Goal: Transaction & Acquisition: Purchase product/service

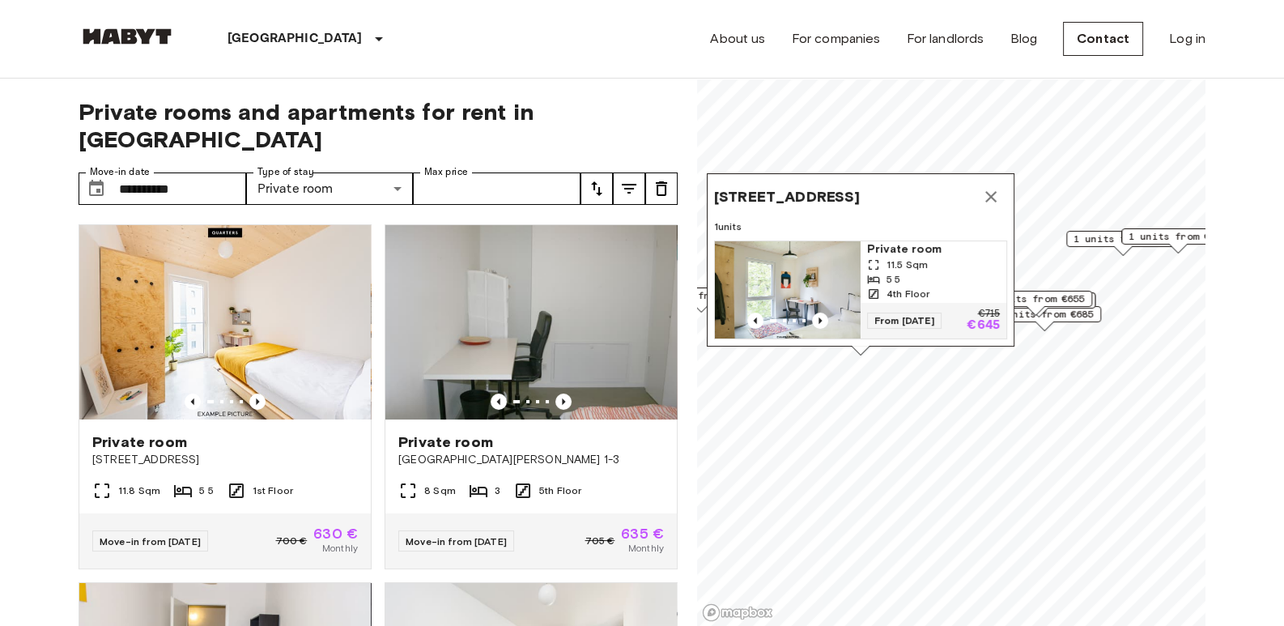
scroll to position [335, 0]
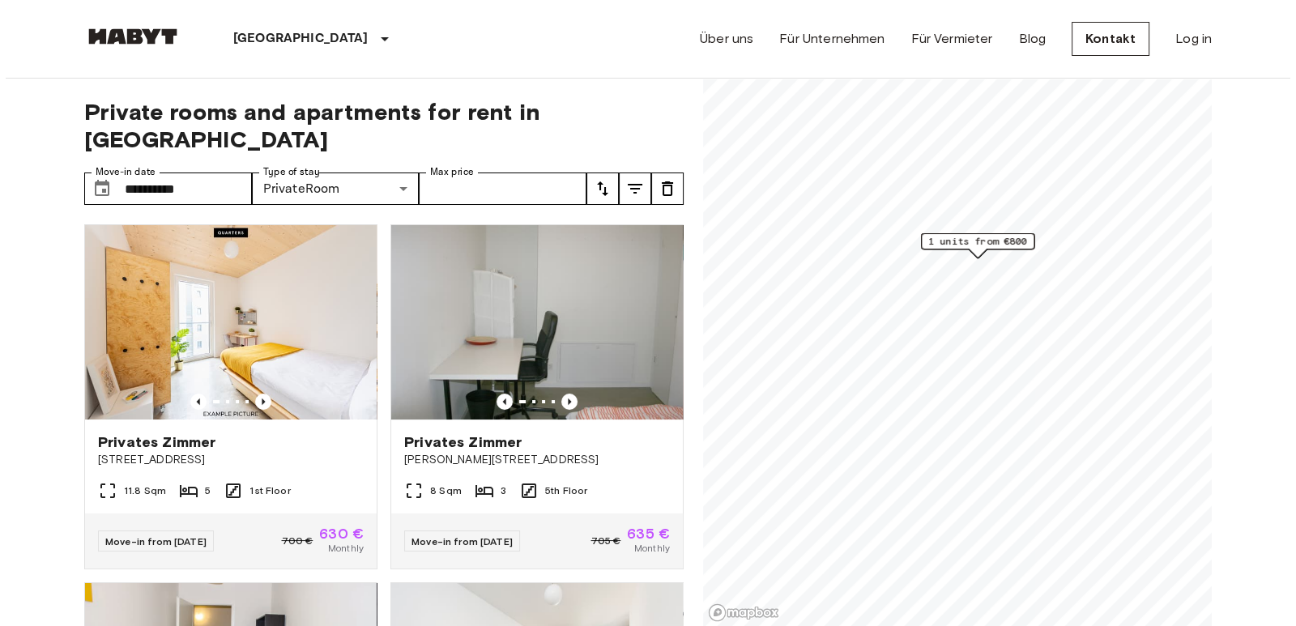
scroll to position [335, 0]
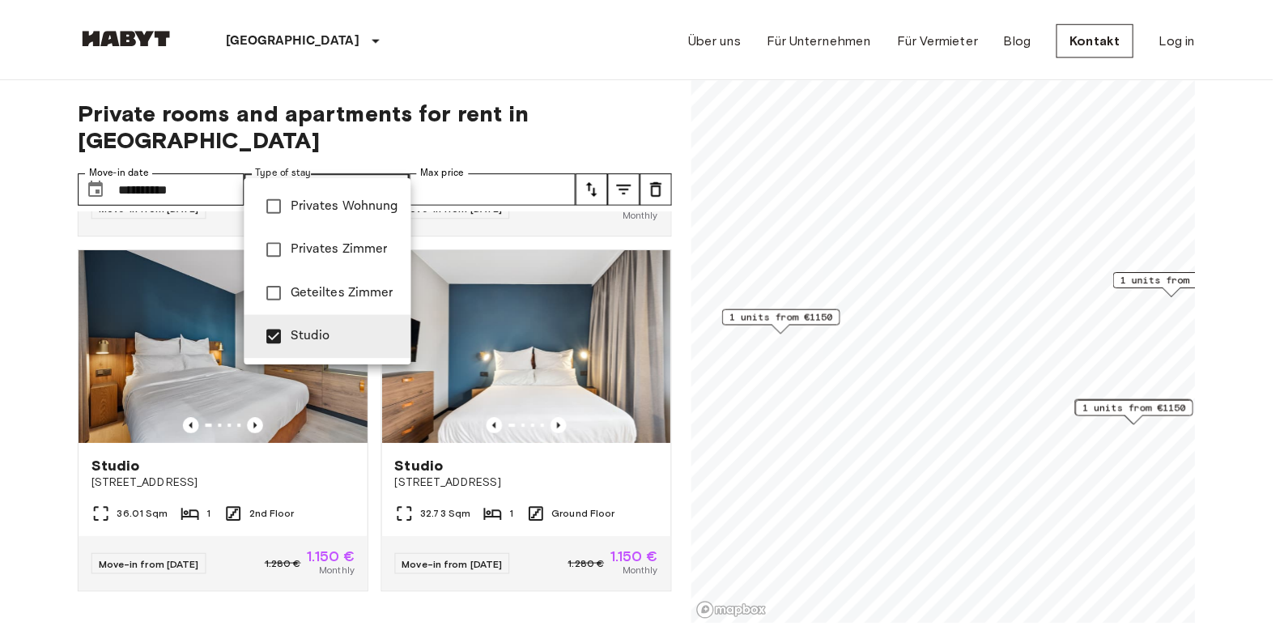
scroll to position [332, 0]
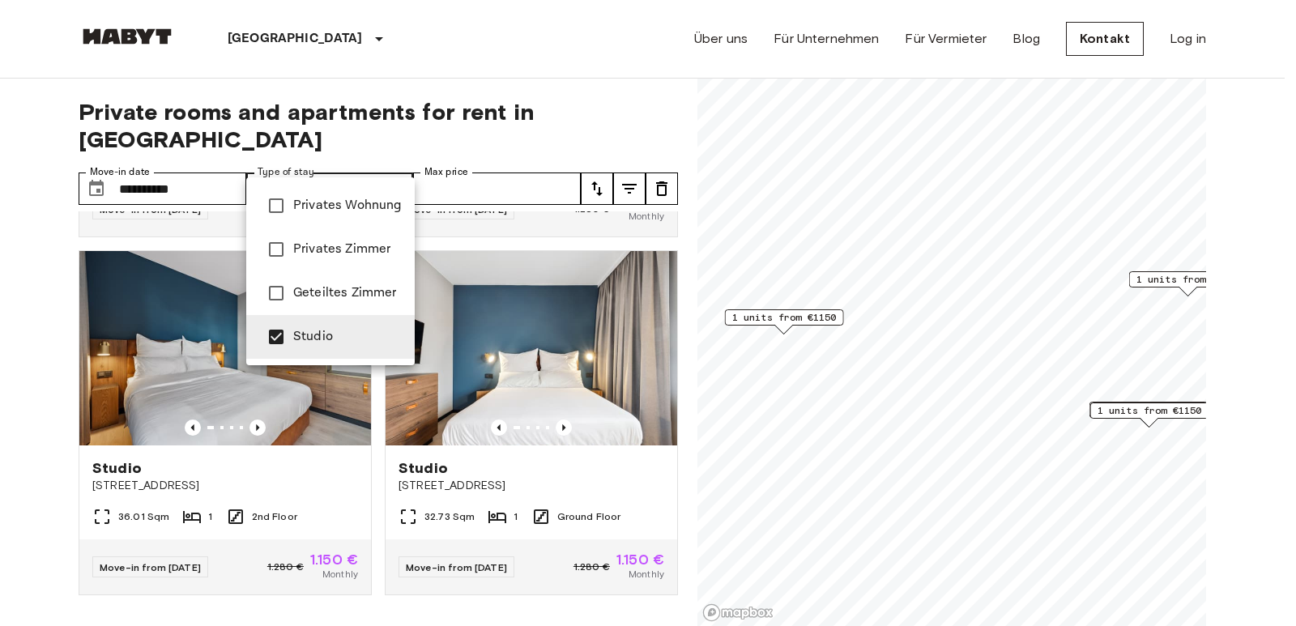
click at [0, 302] on div at bounding box center [648, 313] width 1296 height 626
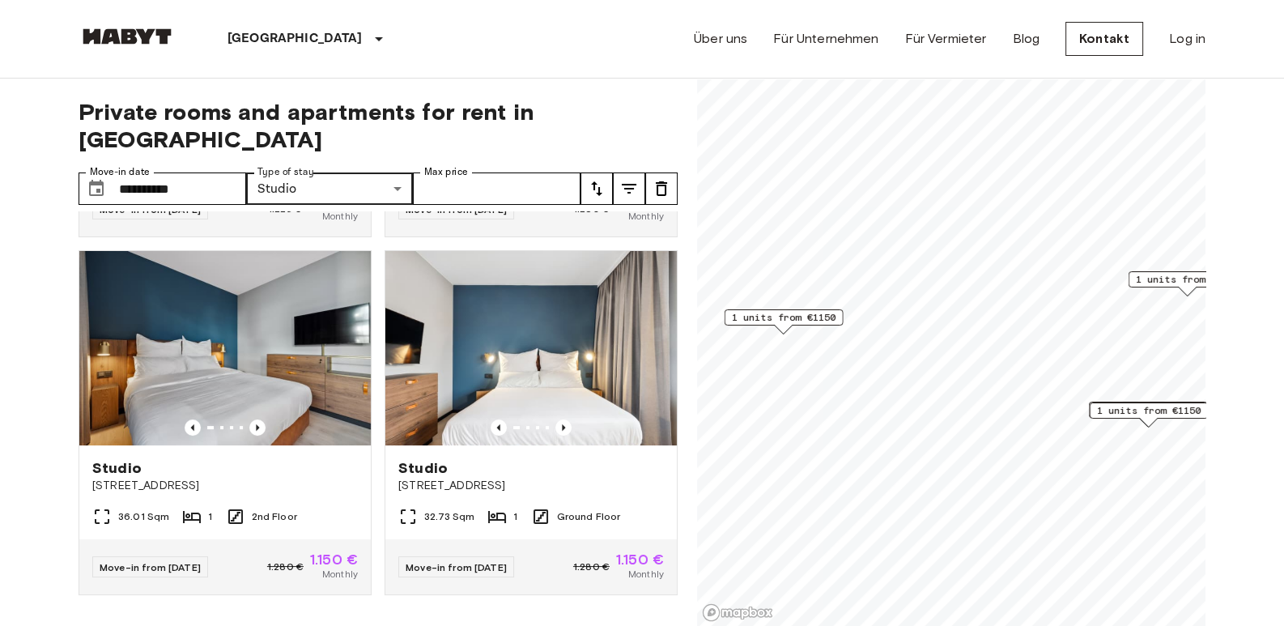
click at [599, 181] on icon "tune" at bounding box center [596, 188] width 11 height 15
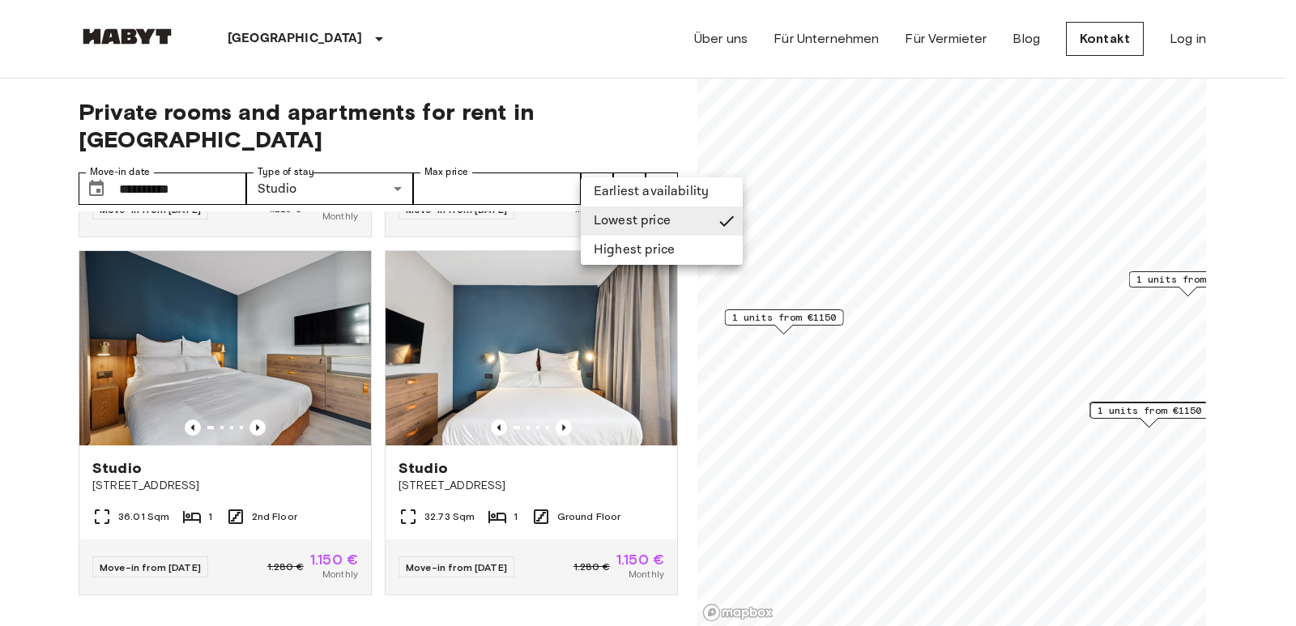
click at [608, 218] on li "Lowest price" at bounding box center [662, 220] width 162 height 29
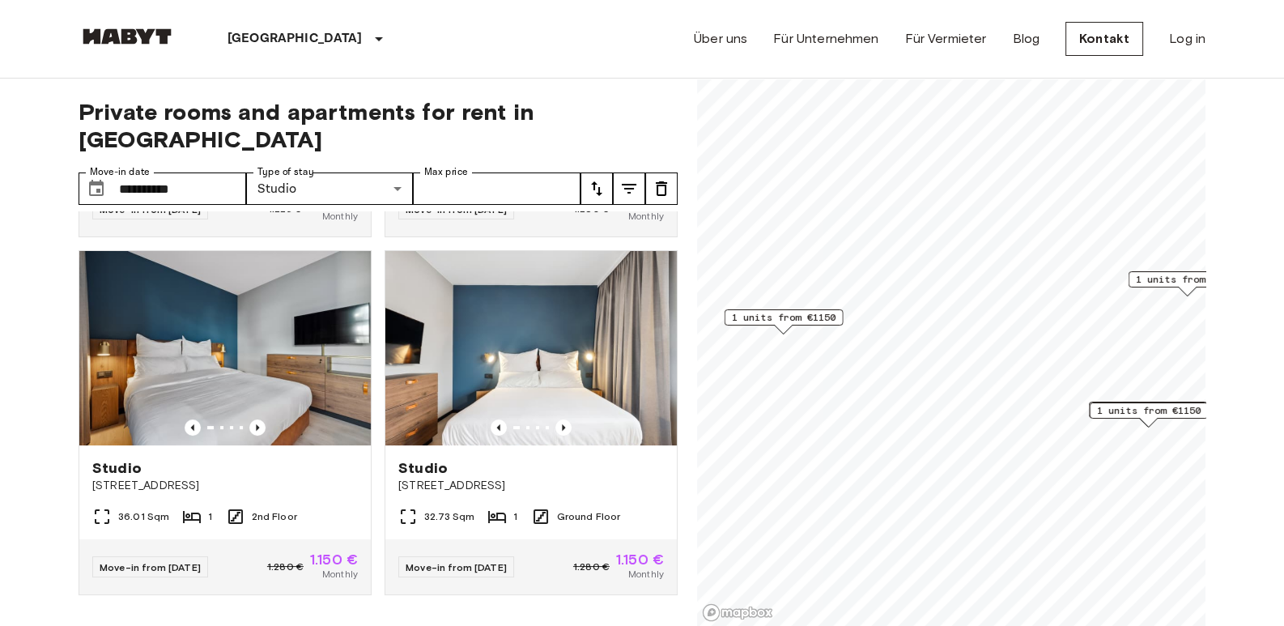
scroll to position [0, 0]
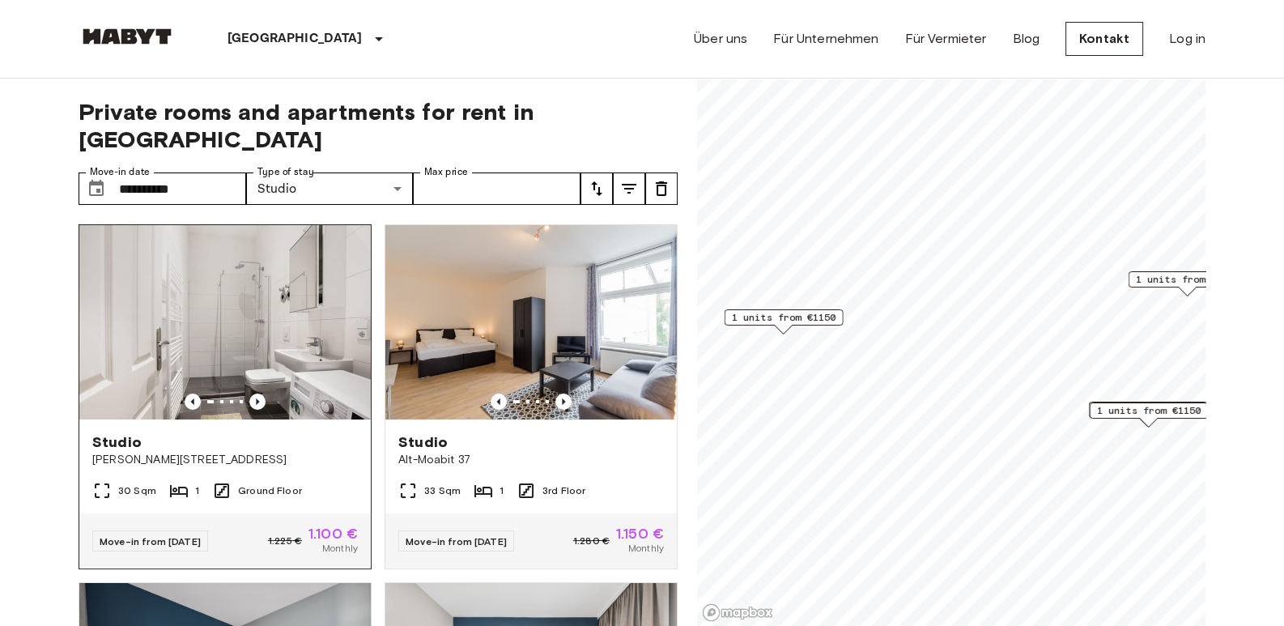
click at [300, 300] on img at bounding box center [225, 322] width 292 height 194
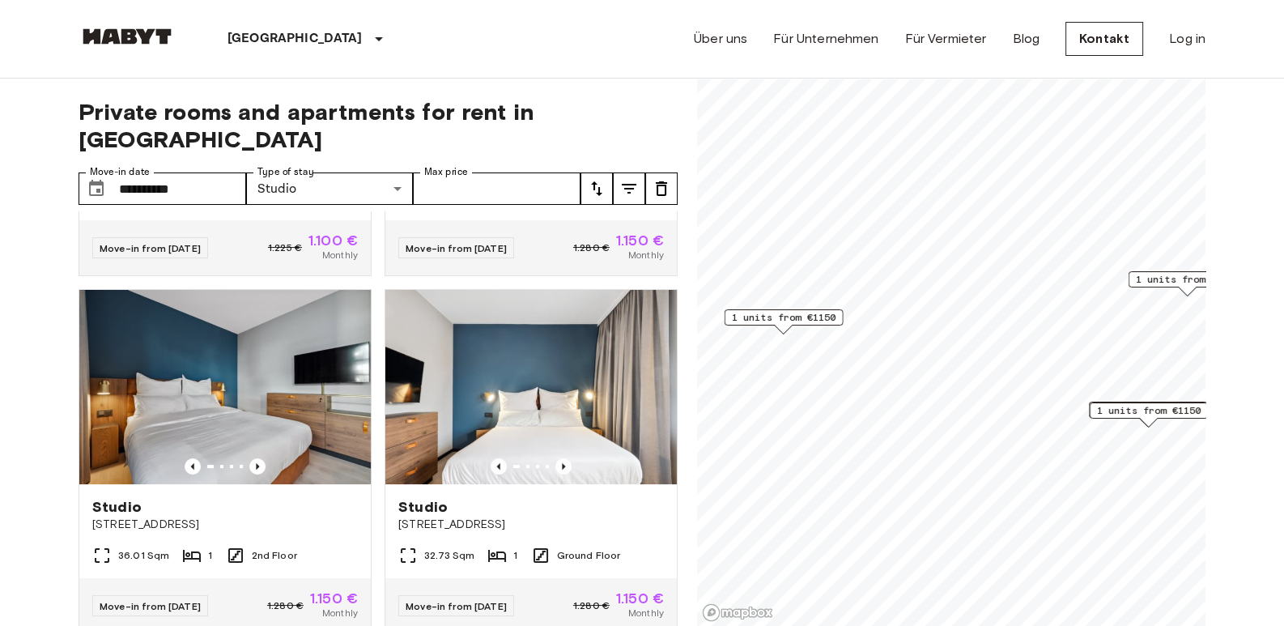
scroll to position [292, 0]
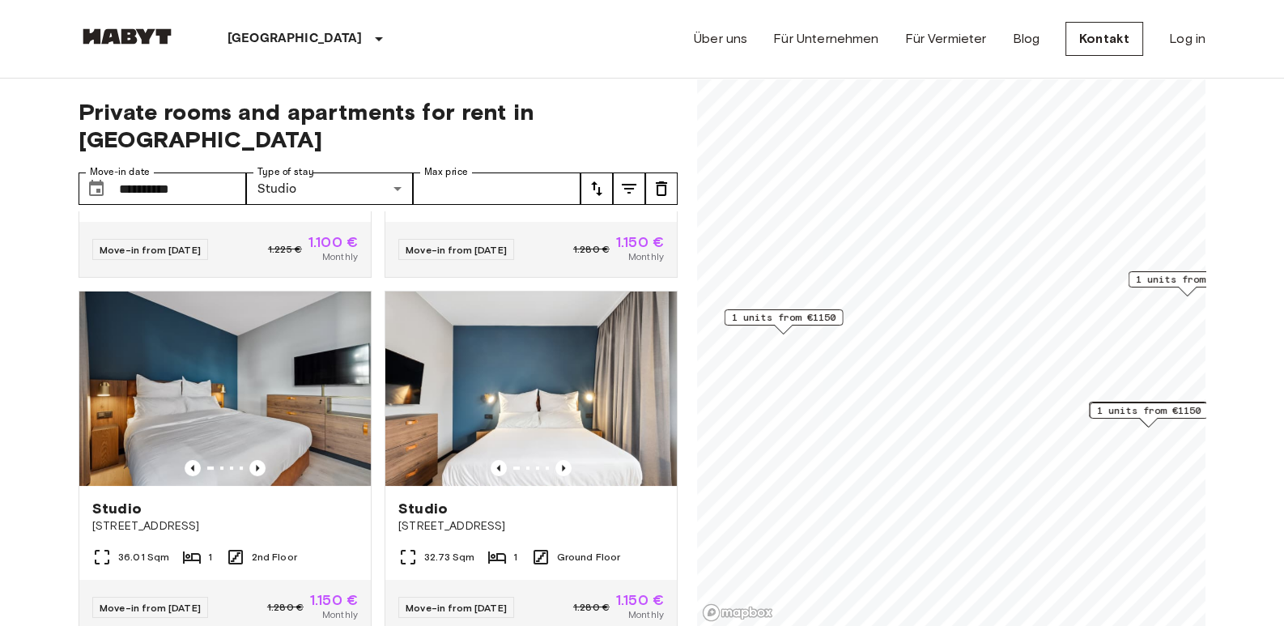
click at [1124, 414] on span "1 units from €1150" at bounding box center [1149, 410] width 104 height 15
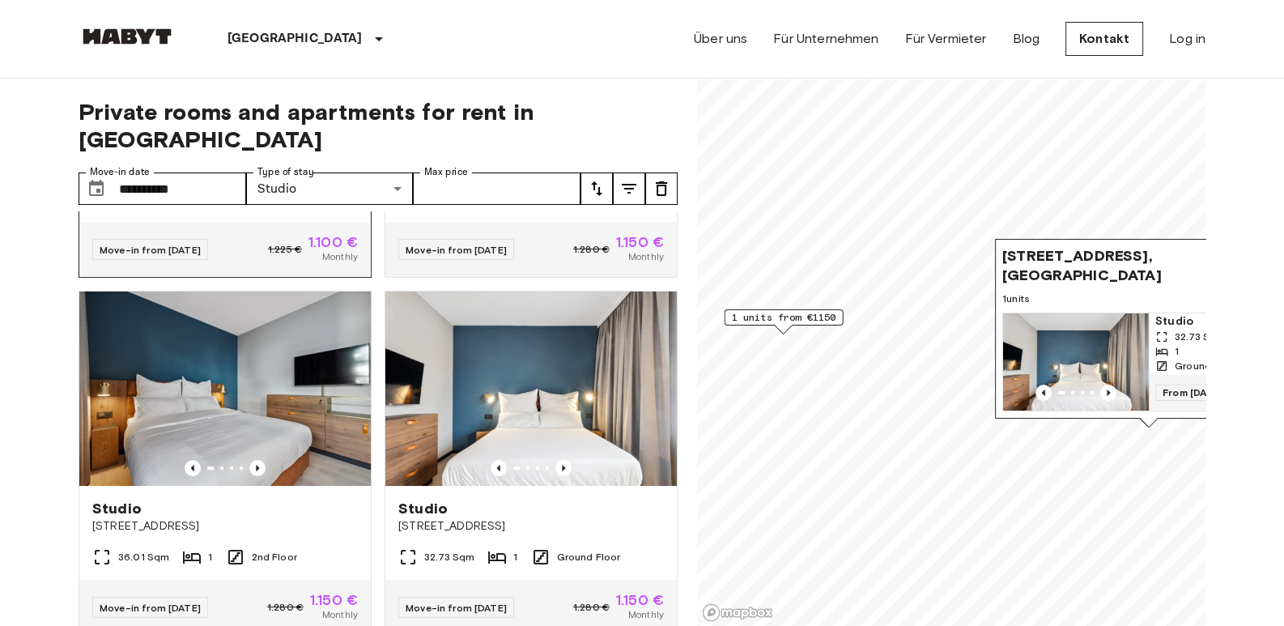
scroll to position [0, 0]
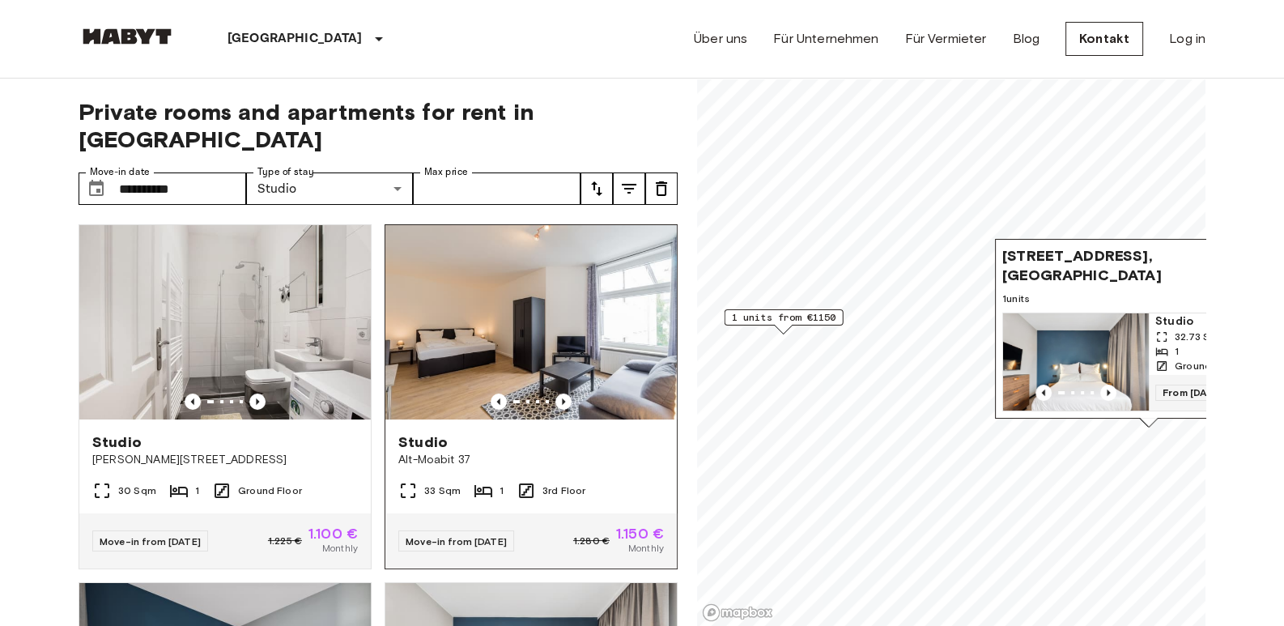
click at [509, 314] on img at bounding box center [531, 322] width 292 height 194
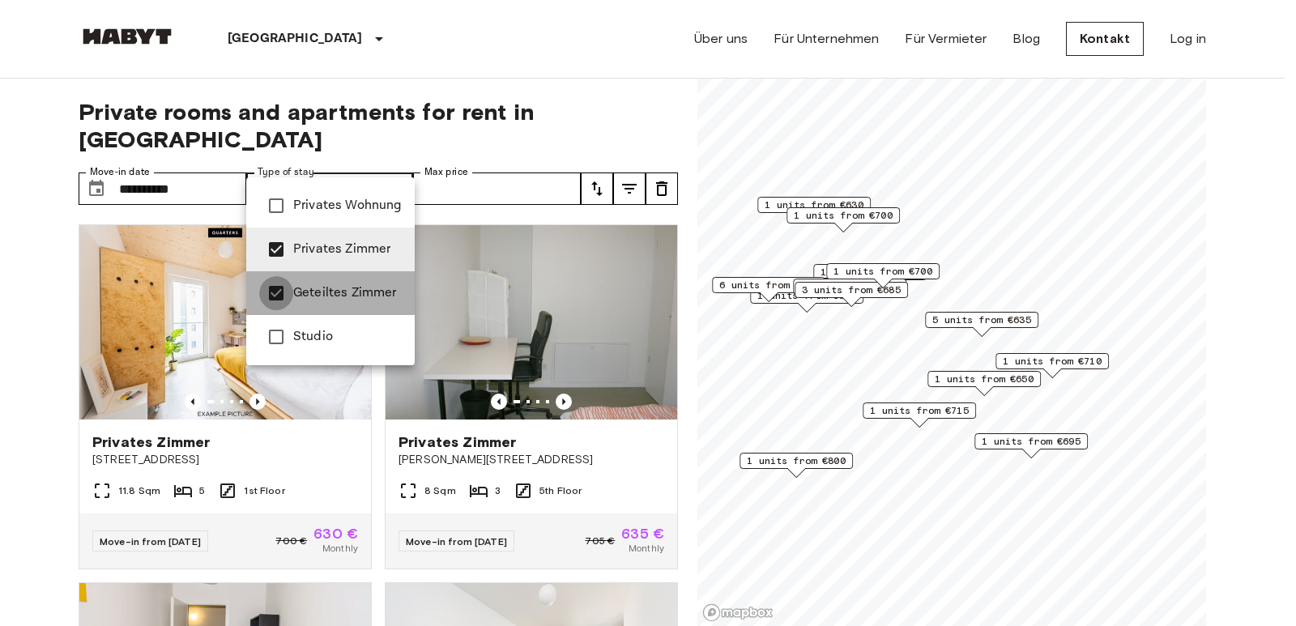
type input "**********"
click at [2, 447] on div at bounding box center [648, 313] width 1296 height 626
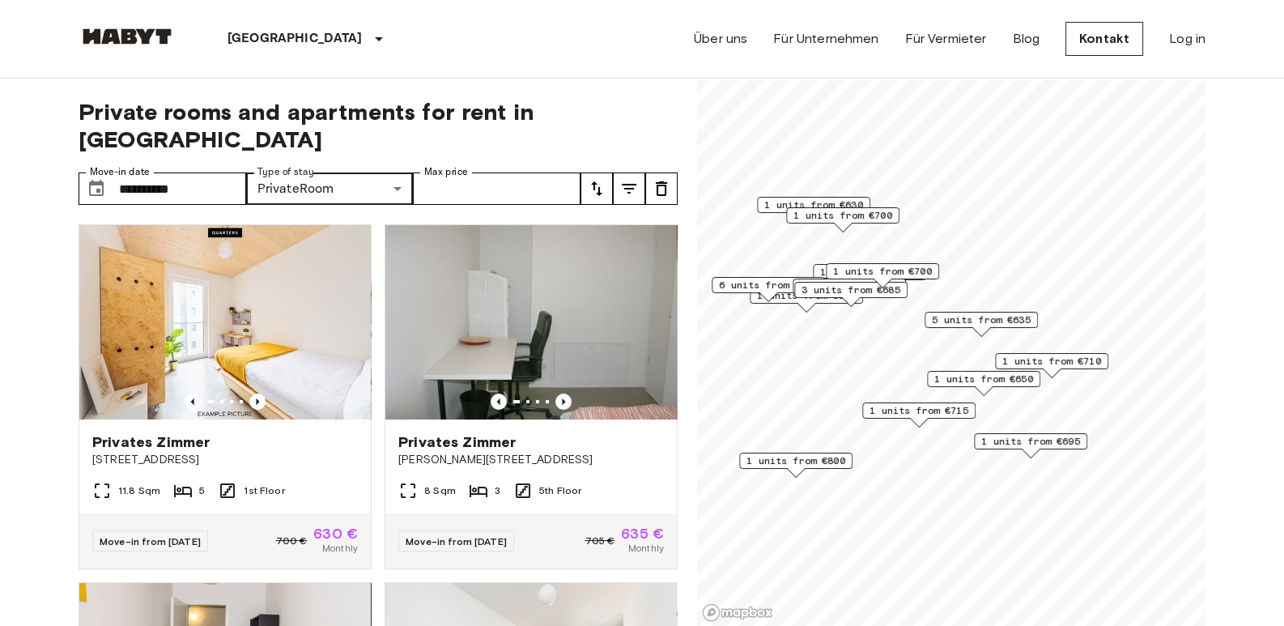
click at [638, 179] on icon "tune" at bounding box center [628, 188] width 19 height 19
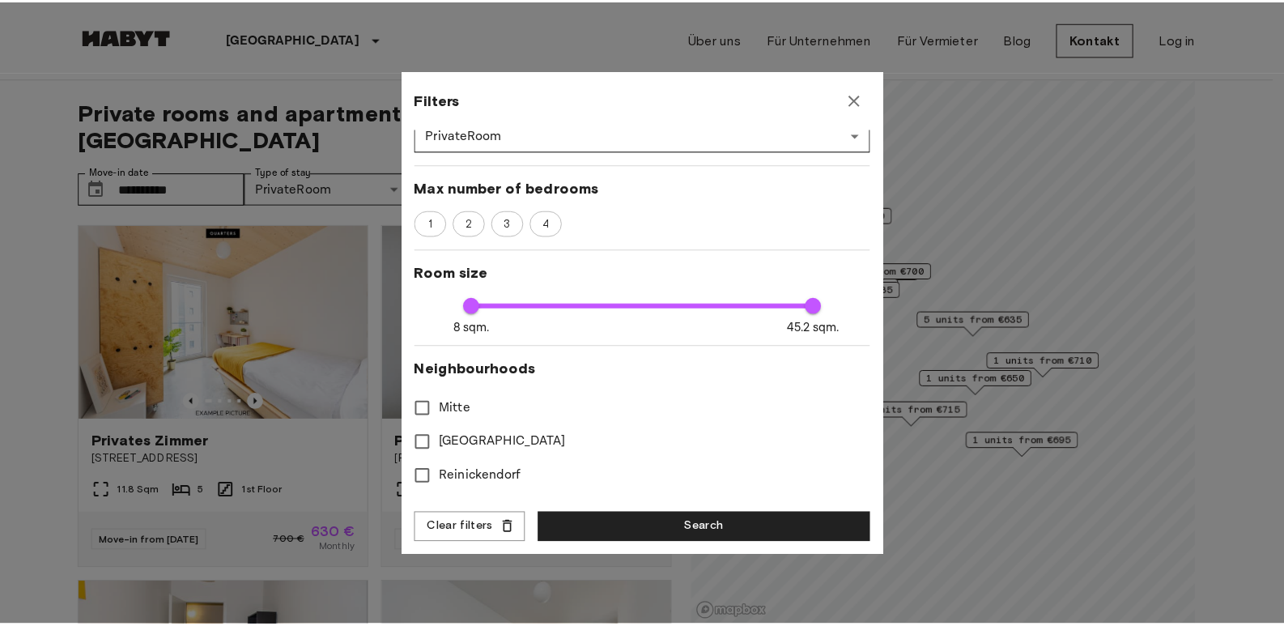
scroll to position [223, 0]
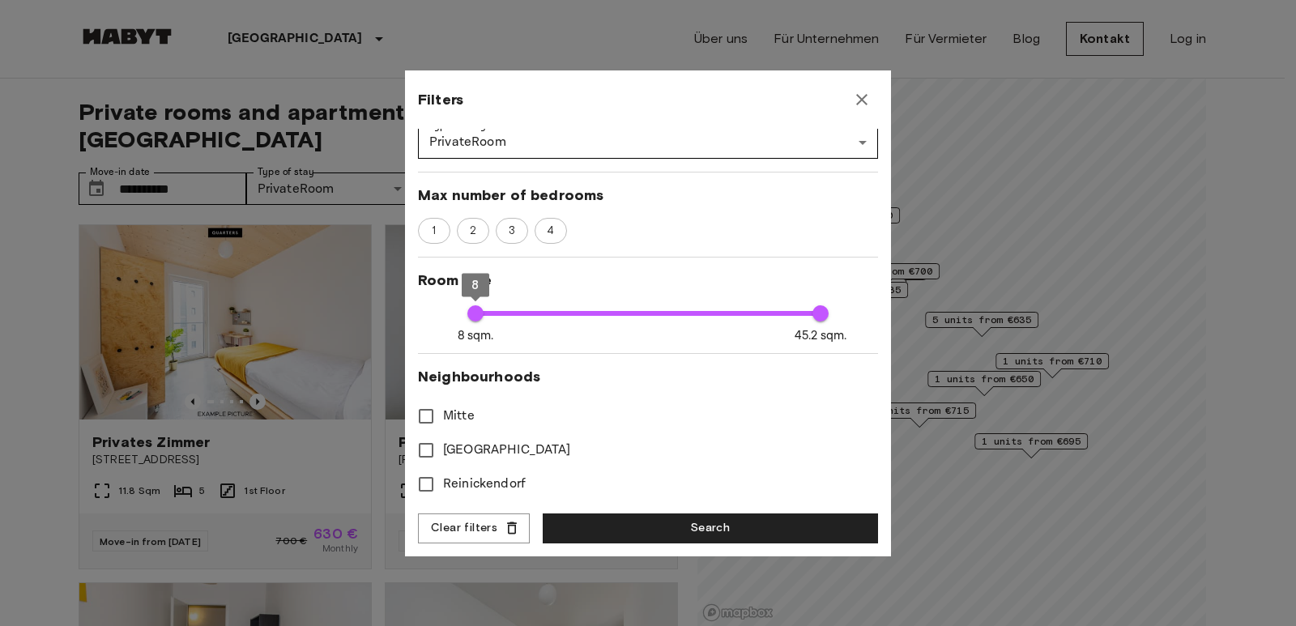
type input "**"
type input "****"
type input "*"
type input "**"
type input "****"
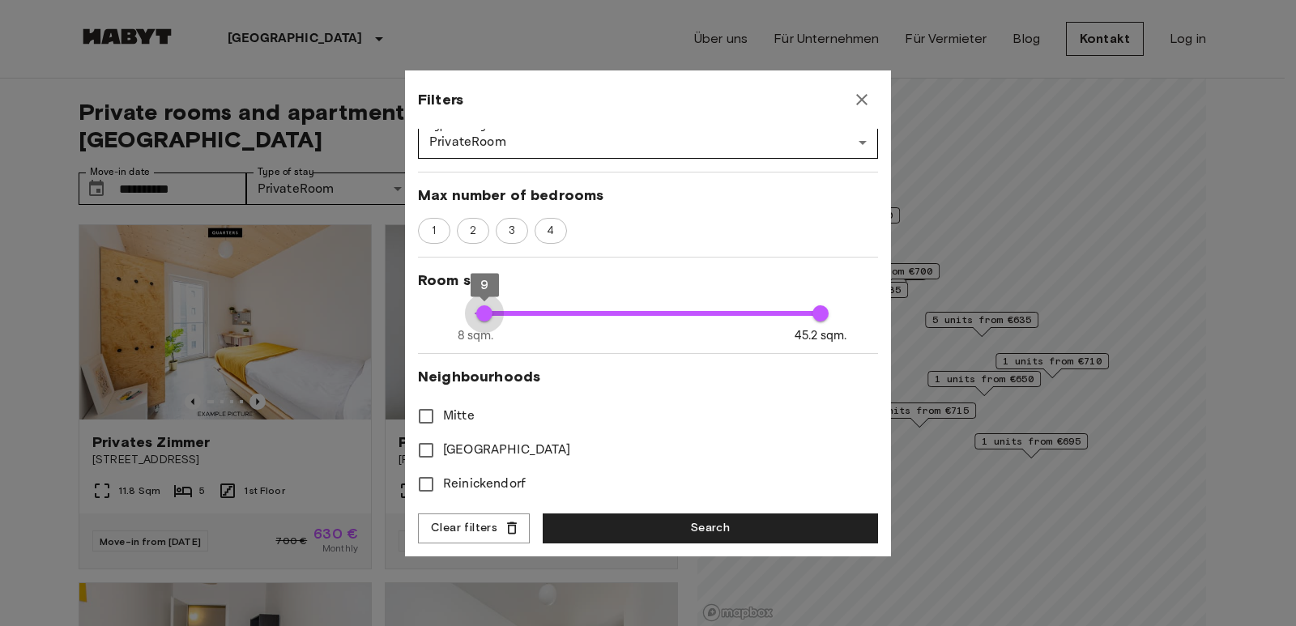
type input "**"
type input "****"
type input "**"
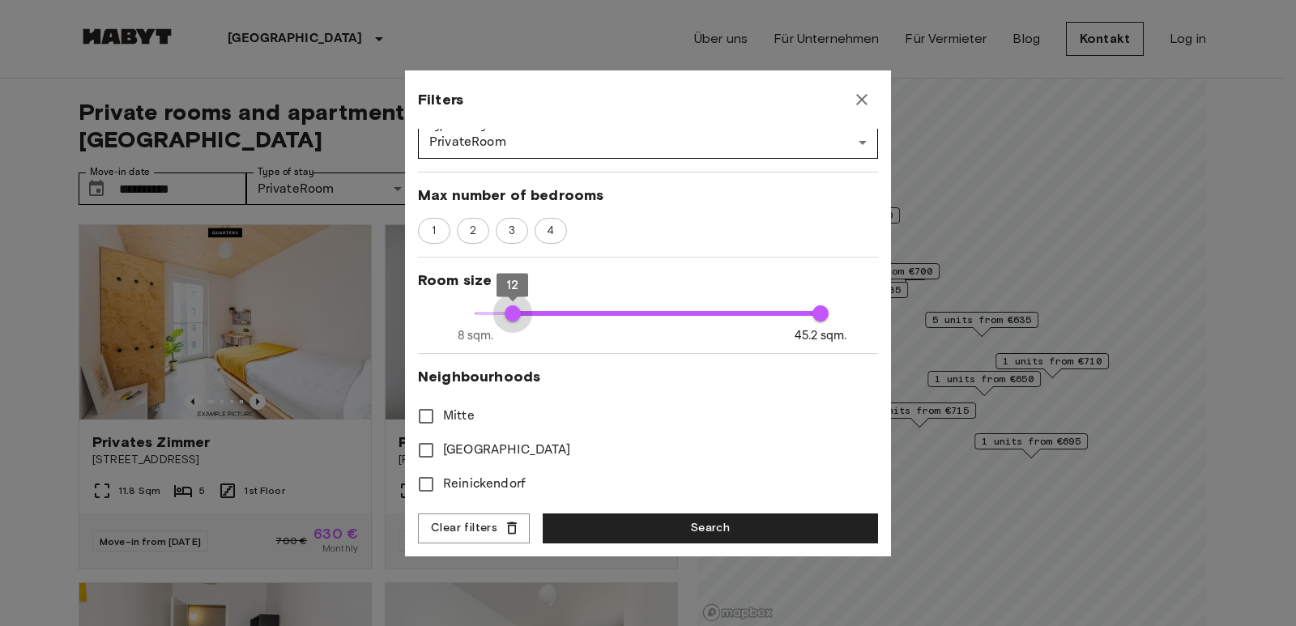
type input "****"
type input "**"
type input "****"
type input "**"
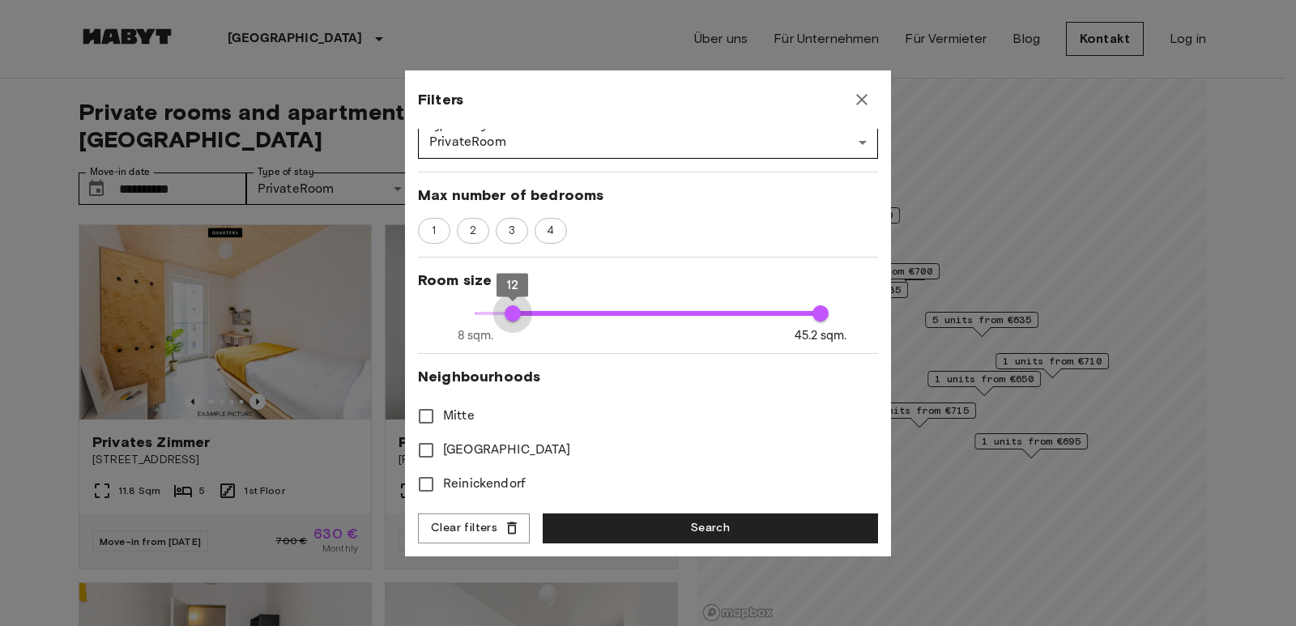
type input "**"
type input "****"
type input "**"
type input "****"
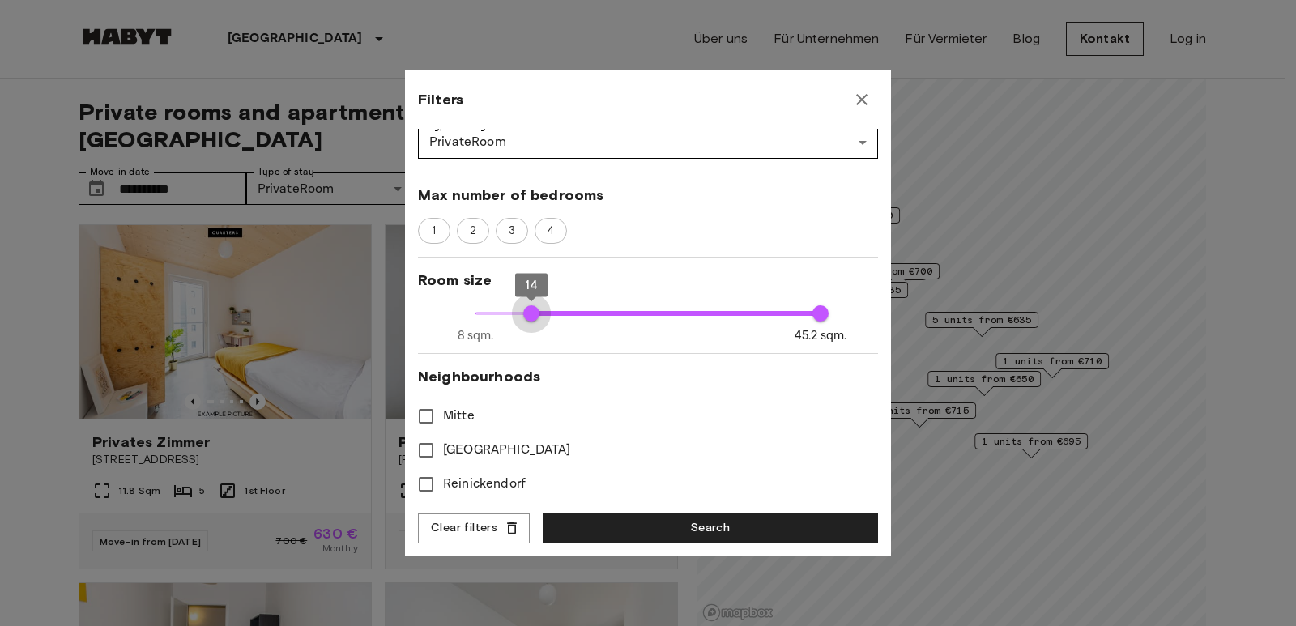
type input "**"
drag, startPoint x: 476, startPoint y: 320, endPoint x: 536, endPoint y: 317, distance: 60.0
click at [536, 317] on span "15" at bounding box center [540, 313] width 16 height 16
type input "**"
click at [622, 517] on button "Search" at bounding box center [710, 528] width 335 height 30
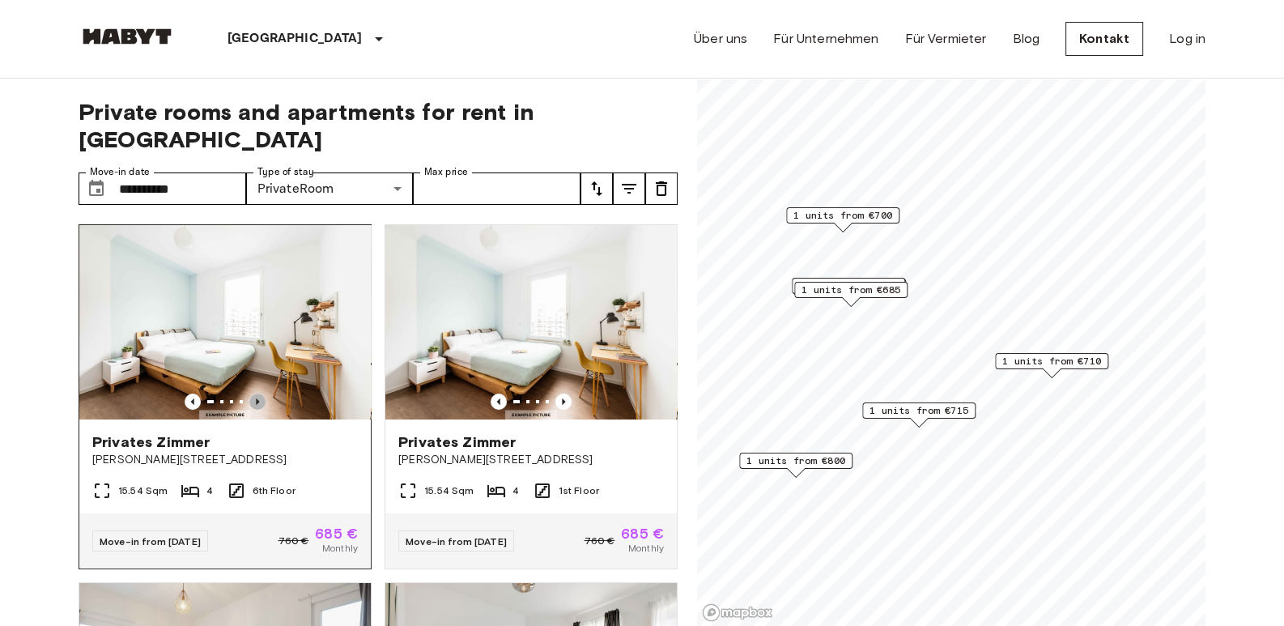
click at [258, 394] on icon "Previous image" at bounding box center [257, 402] width 16 height 16
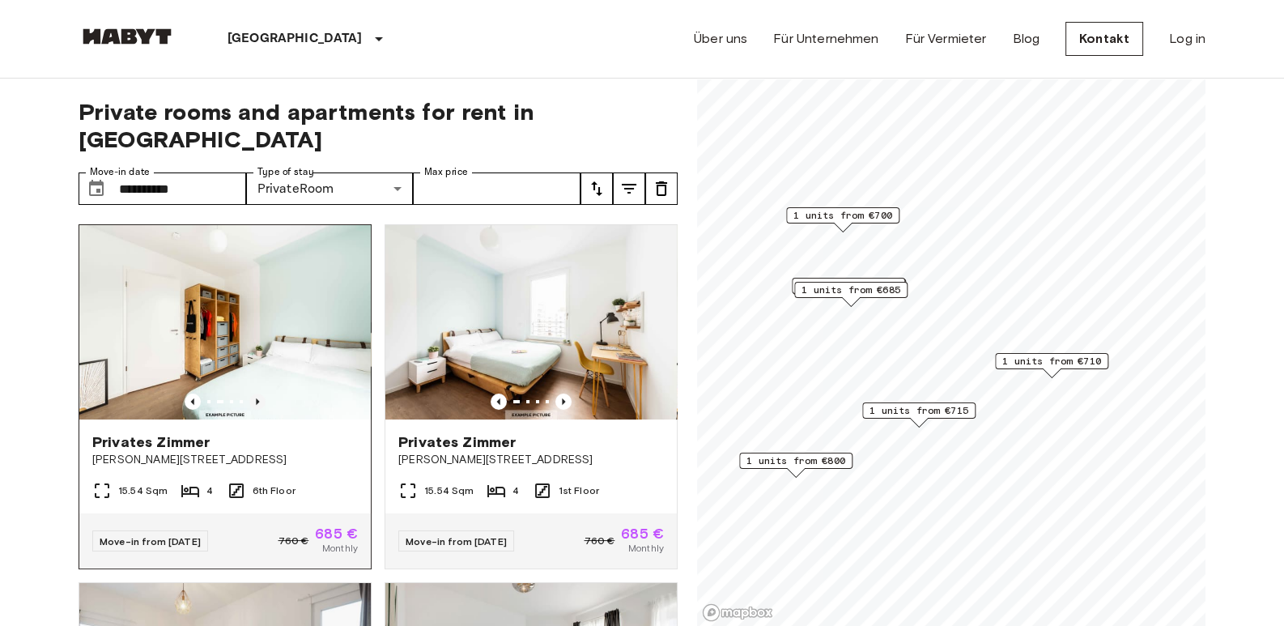
click at [258, 394] on icon "Previous image" at bounding box center [257, 402] width 16 height 16
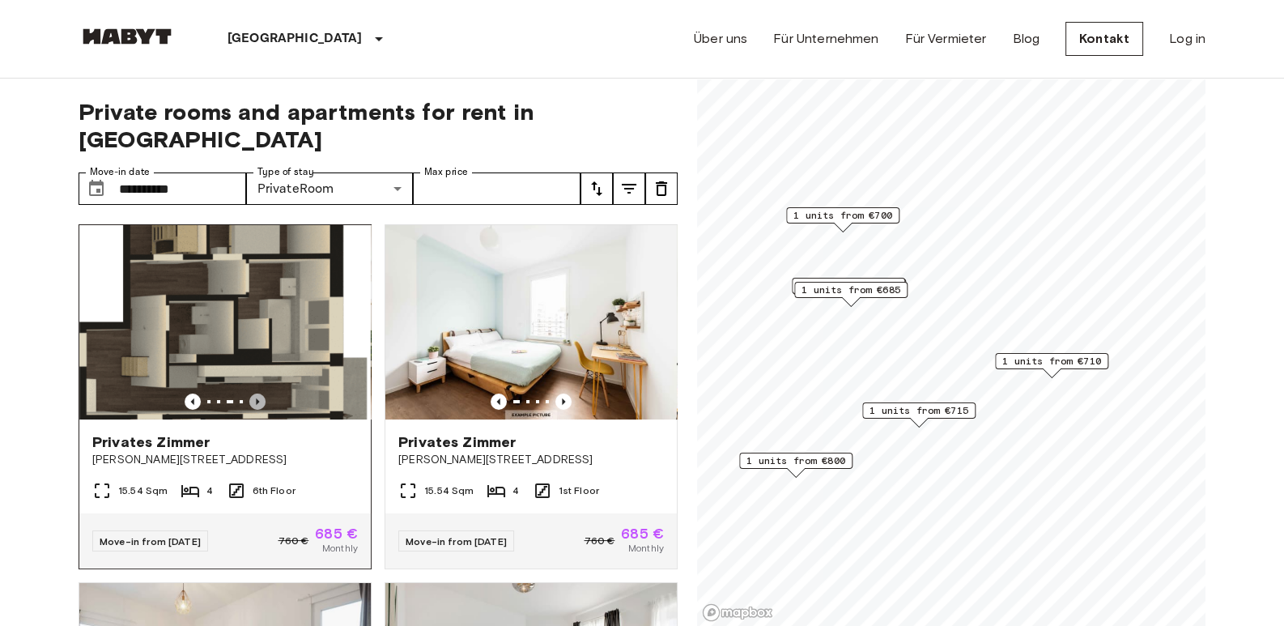
click at [258, 394] on icon "Previous image" at bounding box center [257, 402] width 16 height 16
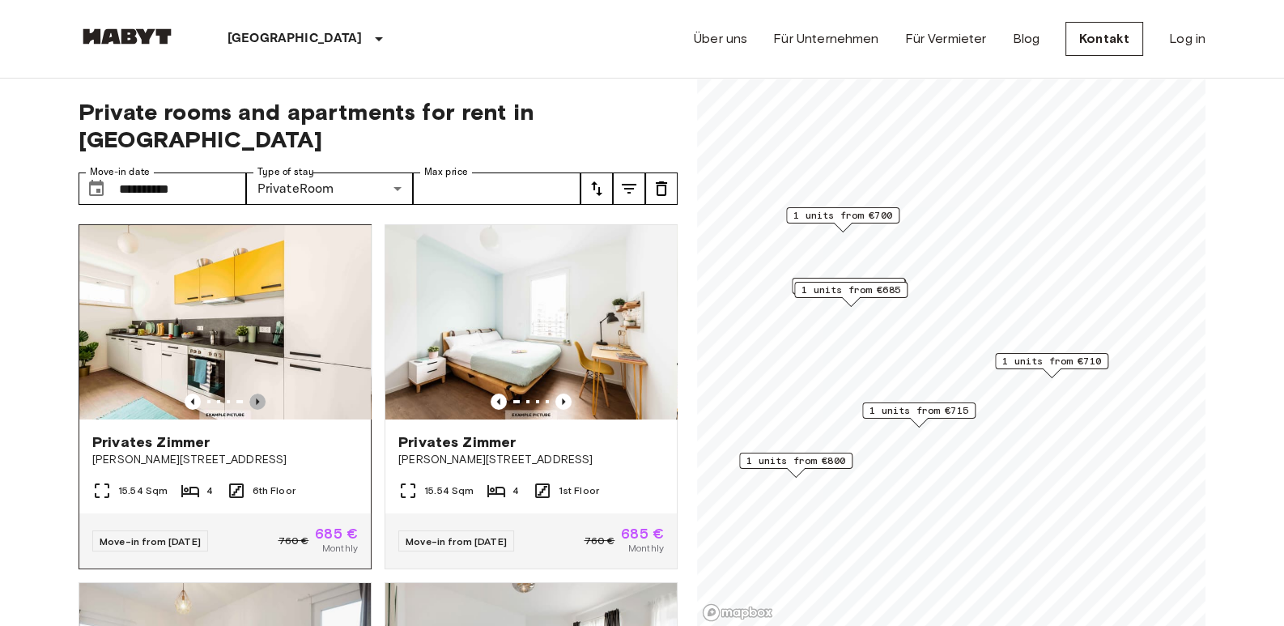
click at [258, 394] on icon "Previous image" at bounding box center [257, 402] width 16 height 16
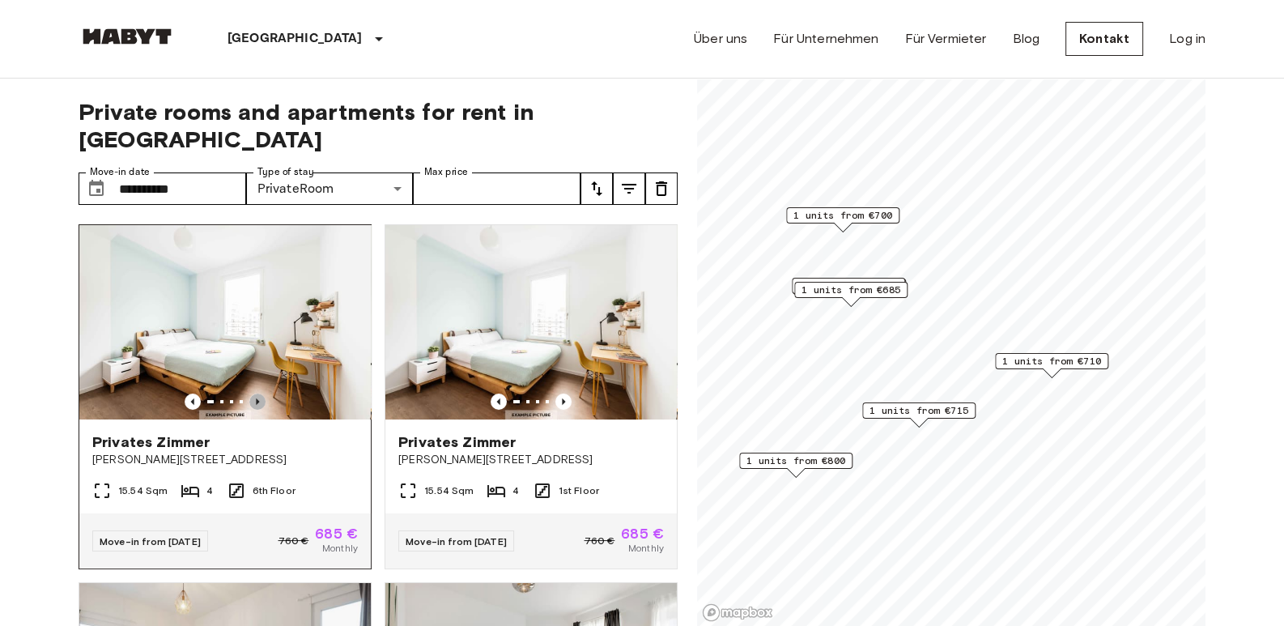
click at [258, 394] on icon "Previous image" at bounding box center [257, 402] width 16 height 16
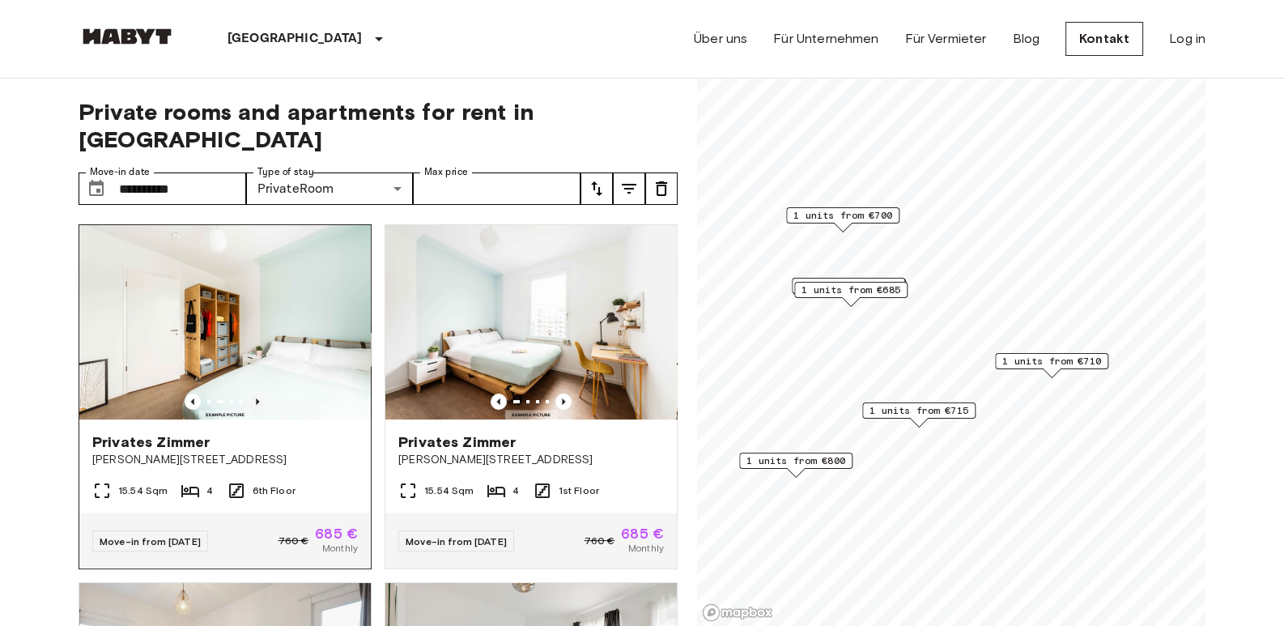
click at [258, 394] on icon "Previous image" at bounding box center [257, 402] width 16 height 16
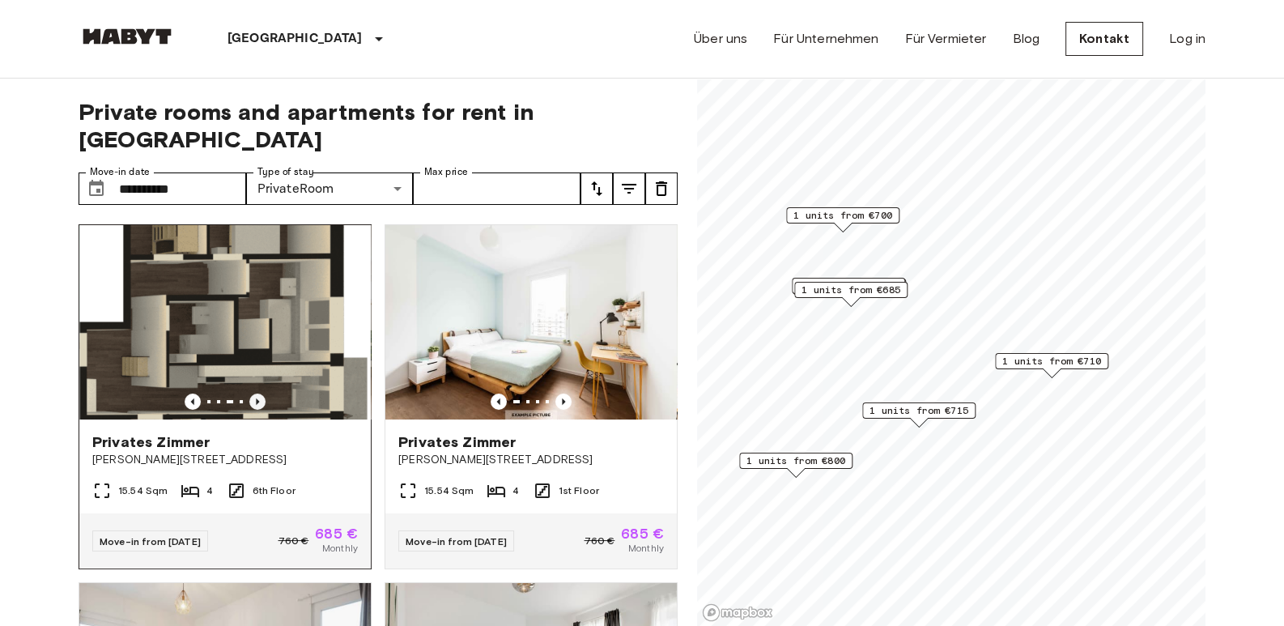
click at [258, 394] on icon "Previous image" at bounding box center [257, 402] width 16 height 16
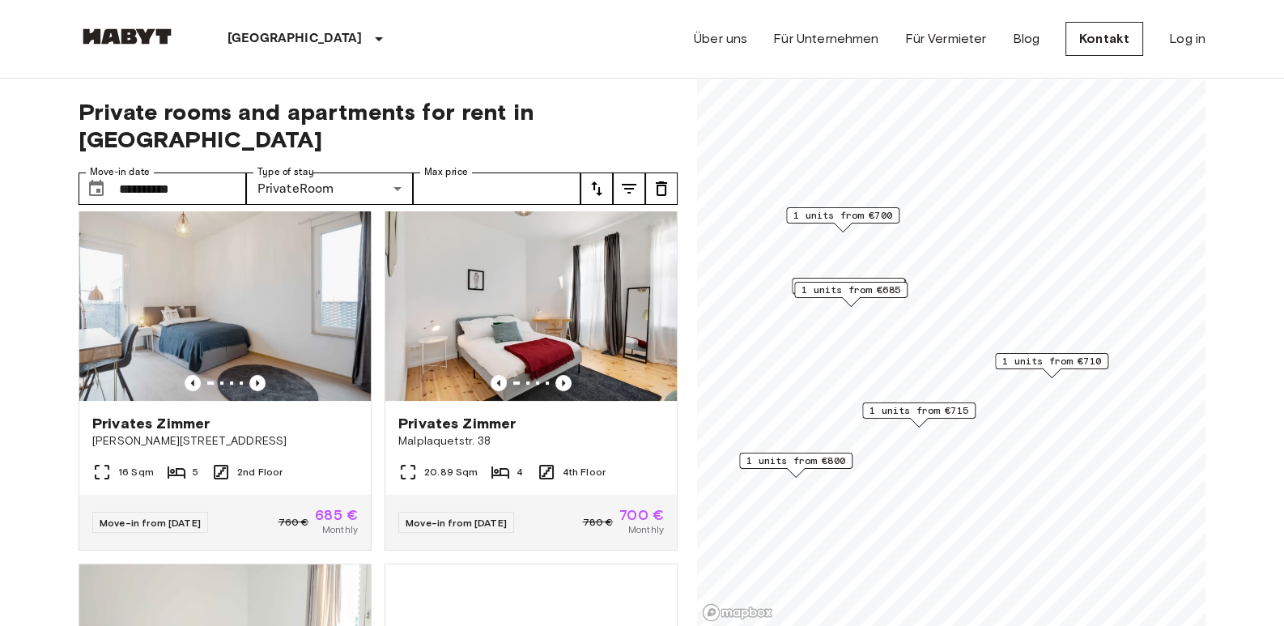
scroll to position [391, 0]
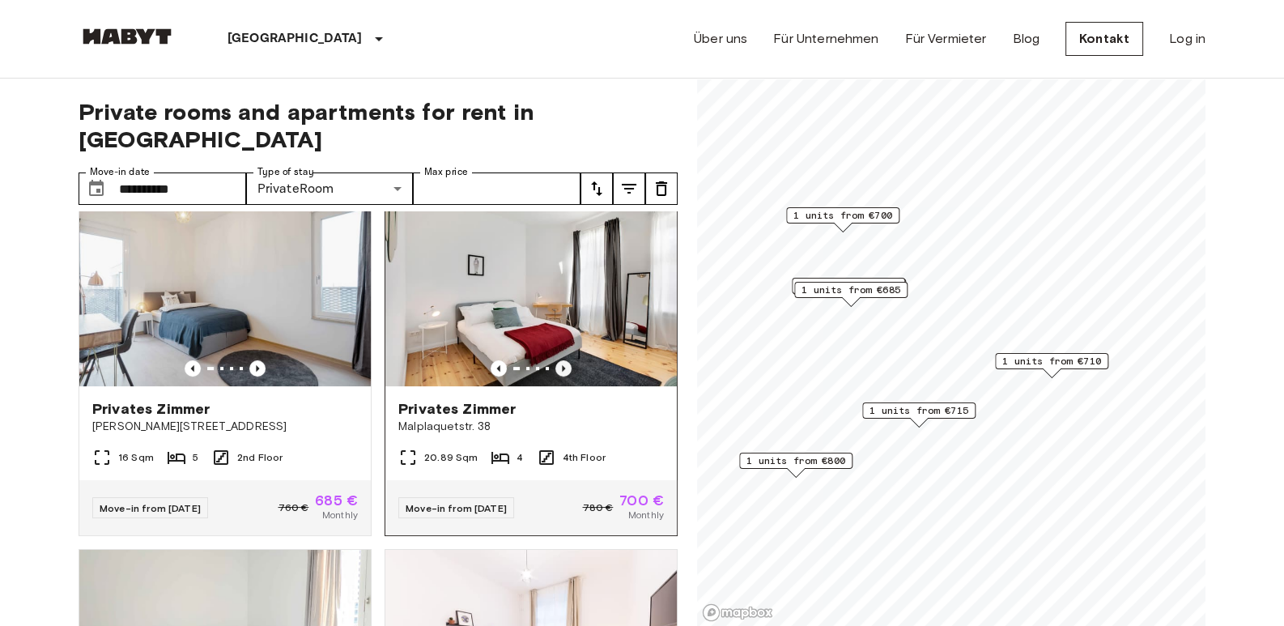
click at [559, 360] on icon "Previous image" at bounding box center [563, 368] width 16 height 16
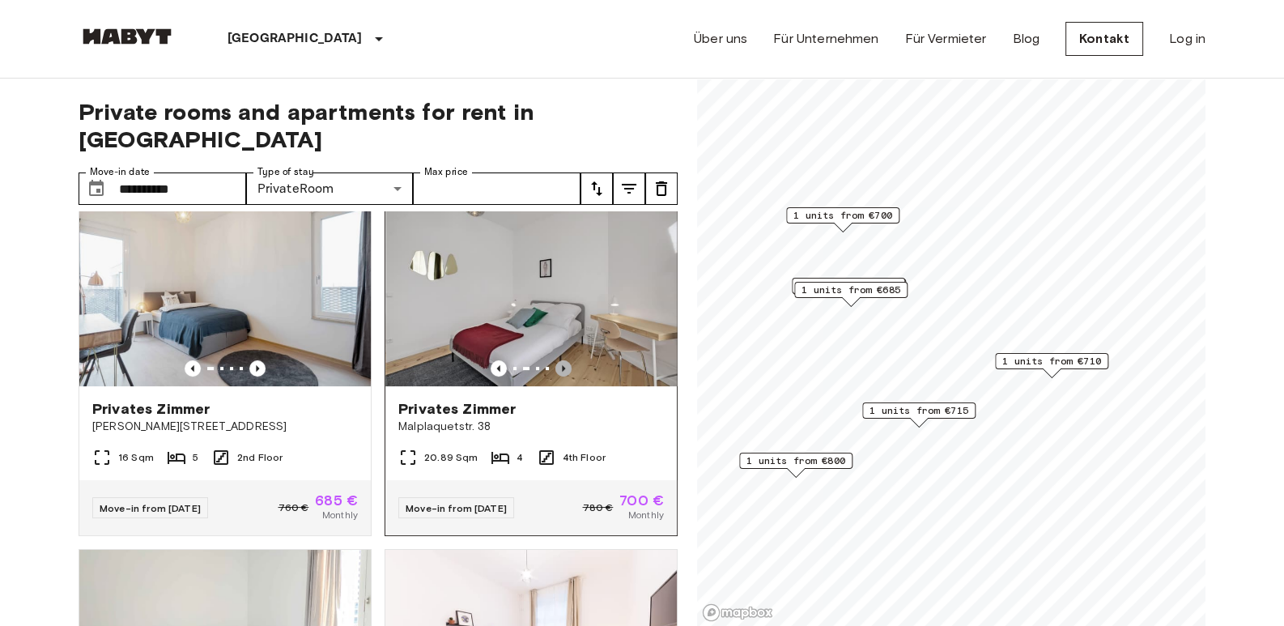
click at [559, 360] on icon "Previous image" at bounding box center [563, 368] width 16 height 16
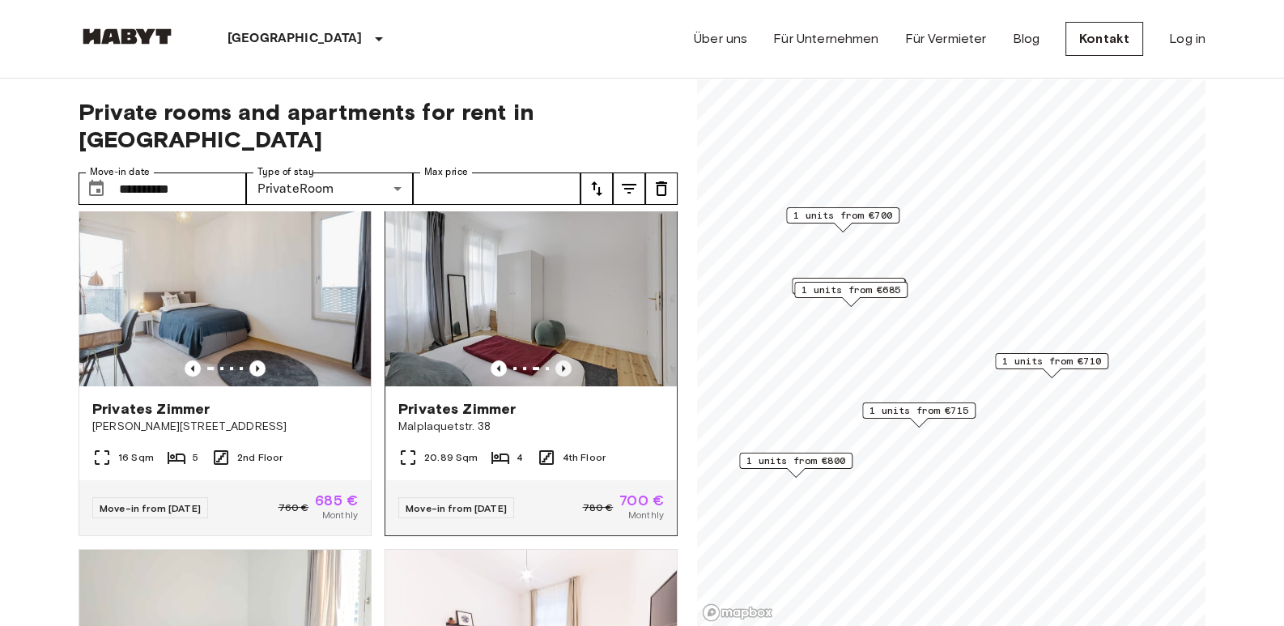
click at [559, 360] on icon "Previous image" at bounding box center [563, 368] width 16 height 16
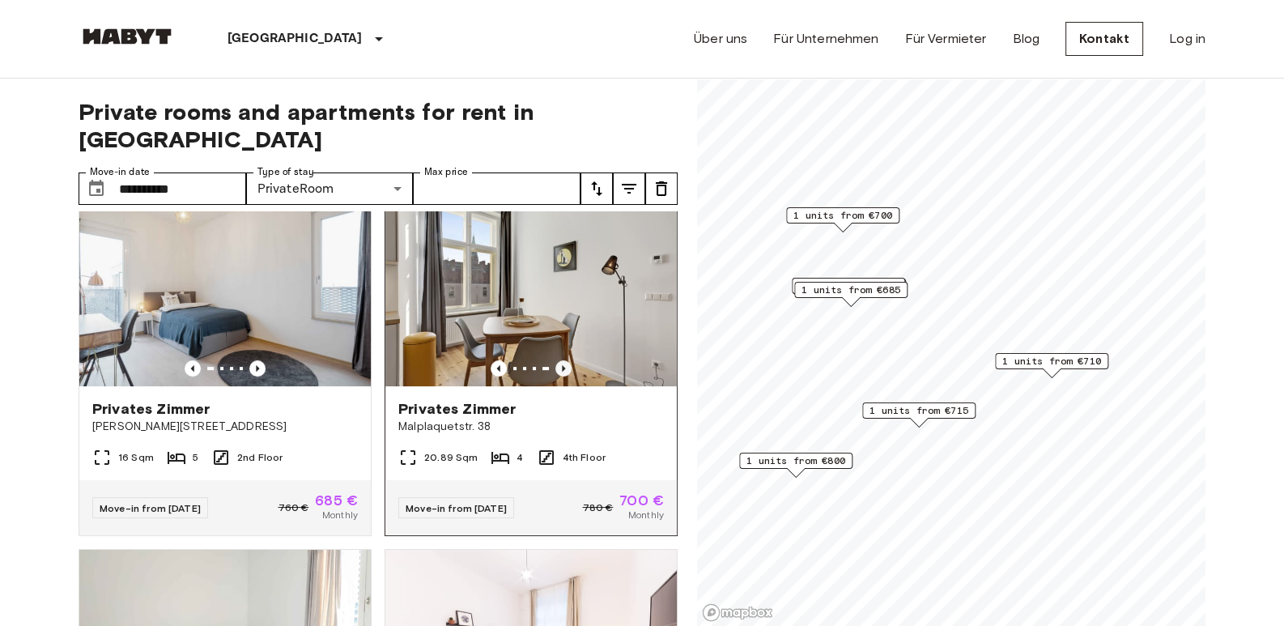
click at [559, 360] on icon "Previous image" at bounding box center [563, 368] width 16 height 16
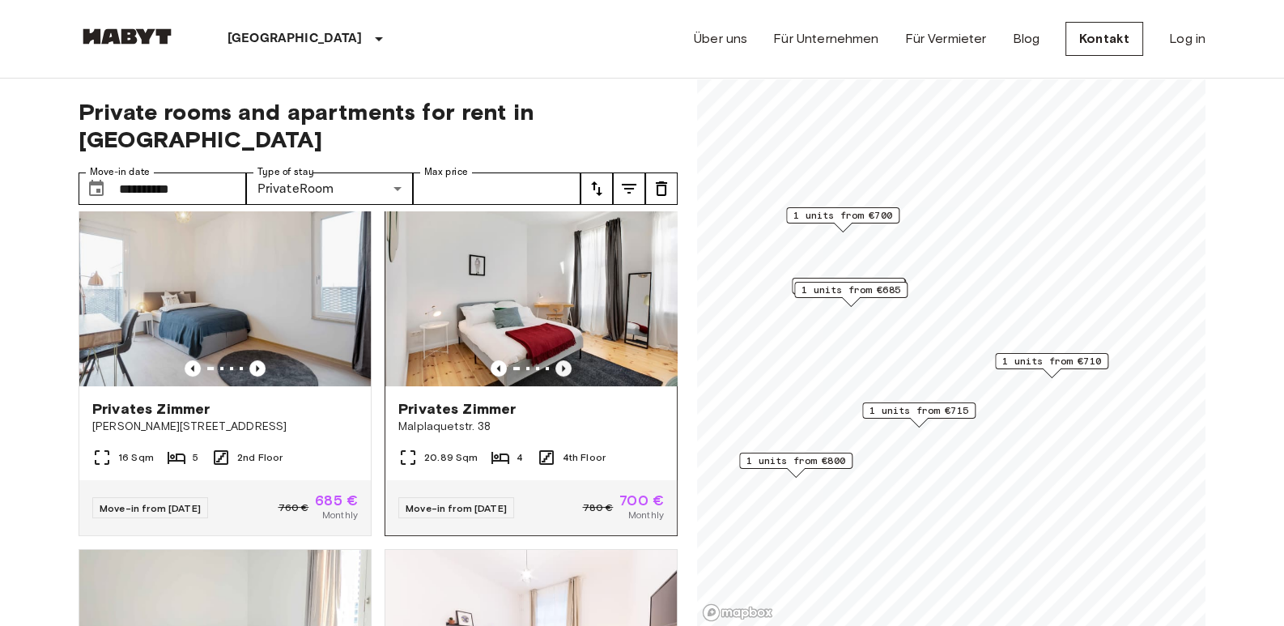
click at [559, 360] on icon "Previous image" at bounding box center [563, 368] width 16 height 16
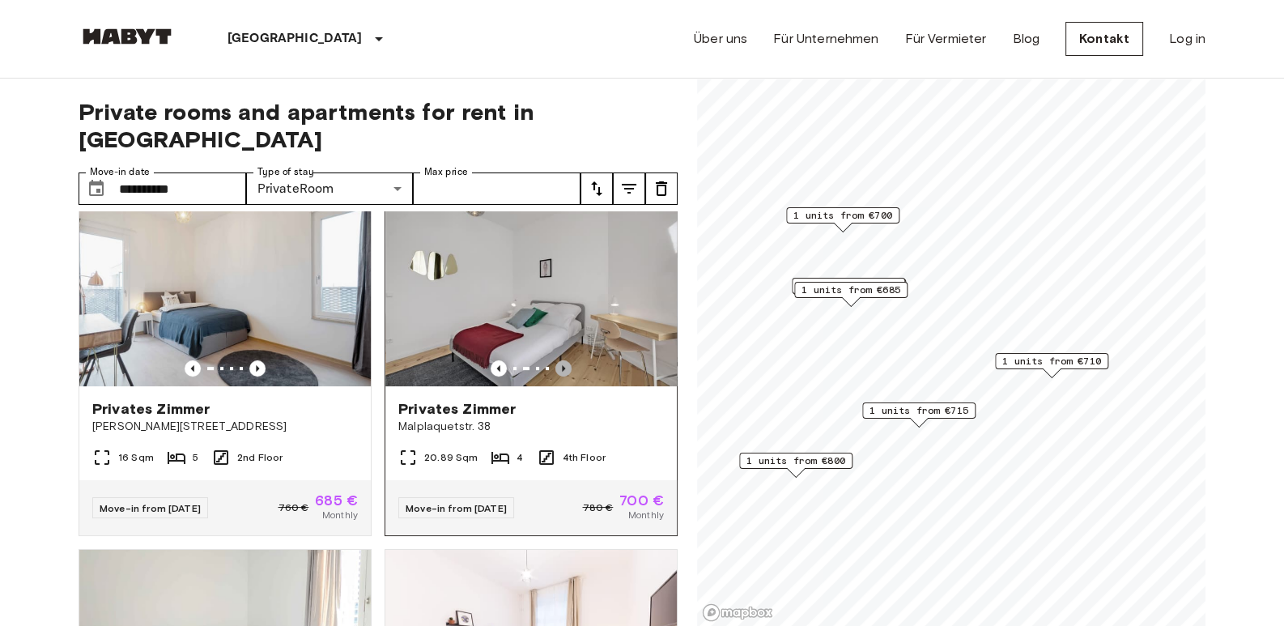
click at [559, 360] on icon "Previous image" at bounding box center [563, 368] width 16 height 16
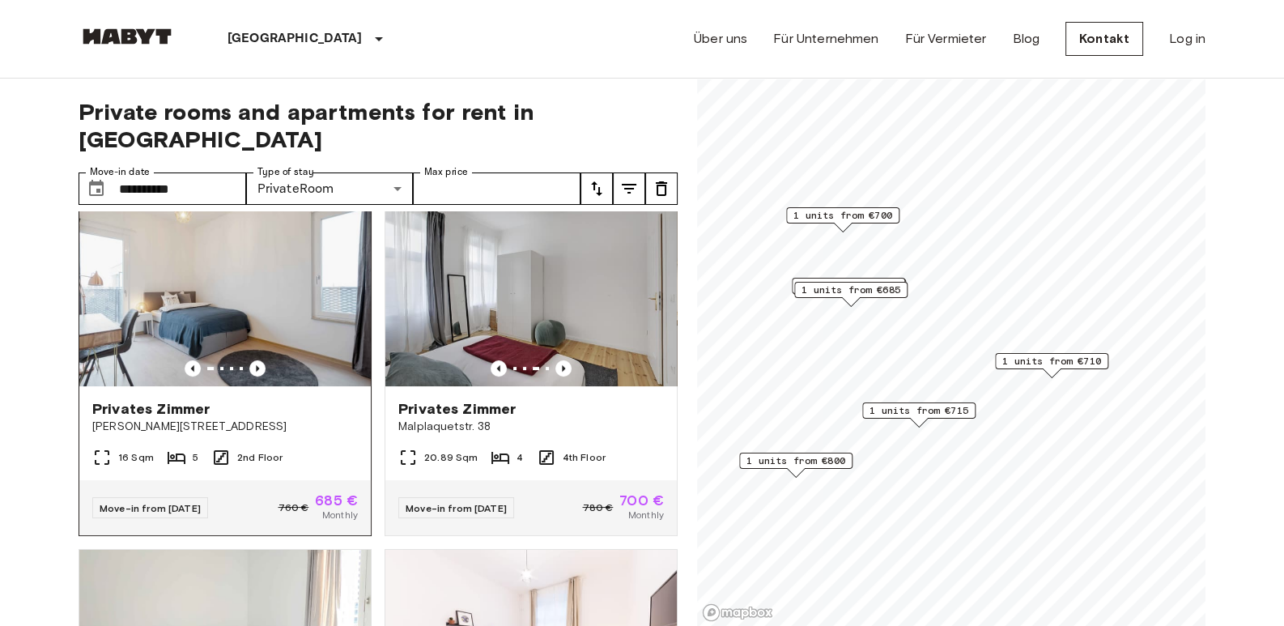
click at [263, 240] on img at bounding box center [225, 289] width 292 height 194
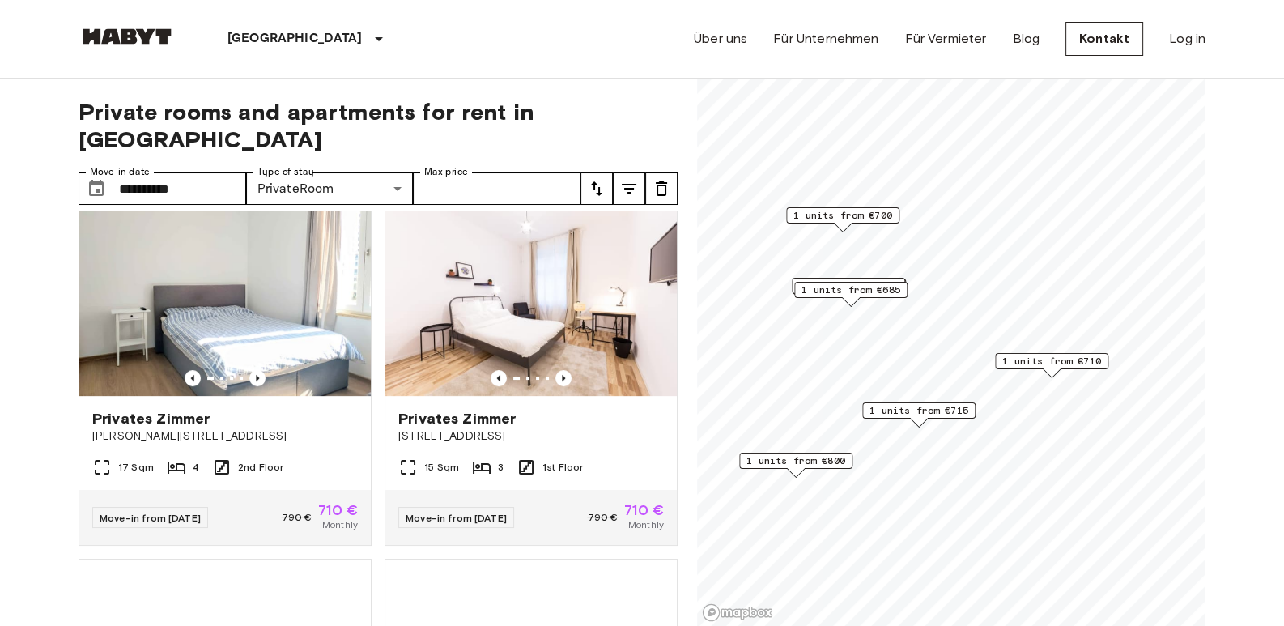
scroll to position [739, 0]
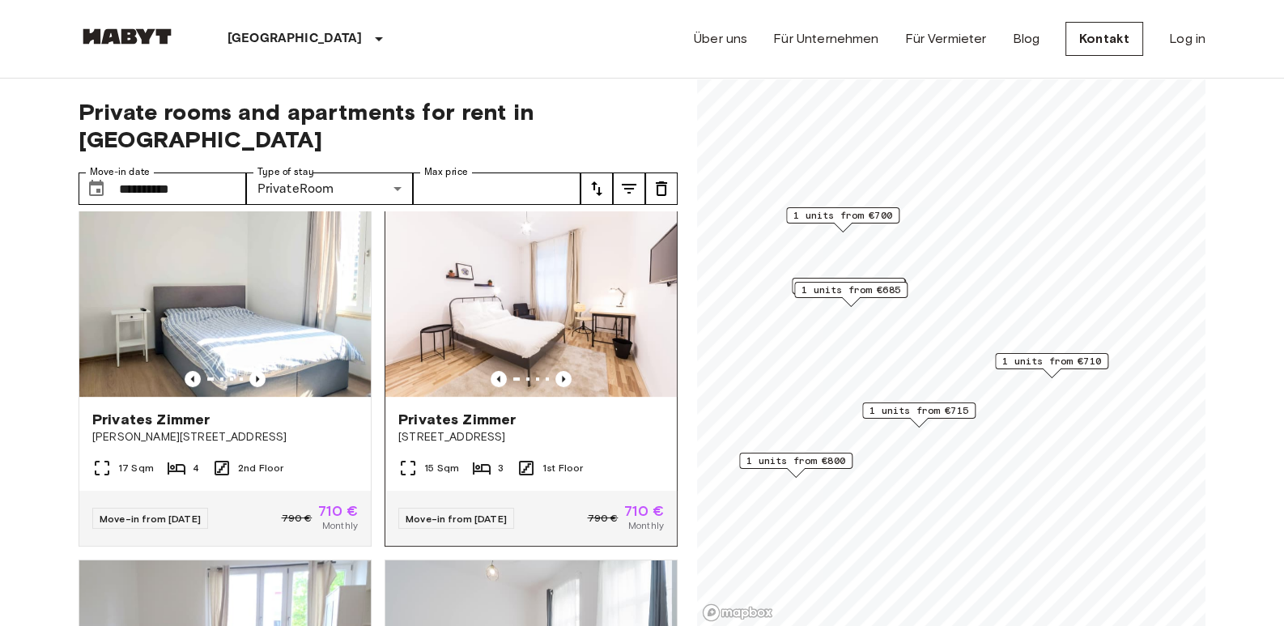
click at [458, 266] on img at bounding box center [531, 299] width 292 height 194
click at [257, 241] on img at bounding box center [225, 299] width 292 height 194
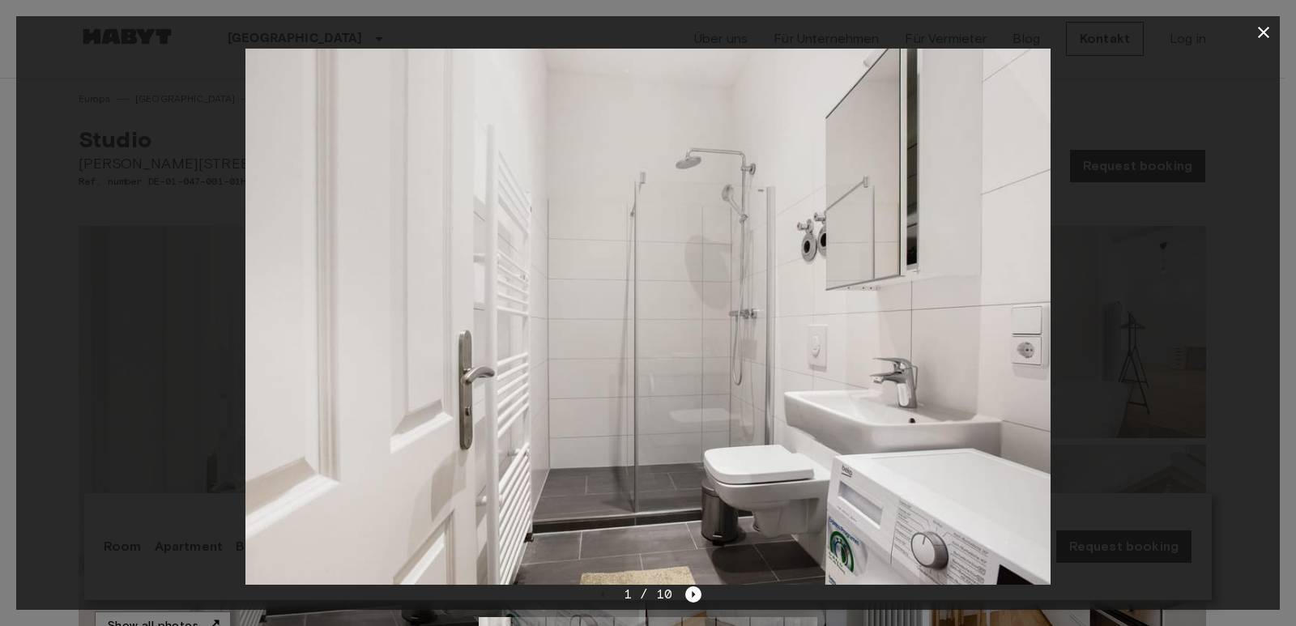
click at [683, 590] on div "1 / 10" at bounding box center [648, 594] width 108 height 19
click at [689, 593] on icon "Next image" at bounding box center [693, 594] width 16 height 16
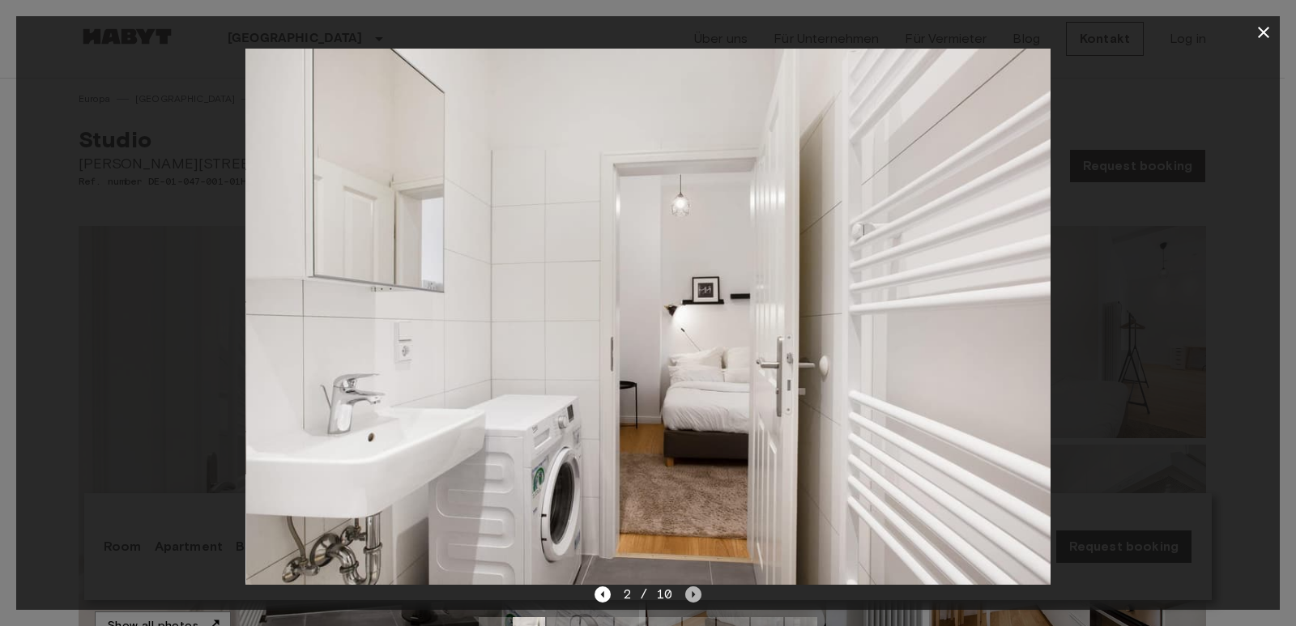
click at [689, 593] on icon "Next image" at bounding box center [693, 594] width 16 height 16
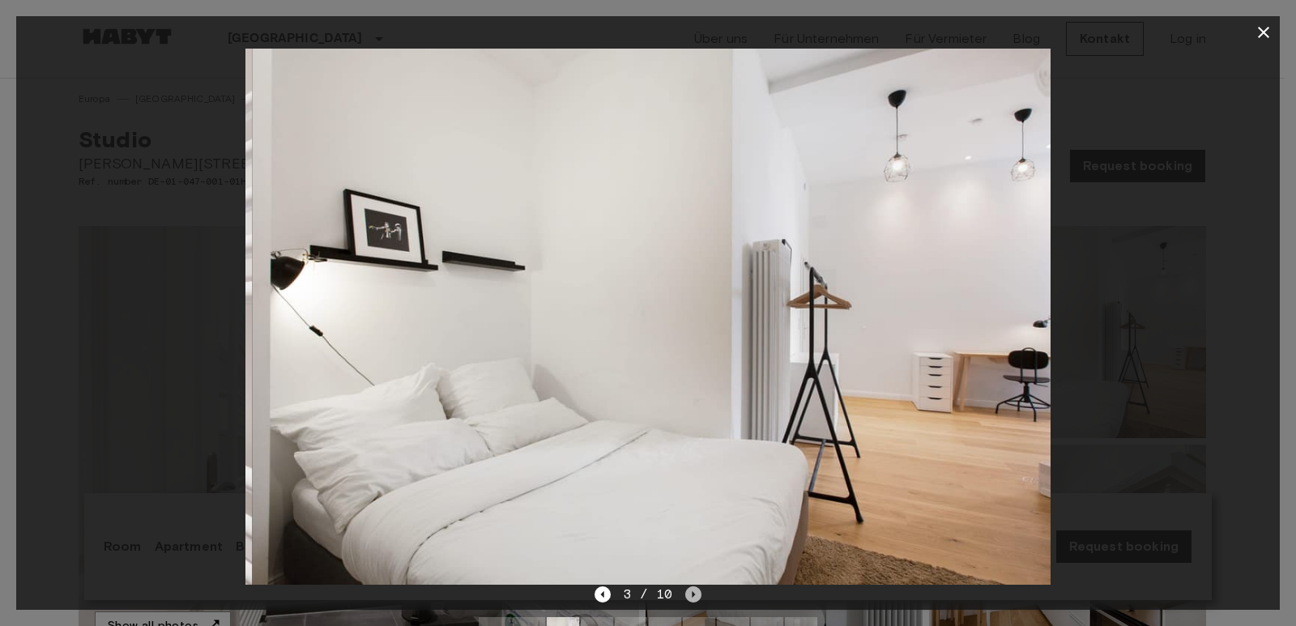
click at [689, 593] on icon "Next image" at bounding box center [693, 594] width 16 height 16
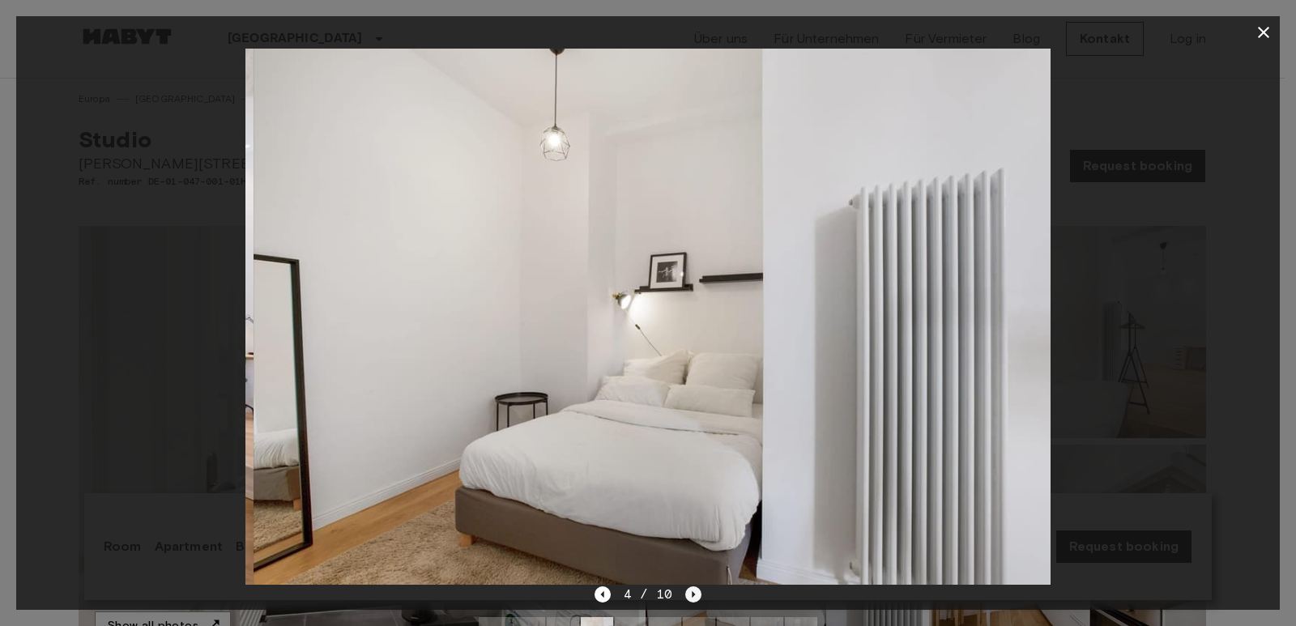
click at [689, 593] on icon "Next image" at bounding box center [693, 594] width 16 height 16
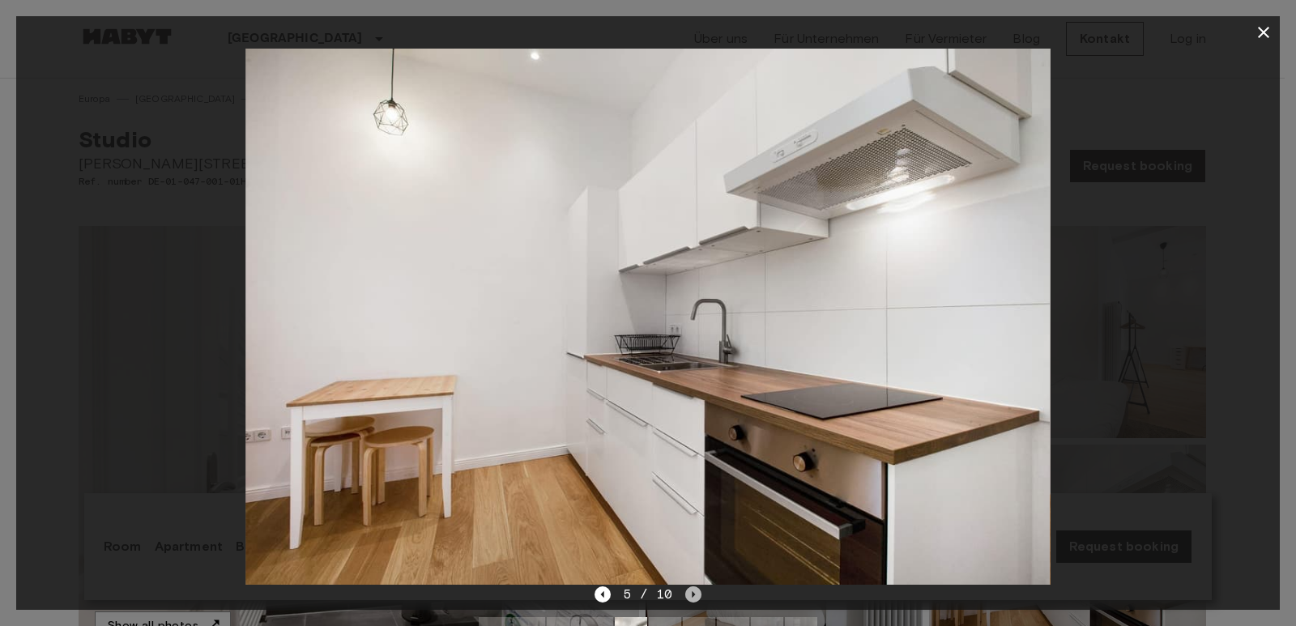
click at [689, 593] on icon "Next image" at bounding box center [693, 594] width 16 height 16
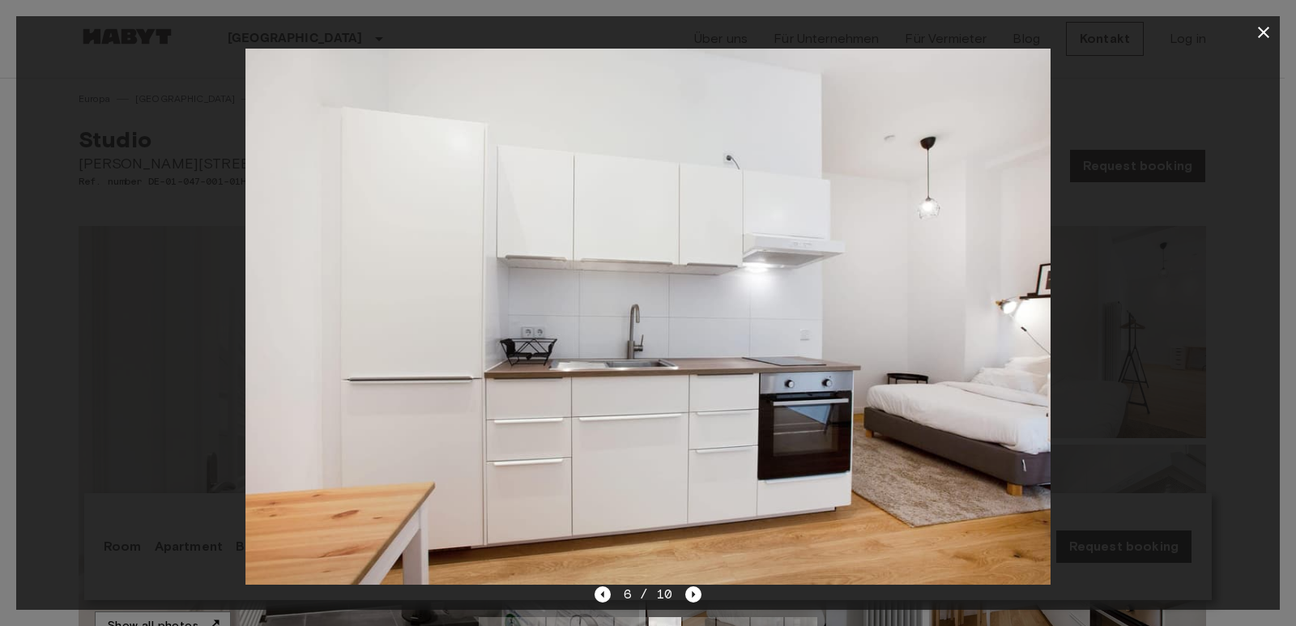
click at [9, 367] on div at bounding box center [648, 313] width 1296 height 626
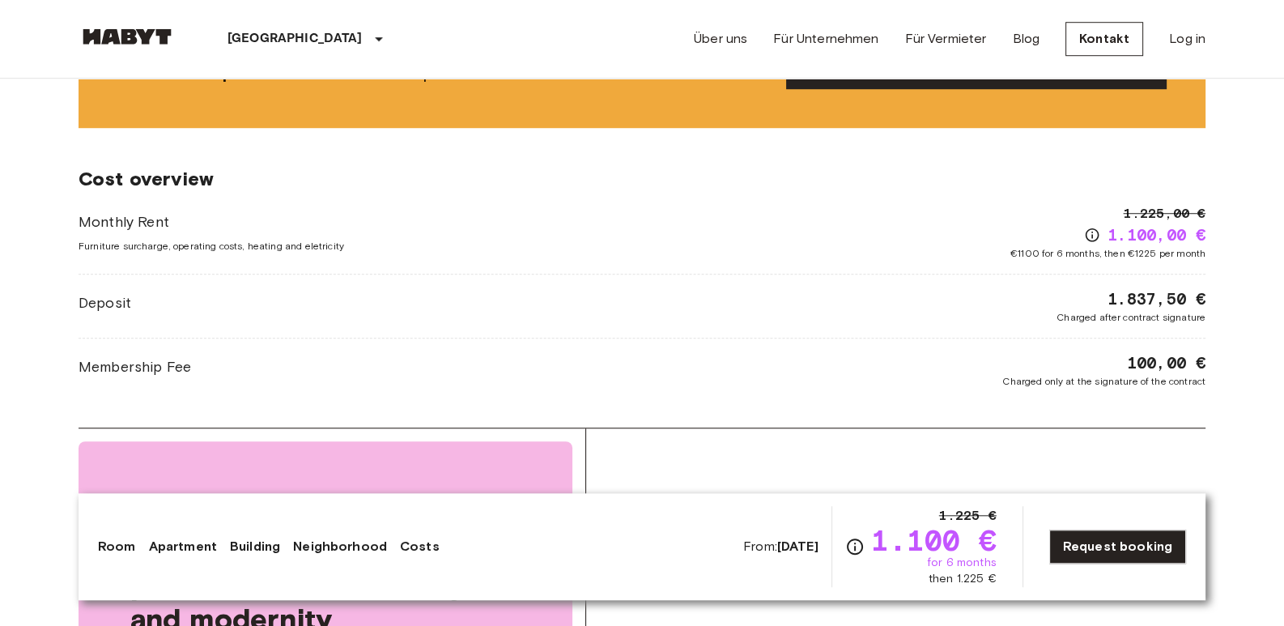
scroll to position [1570, 0]
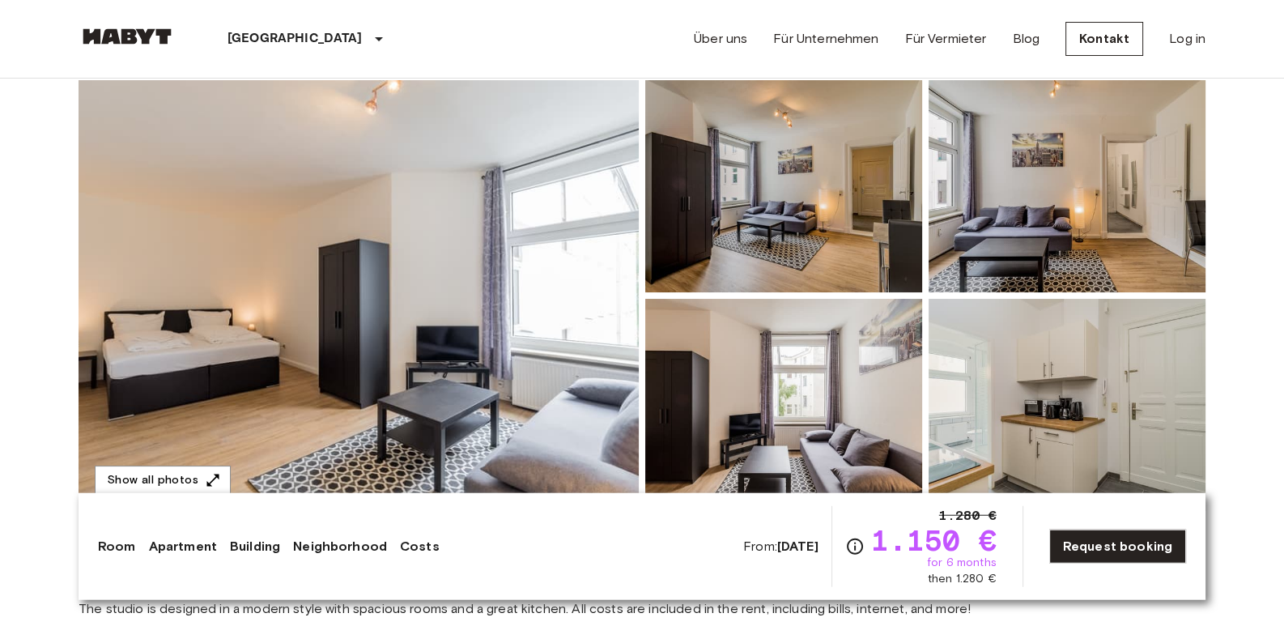
scroll to position [33, 0]
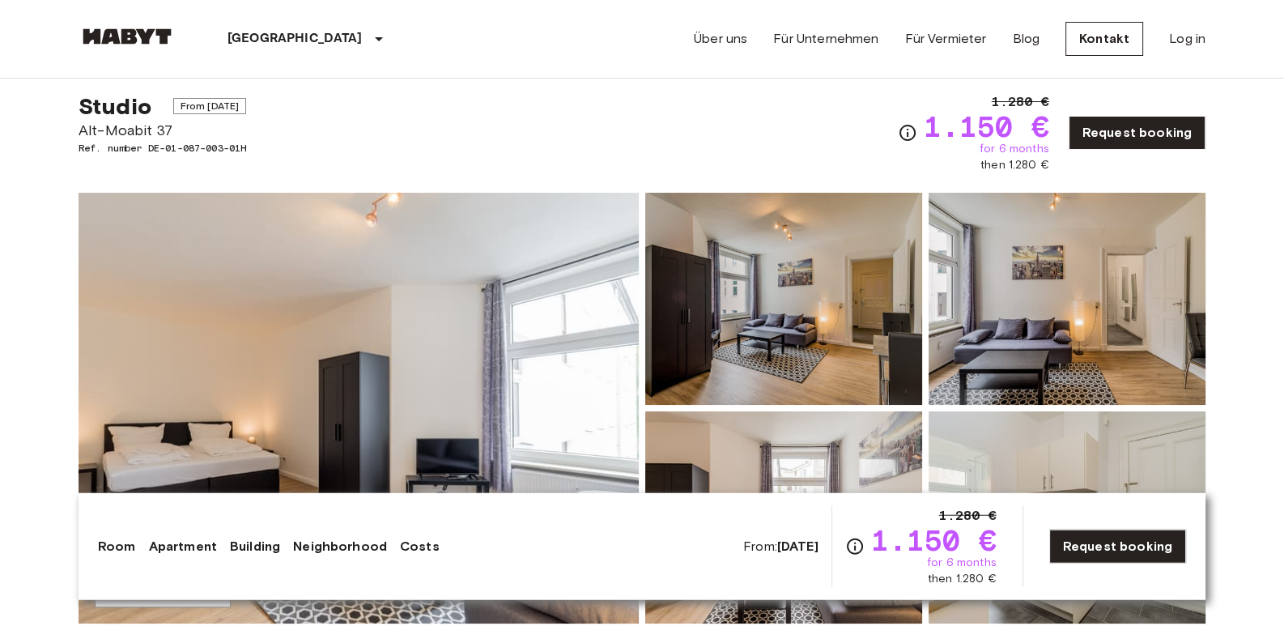
click at [603, 324] on img at bounding box center [359, 408] width 560 height 431
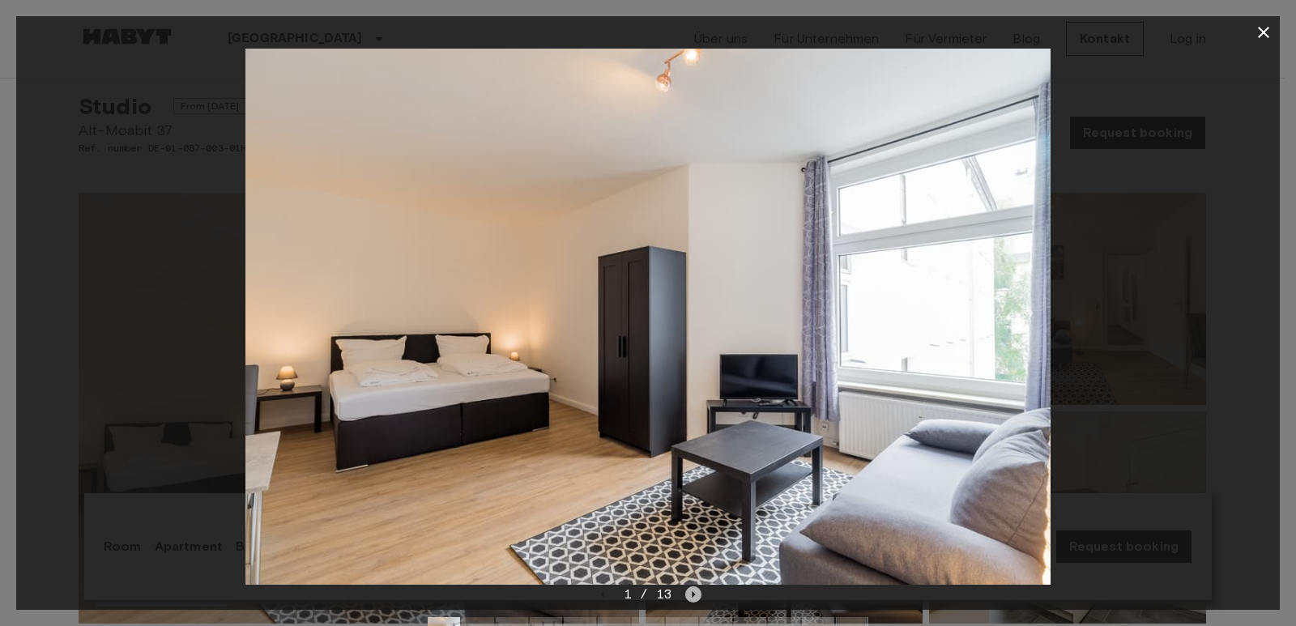
click at [696, 592] on icon "Next image" at bounding box center [693, 594] width 16 height 16
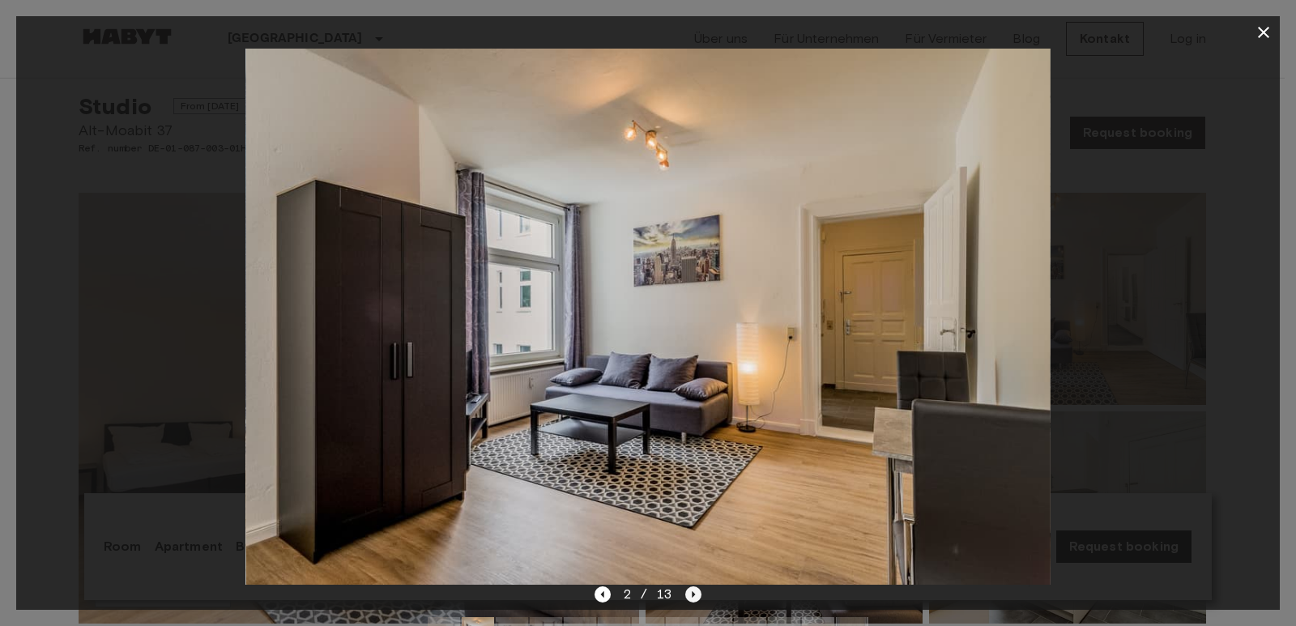
click at [696, 592] on icon "Next image" at bounding box center [693, 594] width 16 height 16
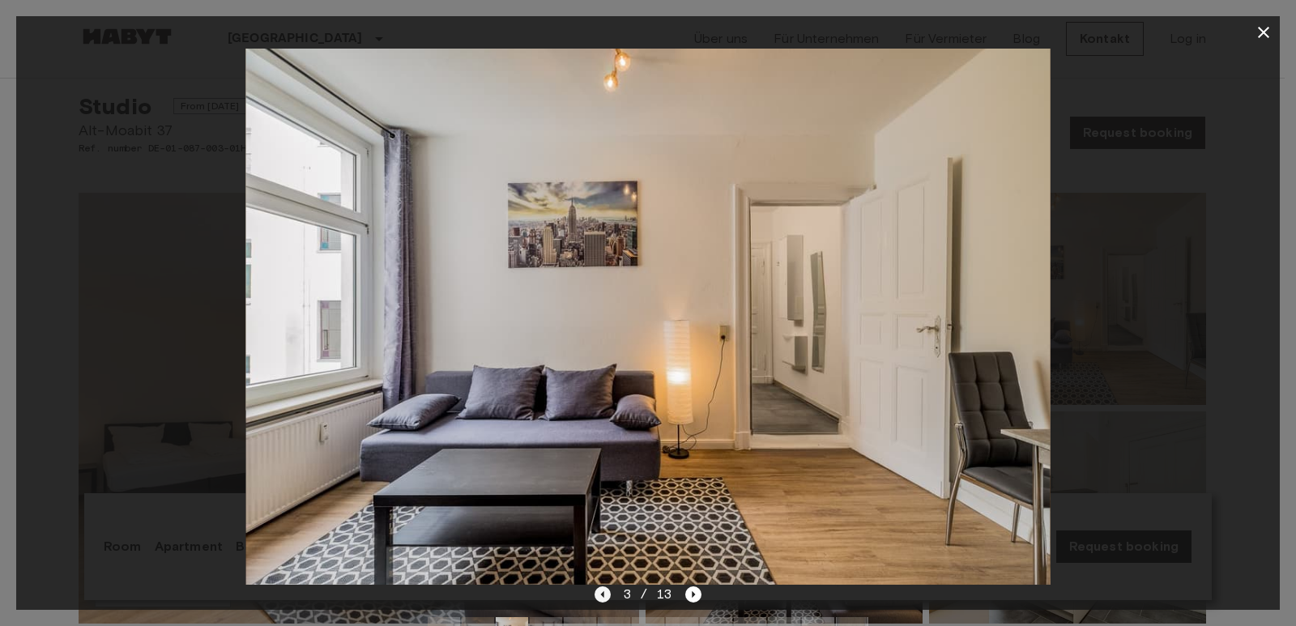
click at [606, 599] on icon "Previous image" at bounding box center [602, 594] width 16 height 16
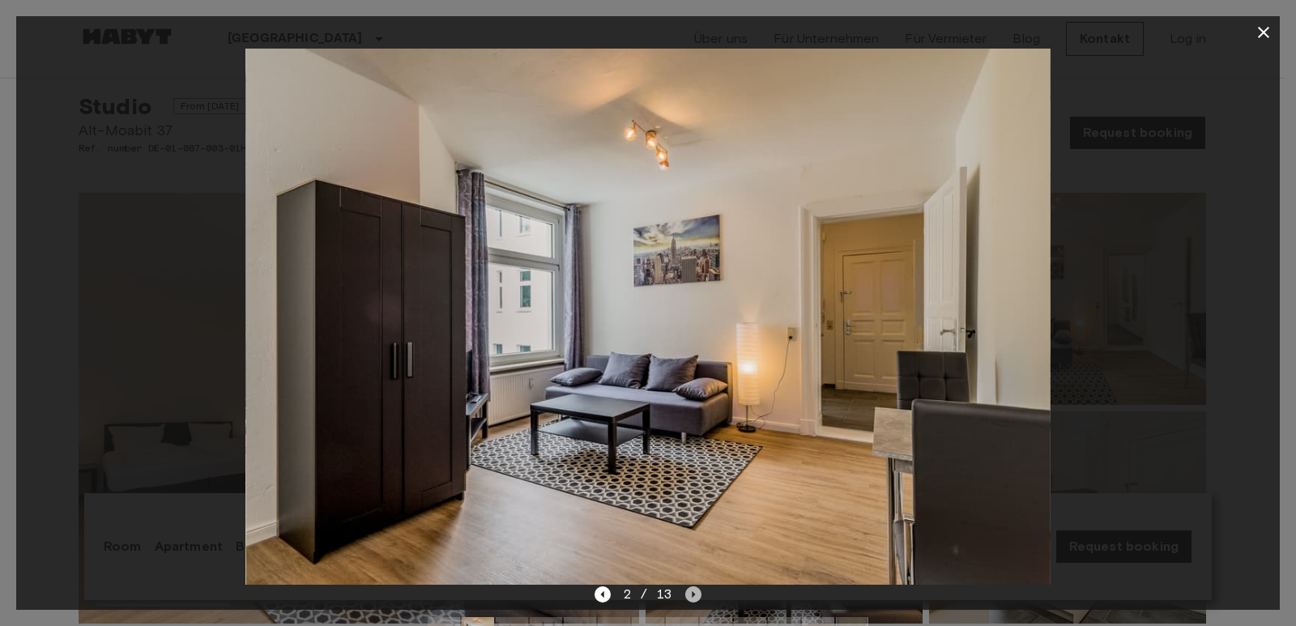
click at [687, 594] on icon "Next image" at bounding box center [693, 594] width 16 height 16
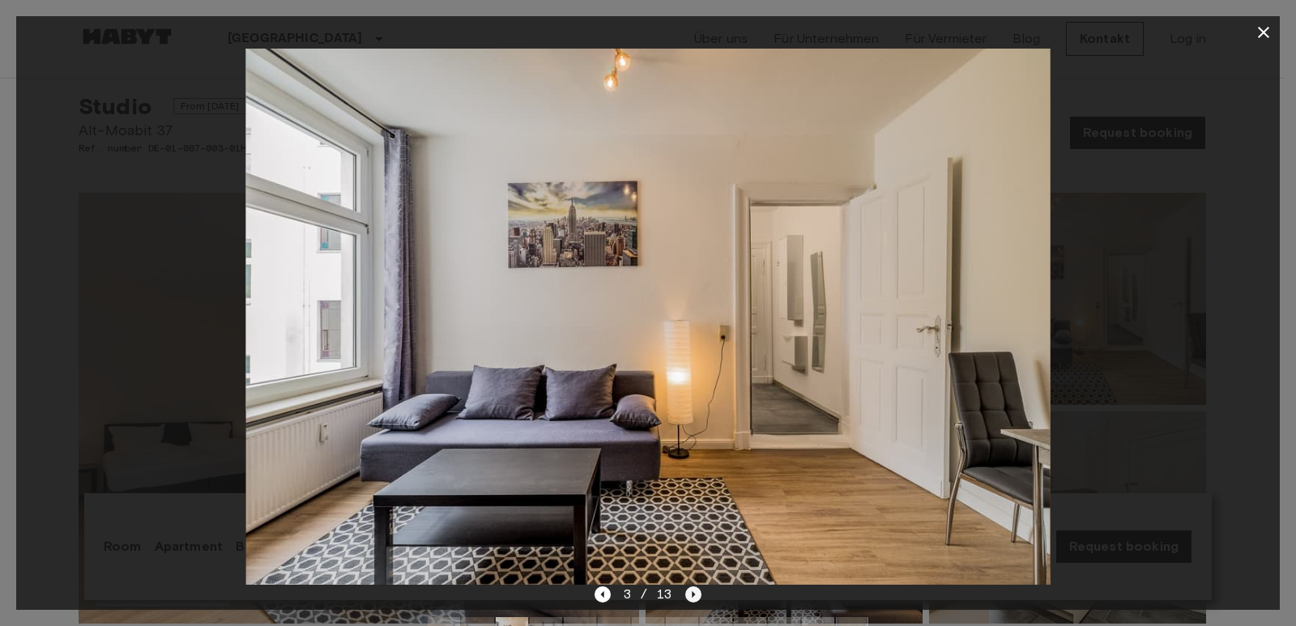
click at [687, 594] on icon "Next image" at bounding box center [693, 594] width 16 height 16
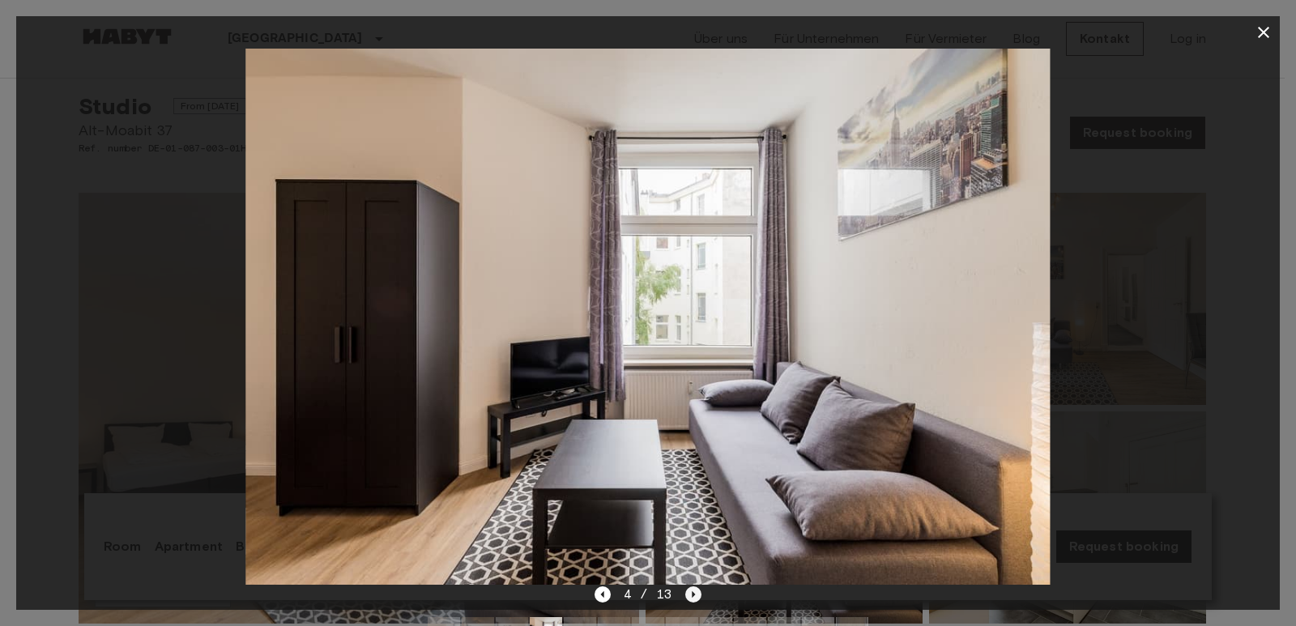
click at [687, 594] on icon "Next image" at bounding box center [693, 594] width 16 height 16
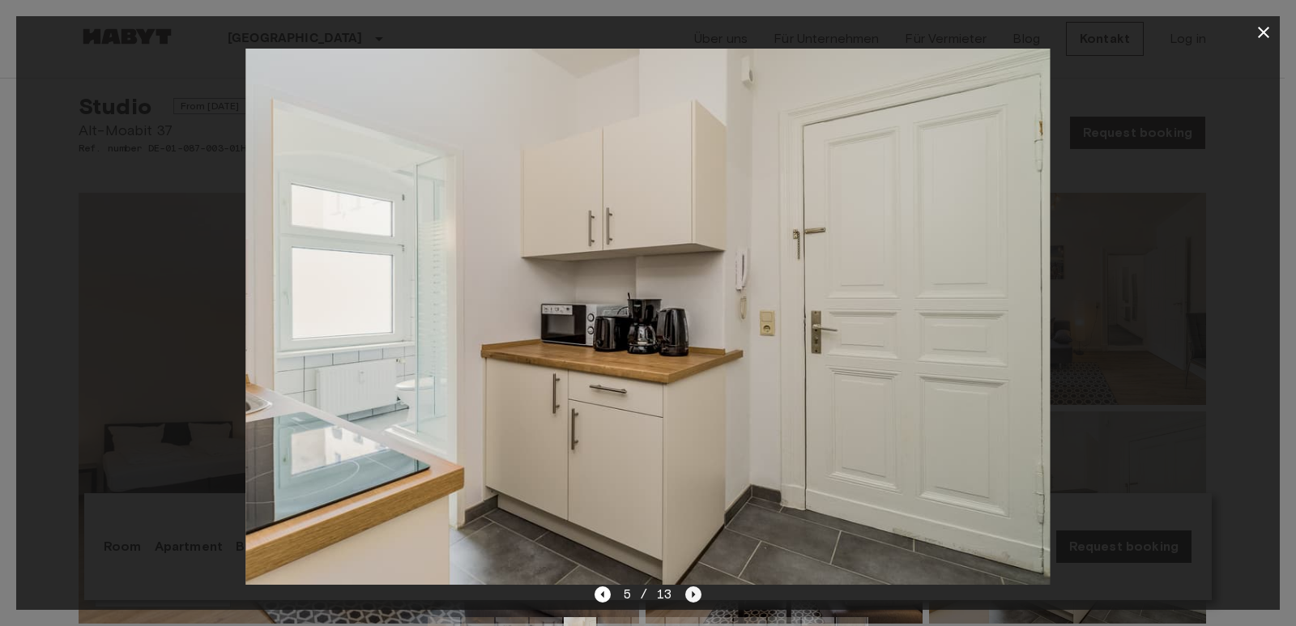
click at [687, 594] on icon "Next image" at bounding box center [693, 594] width 16 height 16
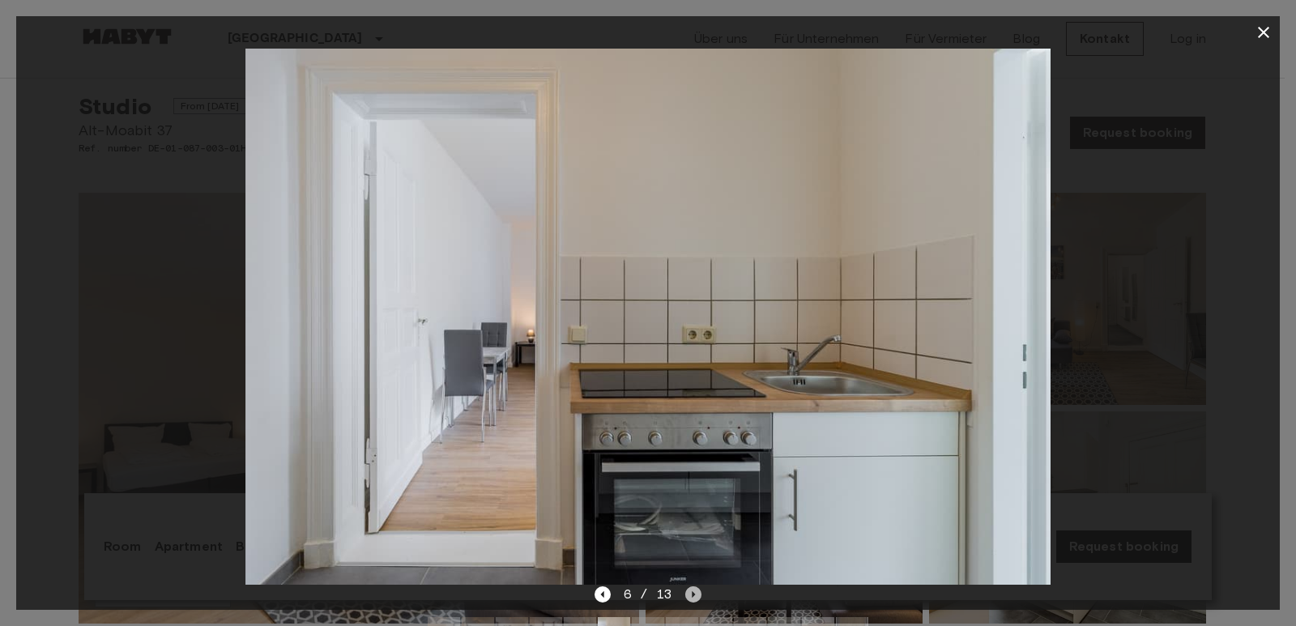
click at [687, 594] on icon "Next image" at bounding box center [693, 594] width 16 height 16
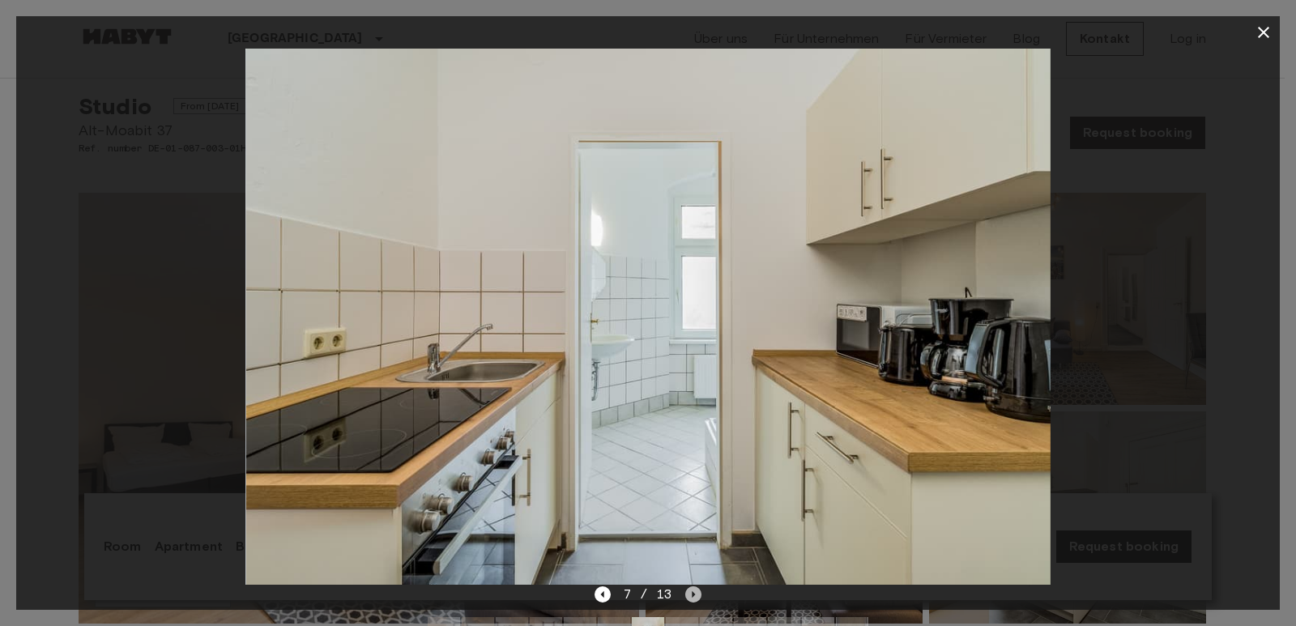
click at [687, 594] on icon "Next image" at bounding box center [693, 594] width 16 height 16
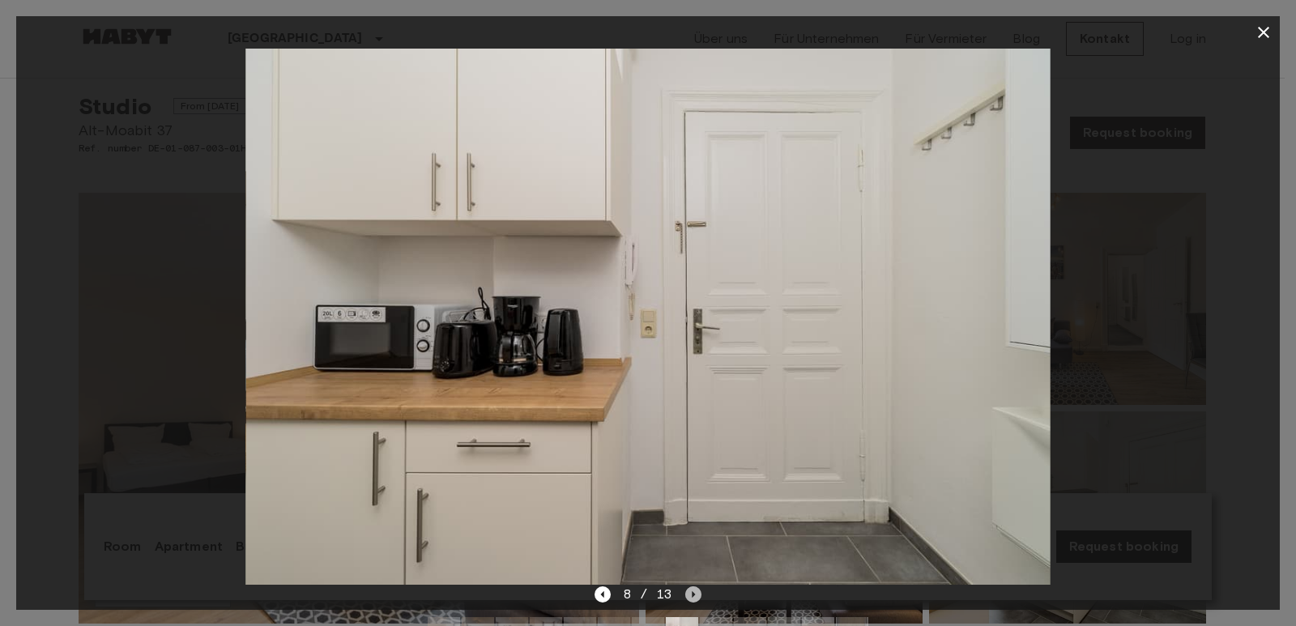
click at [687, 594] on icon "Next image" at bounding box center [693, 594] width 16 height 16
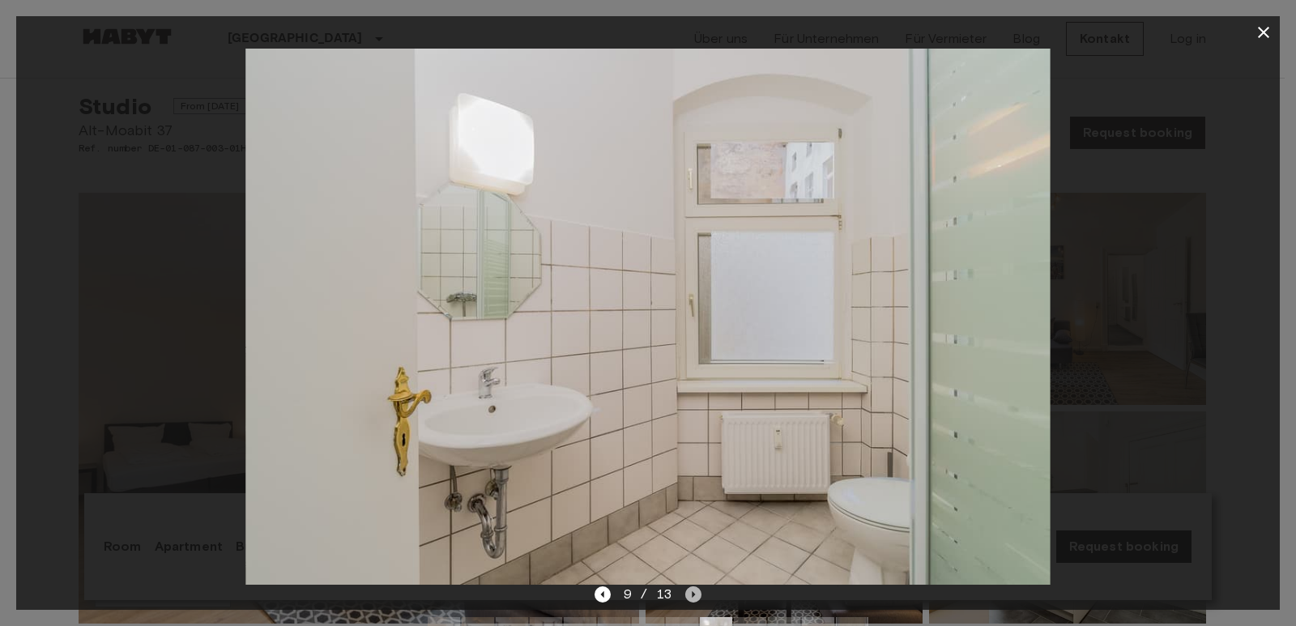
click at [687, 594] on icon "Next image" at bounding box center [693, 594] width 16 height 16
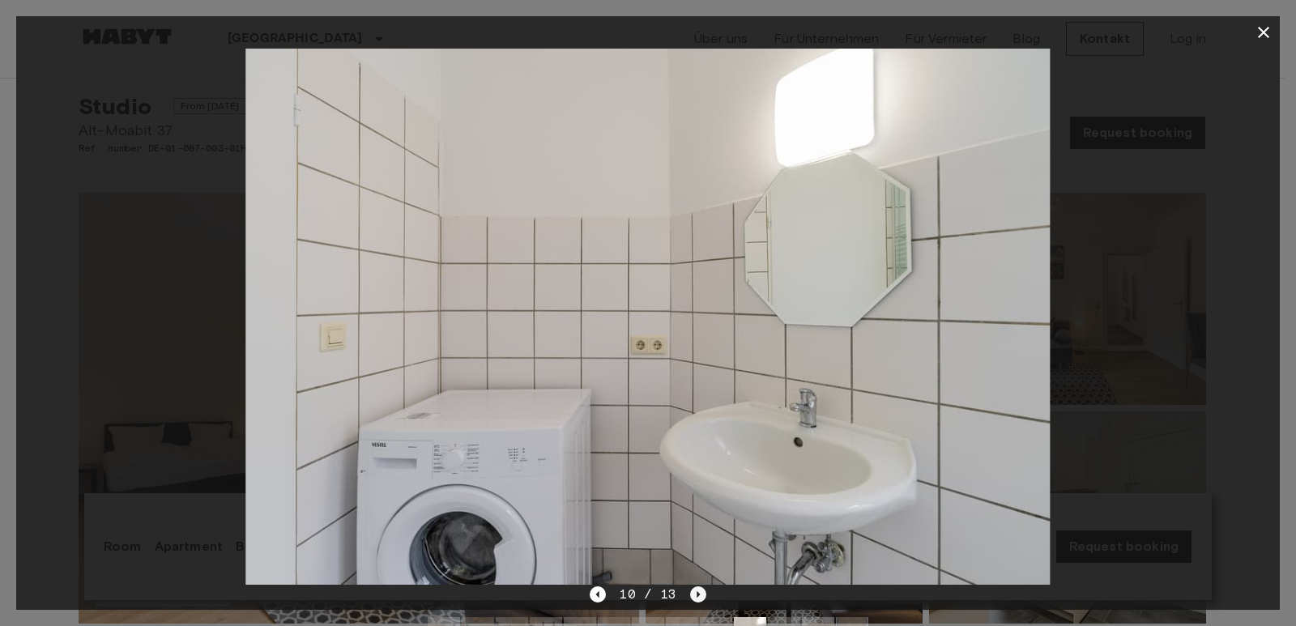
click at [687, 594] on div "10 / 13" at bounding box center [648, 594] width 116 height 19
click at [696, 594] on icon "Next image" at bounding box center [697, 594] width 3 height 6
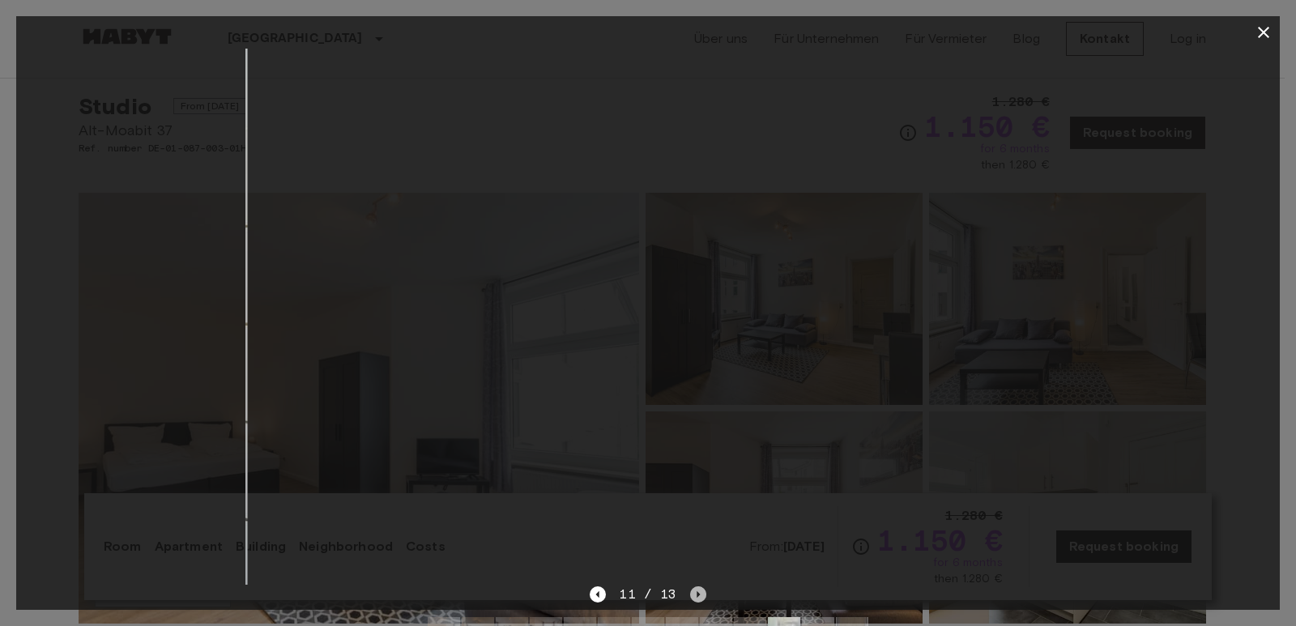
click at [696, 594] on icon "Next image" at bounding box center [697, 594] width 3 height 6
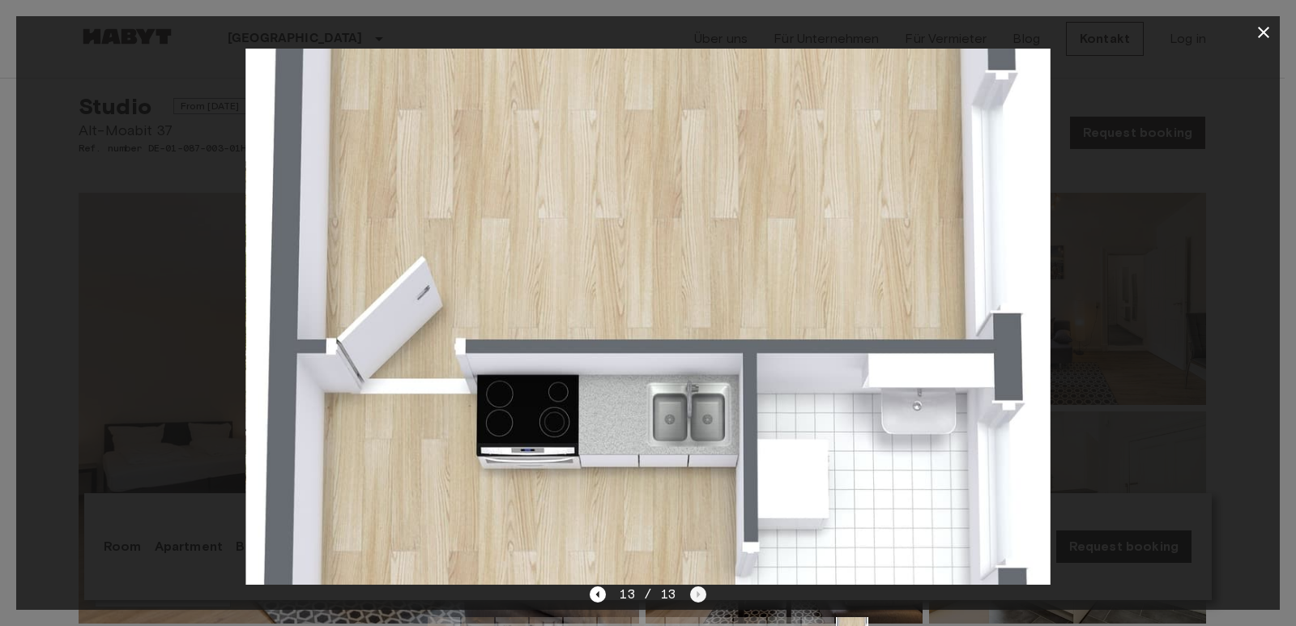
click at [696, 594] on div "13 / 13" at bounding box center [648, 594] width 116 height 19
click at [108, 468] on div at bounding box center [647, 317] width 1263 height 536
click at [23, 446] on div at bounding box center [647, 317] width 1263 height 536
click at [1258, 35] on icon "button" at bounding box center [1263, 32] width 19 height 19
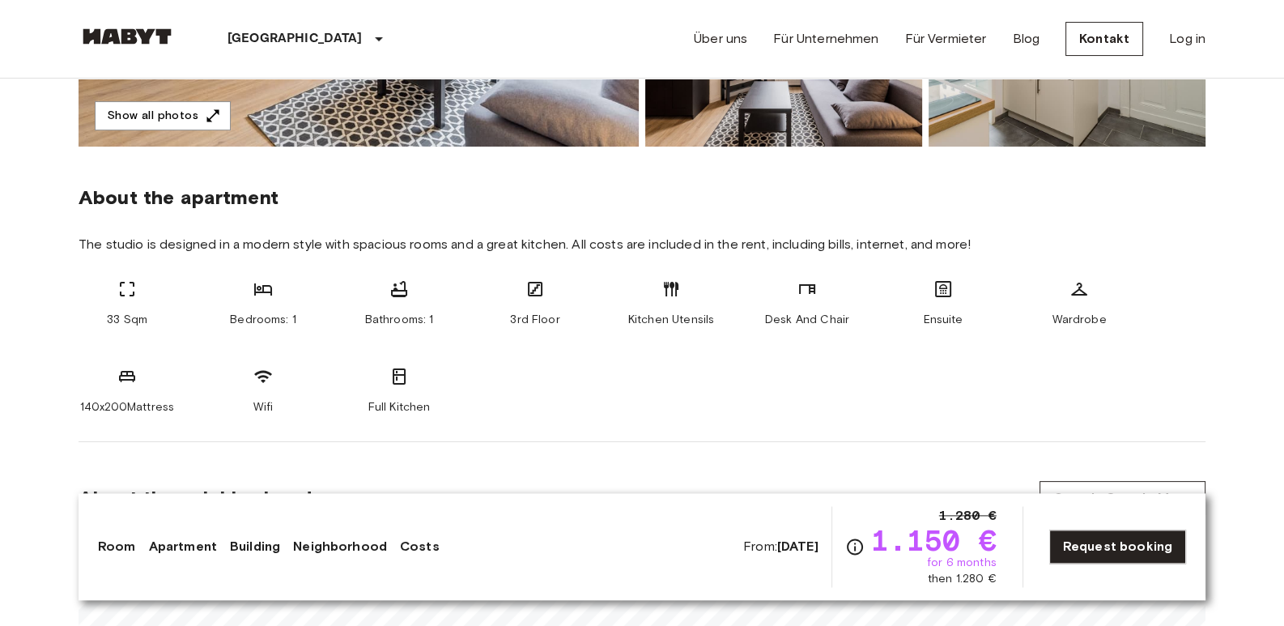
click at [1028, 313] on div "33 Sqm Bedrooms: 1 Bathrooms: 1 3rd Floor Kitchen Utensils Desk And Chair Ensui…" at bounding box center [642, 347] width 1127 height 136
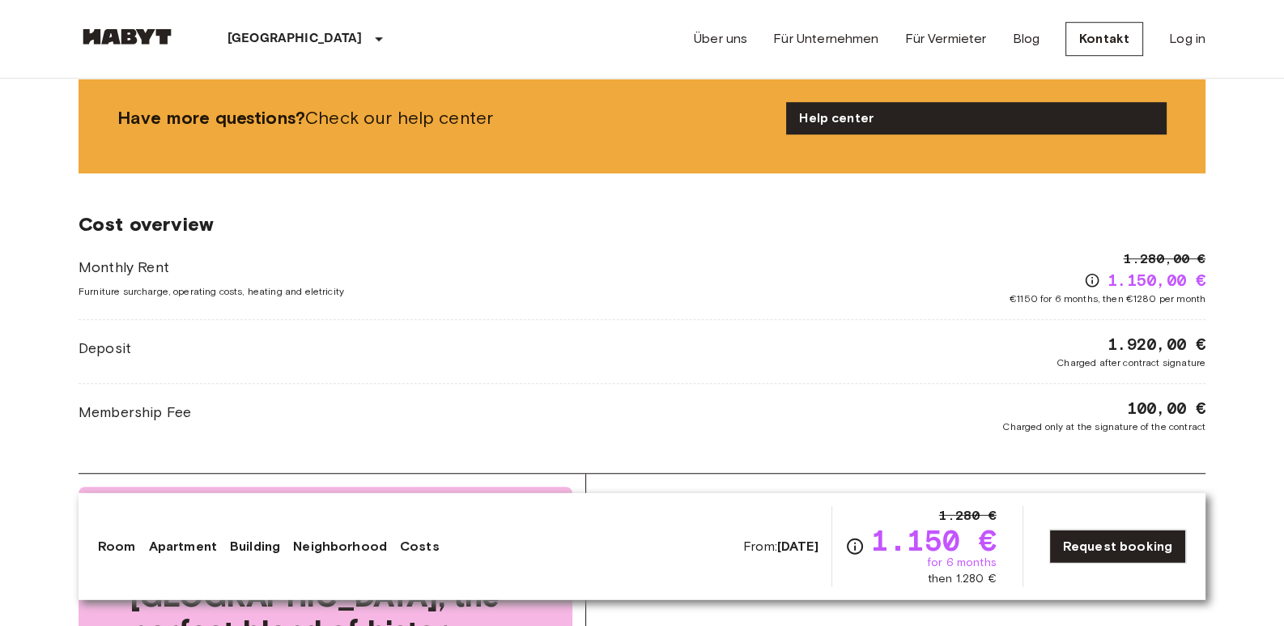
scroll to position [1530, 0]
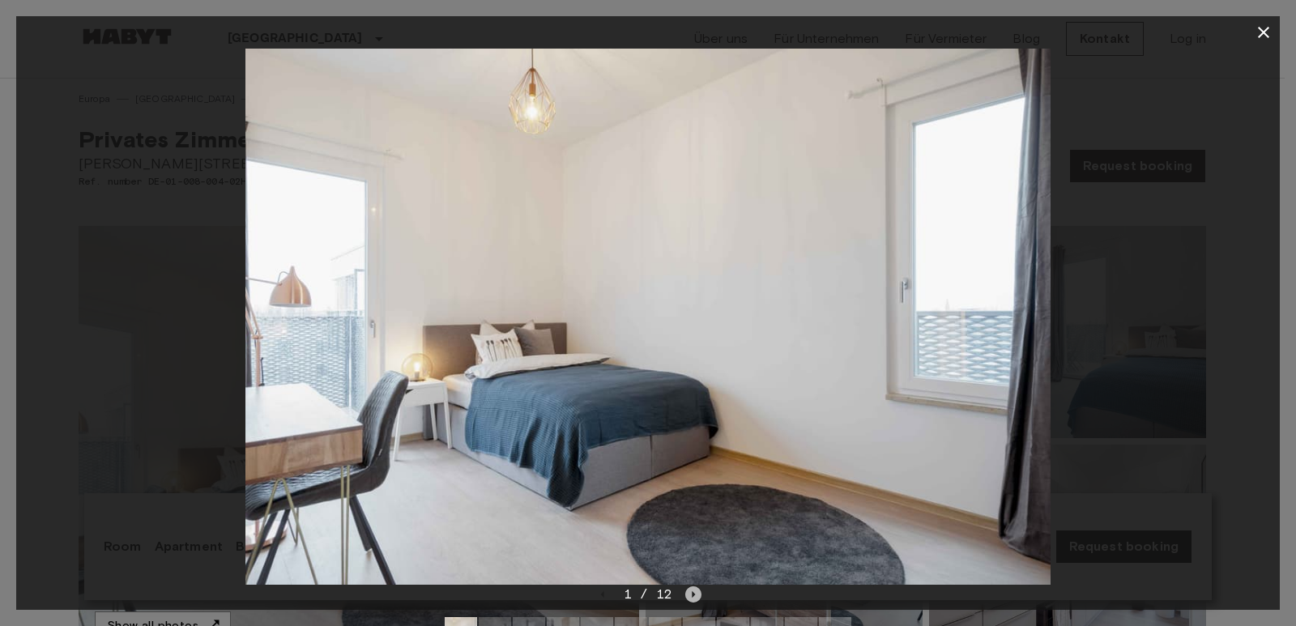
click at [688, 596] on icon "Next image" at bounding box center [693, 594] width 16 height 16
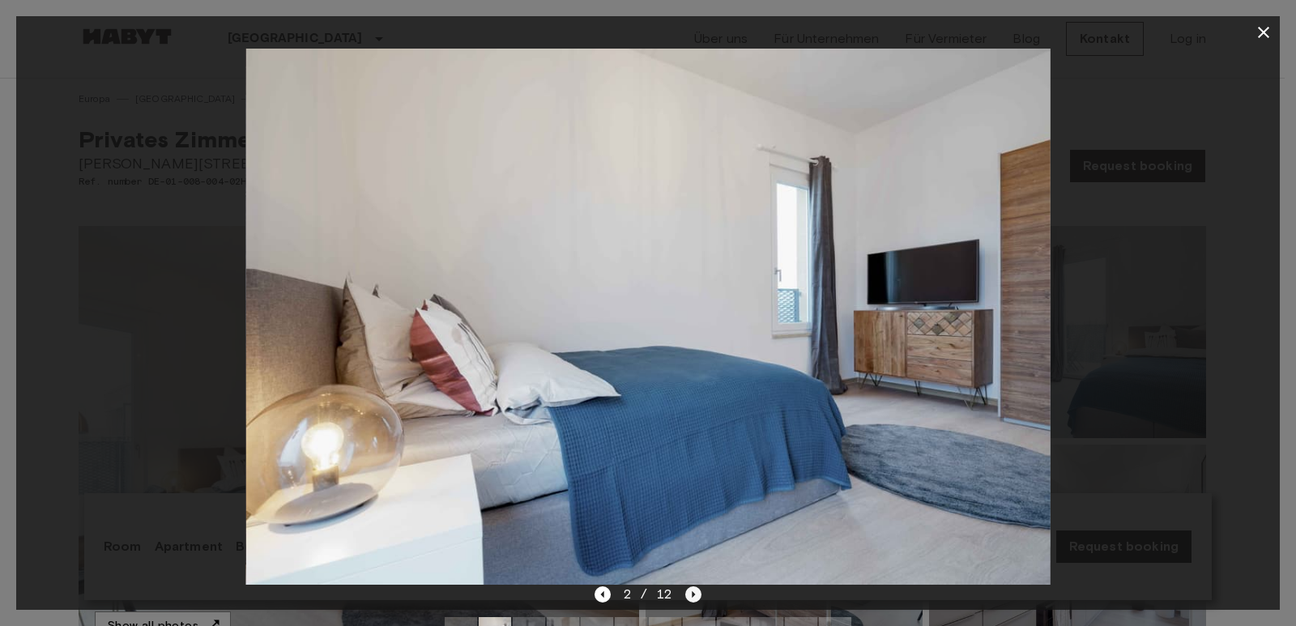
click at [688, 596] on icon "Next image" at bounding box center [693, 594] width 16 height 16
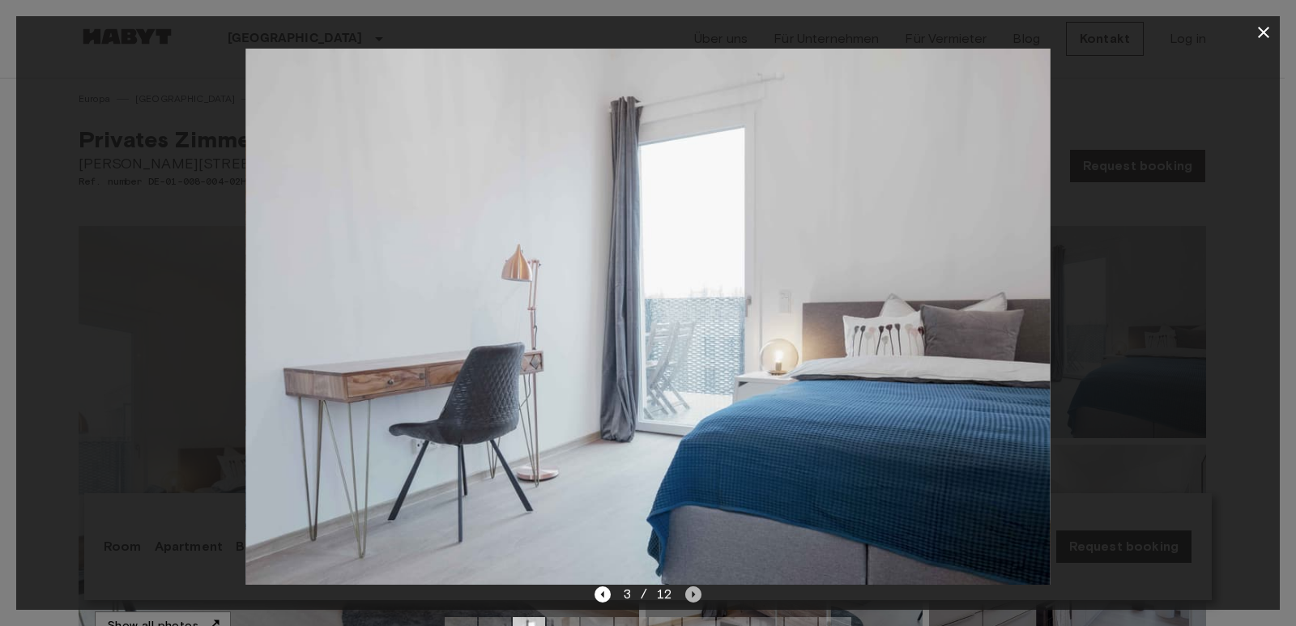
click at [688, 596] on icon "Next image" at bounding box center [693, 594] width 16 height 16
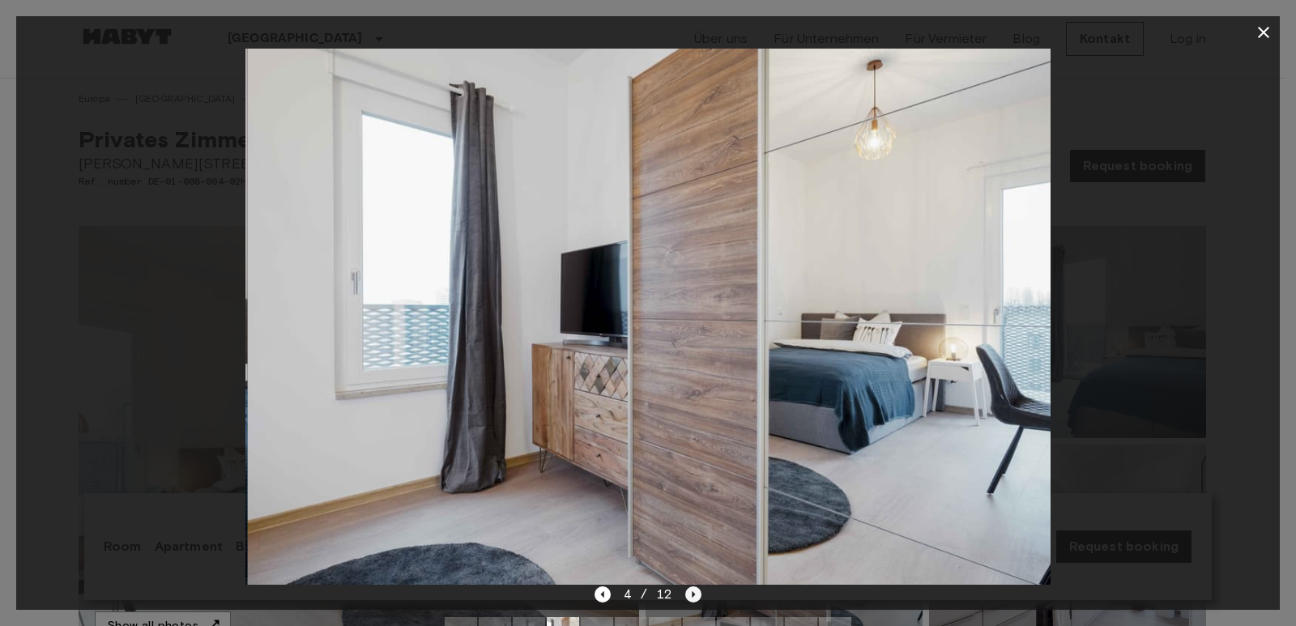
click at [688, 596] on icon "Next image" at bounding box center [693, 594] width 16 height 16
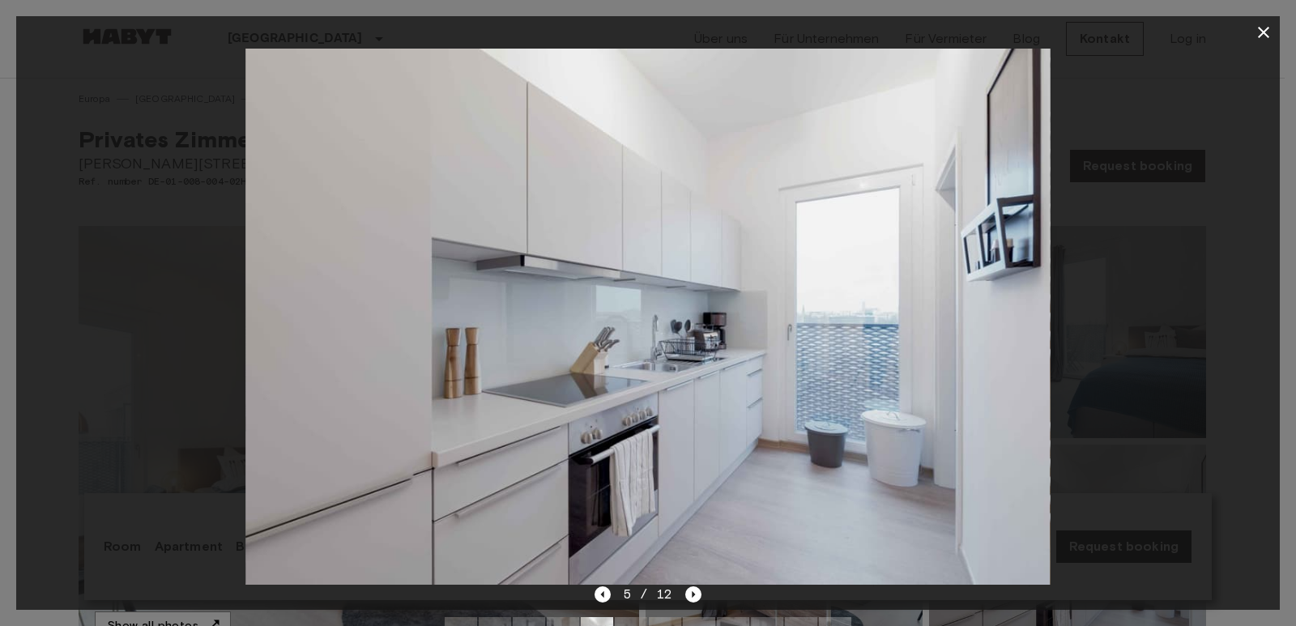
click at [112, 453] on div at bounding box center [647, 317] width 1263 height 536
click at [0, 358] on div at bounding box center [648, 313] width 1296 height 626
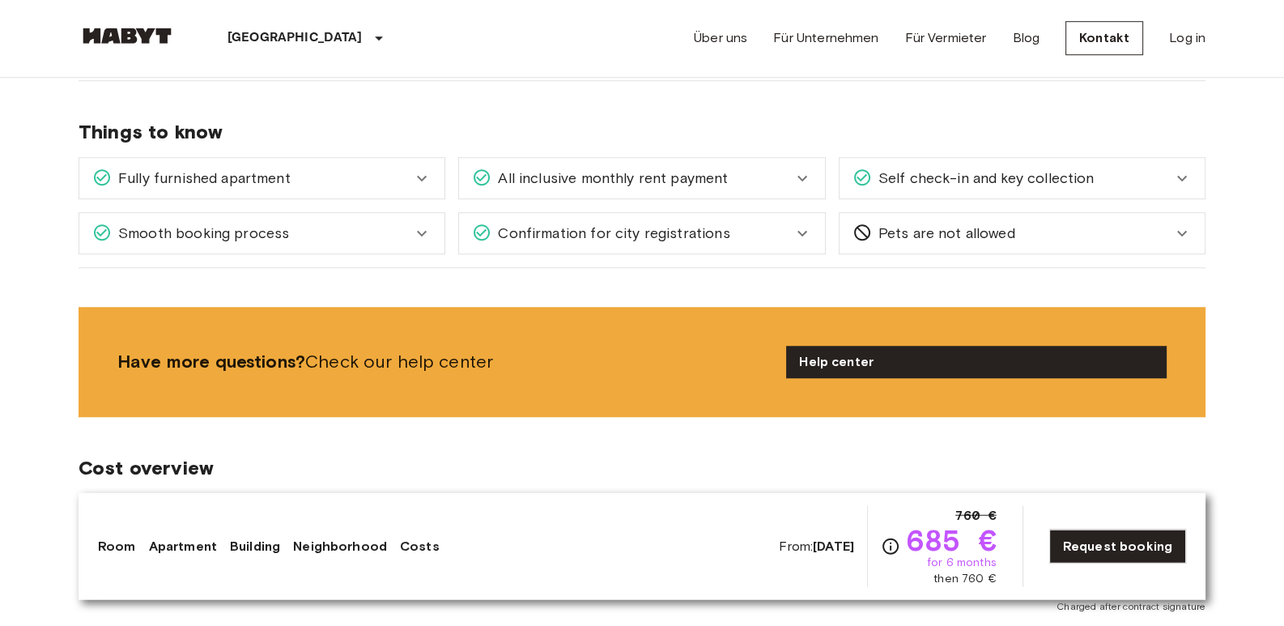
scroll to position [1278, 0]
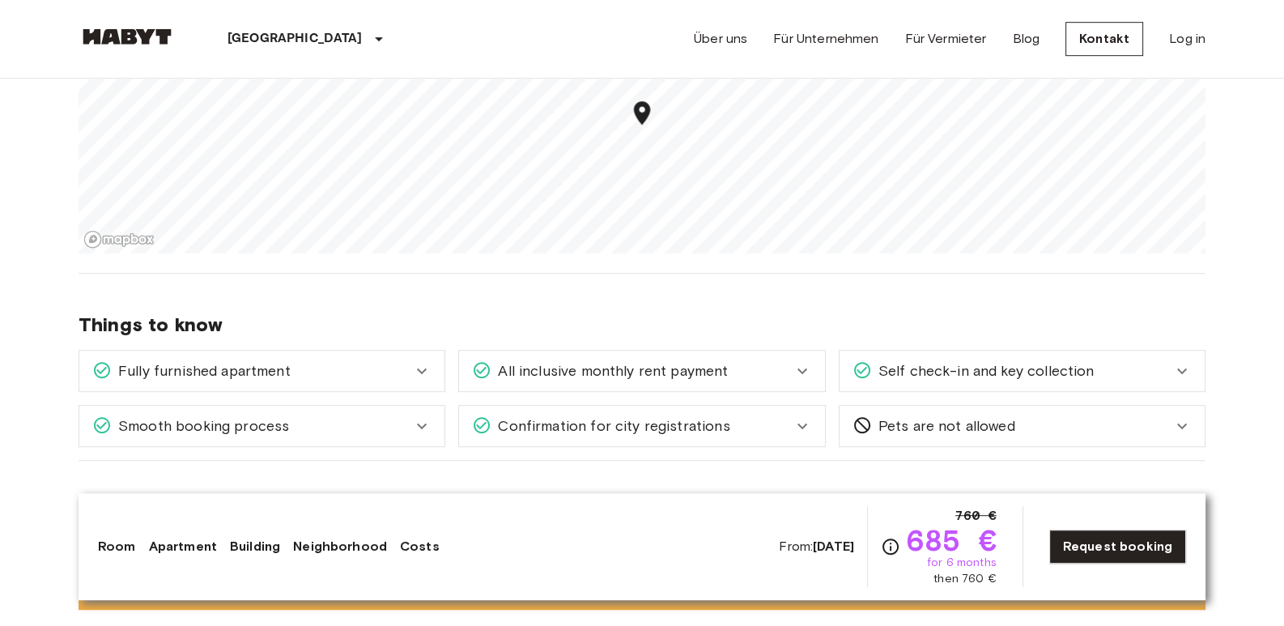
click at [897, 422] on span "Pets are not allowed" at bounding box center [943, 425] width 143 height 21
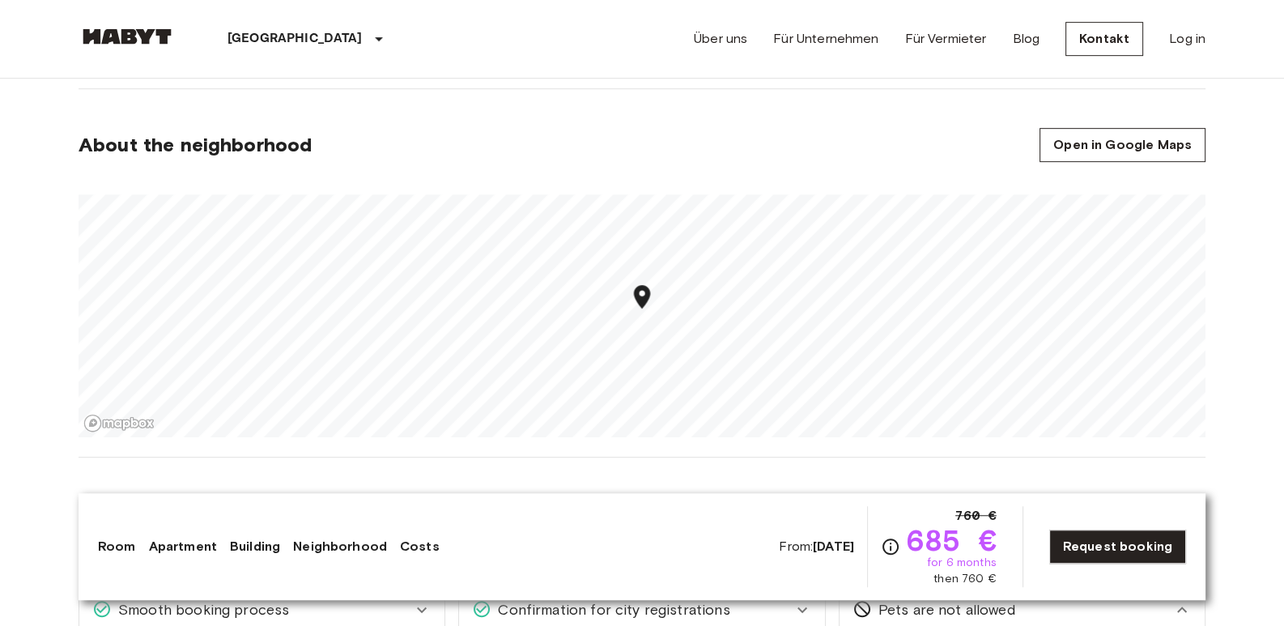
scroll to position [1097, 0]
click at [532, 160] on section "About the neighborhood Open in Google Maps" at bounding box center [642, 270] width 1127 height 368
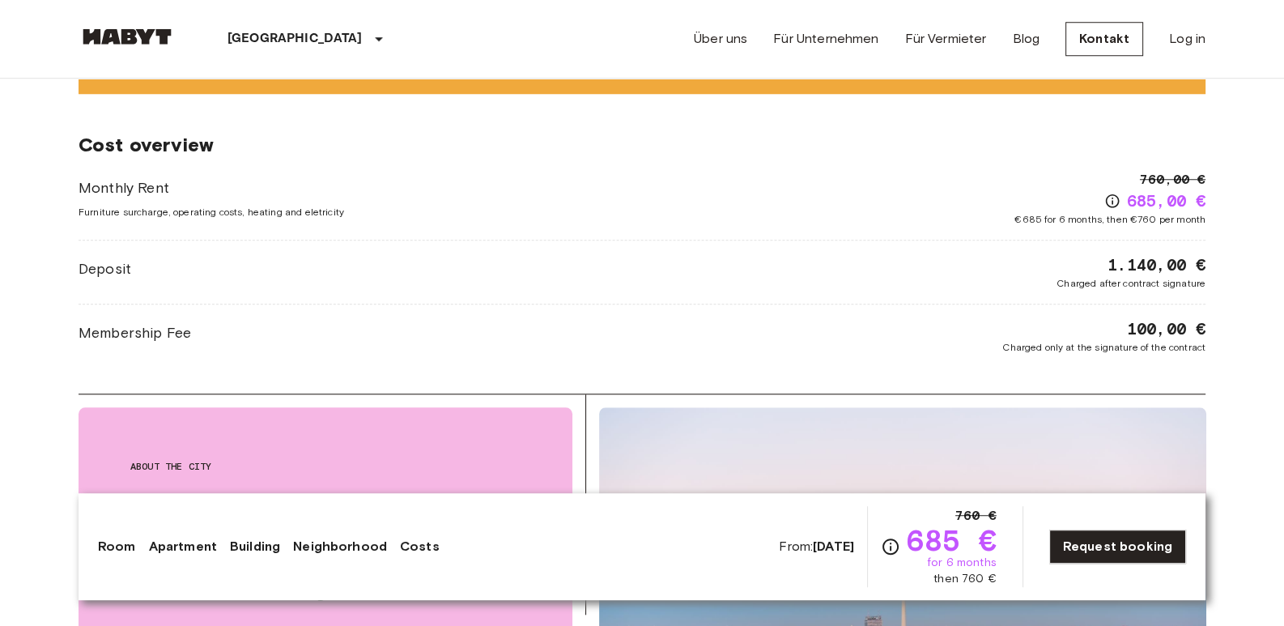
scroll to position [1850, 0]
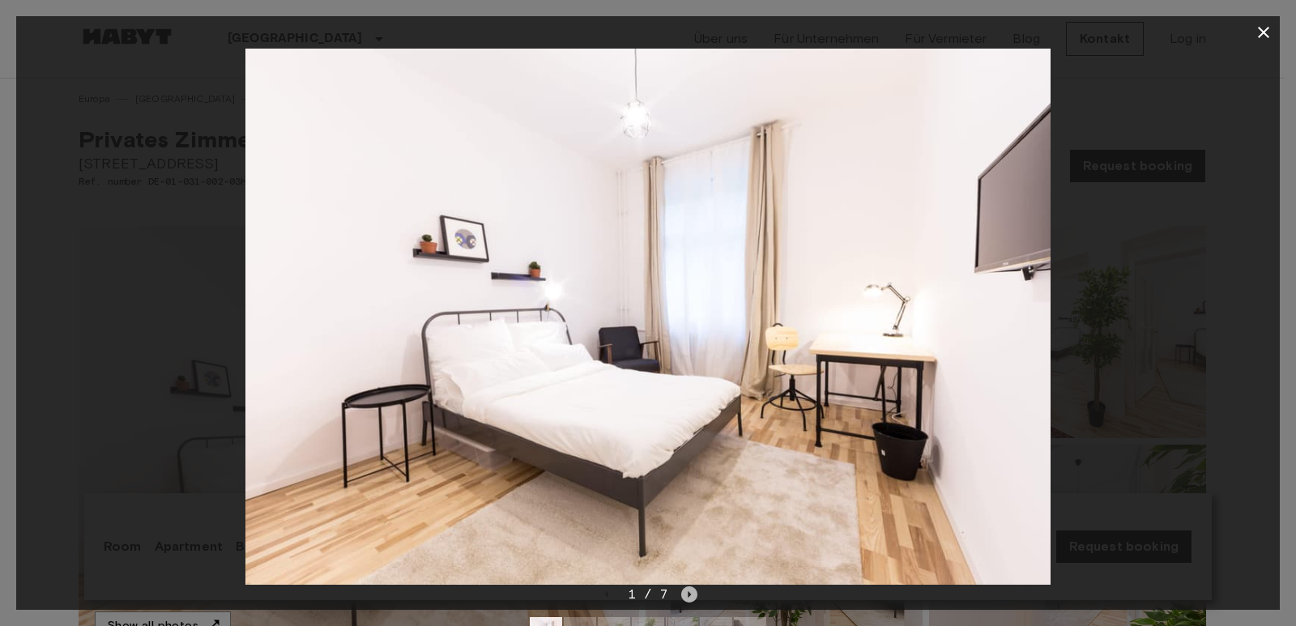
click at [692, 594] on icon "Next image" at bounding box center [689, 594] width 16 height 16
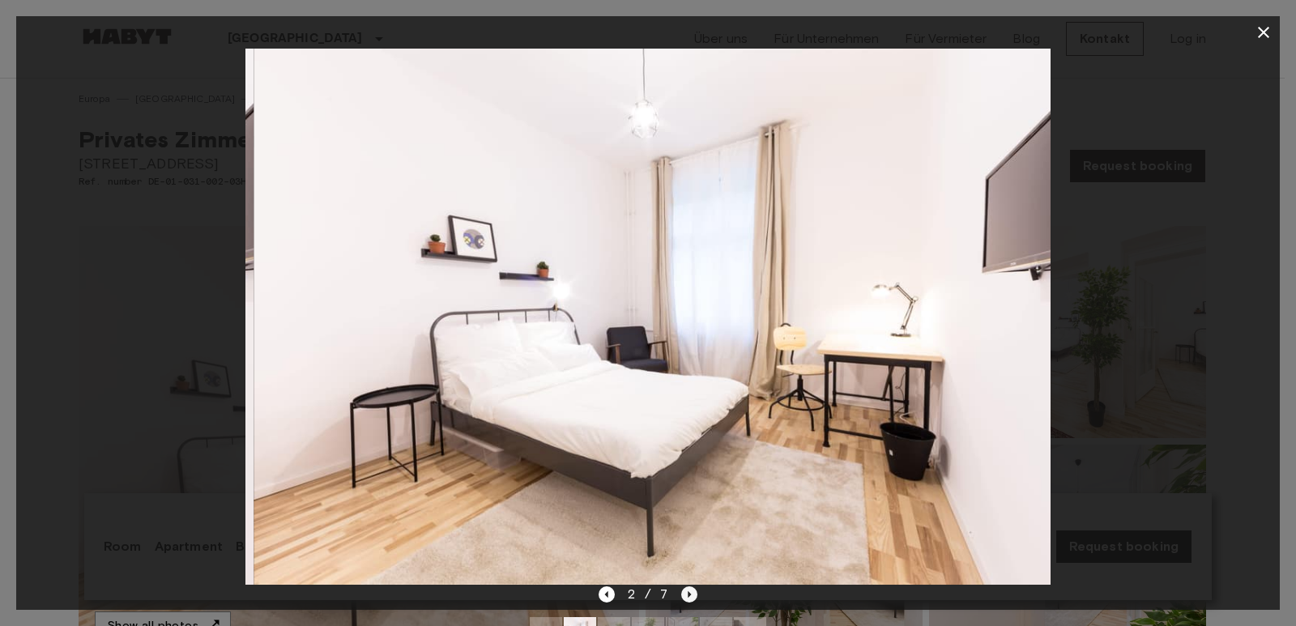
click at [692, 594] on icon "Next image" at bounding box center [689, 594] width 16 height 16
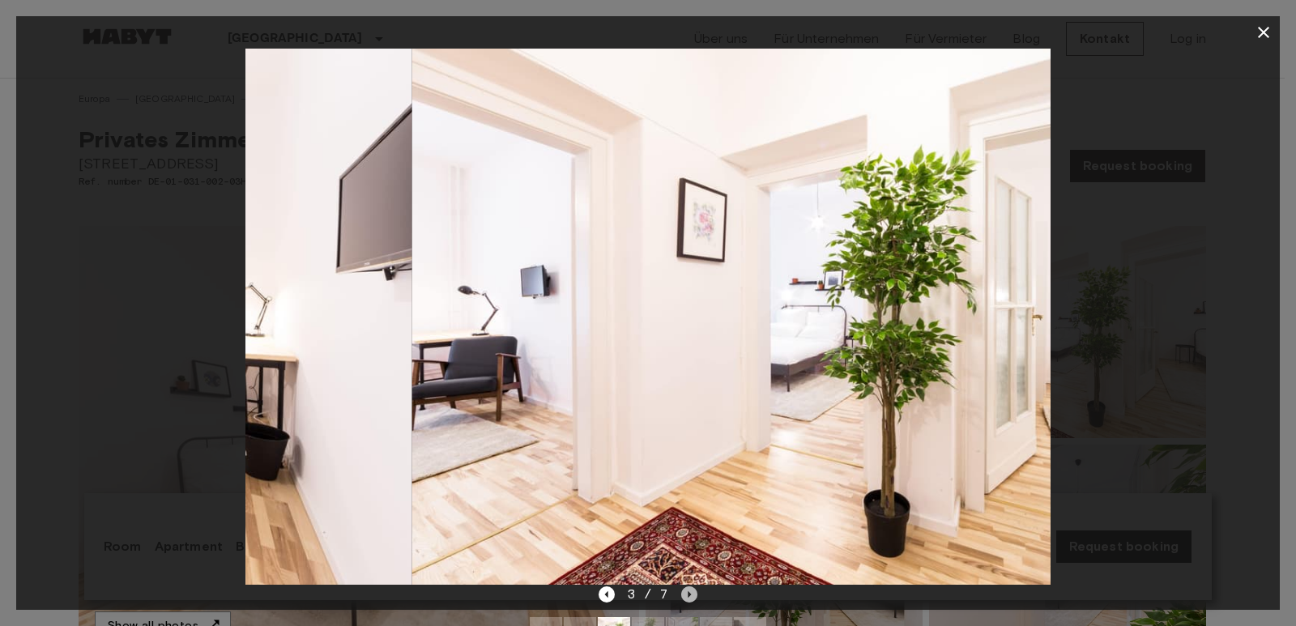
click at [692, 594] on icon "Next image" at bounding box center [689, 594] width 16 height 16
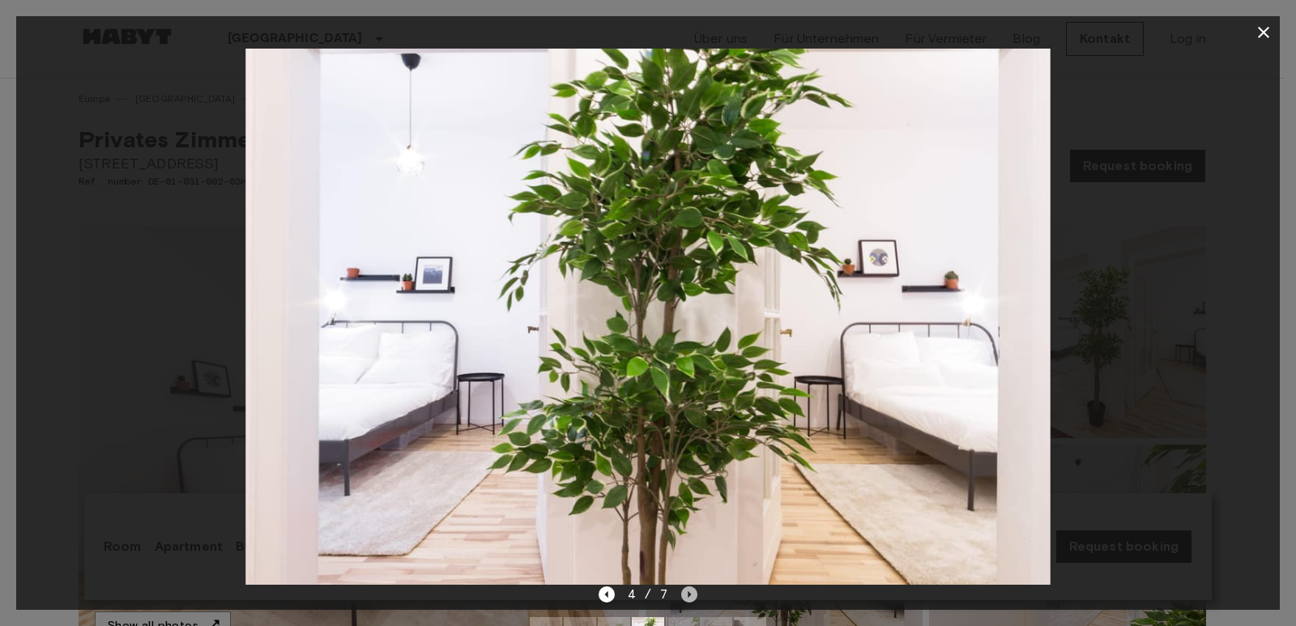
click at [692, 594] on icon "Next image" at bounding box center [689, 594] width 16 height 16
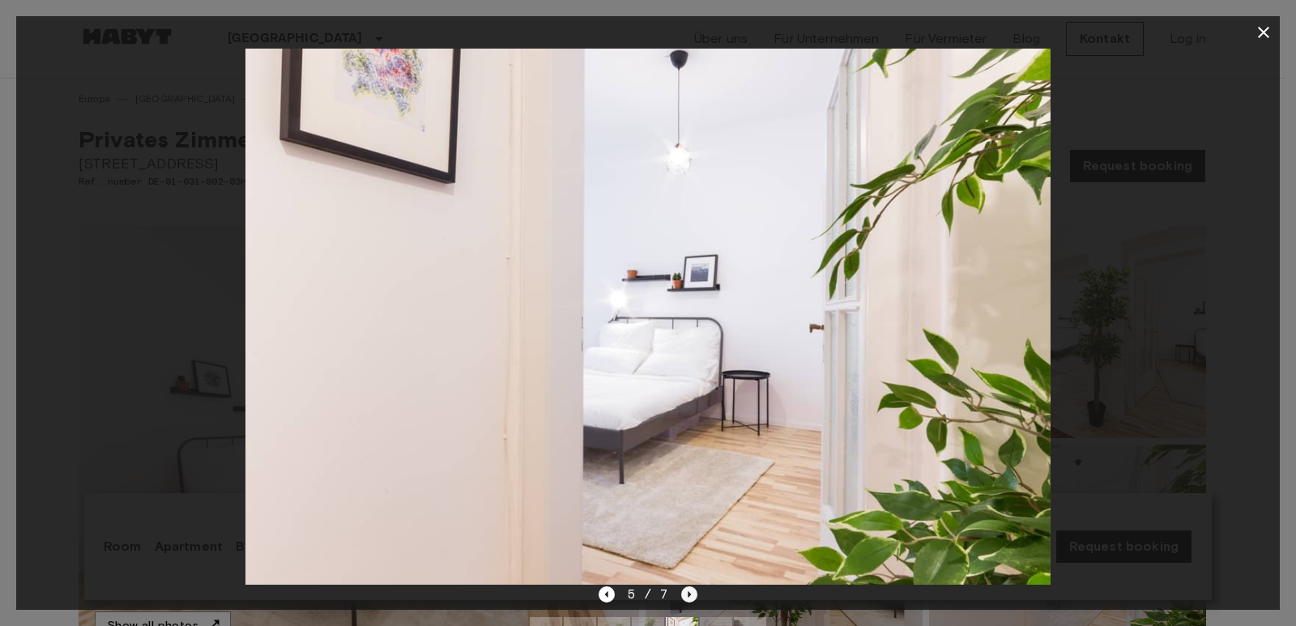
click at [692, 594] on icon "Next image" at bounding box center [689, 594] width 16 height 16
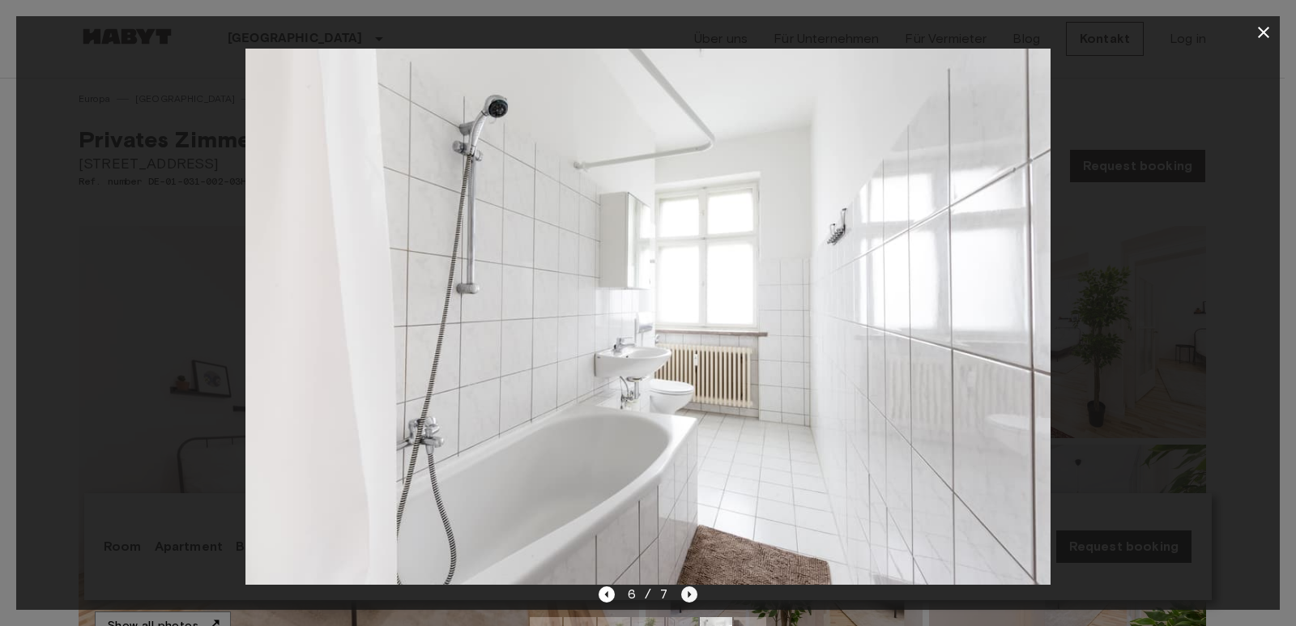
click at [692, 594] on icon "Next image" at bounding box center [689, 594] width 16 height 16
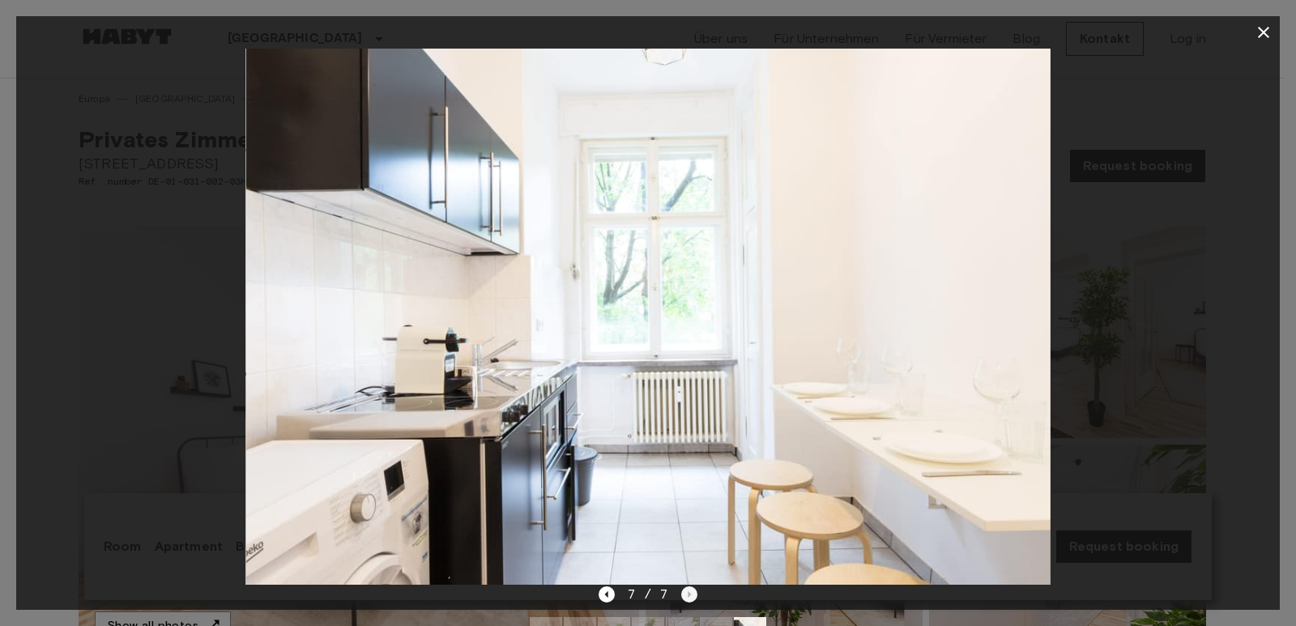
click at [692, 594] on div "7 / 7" at bounding box center [648, 594] width 100 height 19
click at [24, 302] on div at bounding box center [647, 317] width 1263 height 536
click at [45, 282] on div at bounding box center [647, 317] width 1263 height 536
click at [58, 272] on div at bounding box center [647, 317] width 1263 height 536
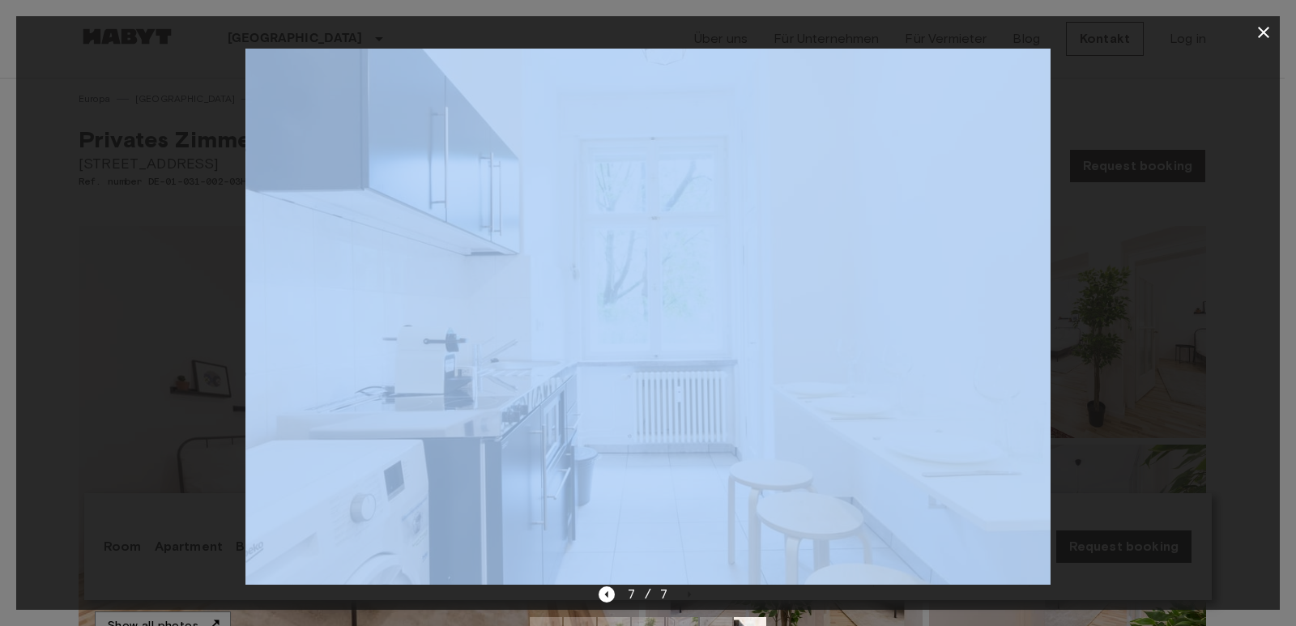
click at [58, 272] on div at bounding box center [647, 317] width 1263 height 536
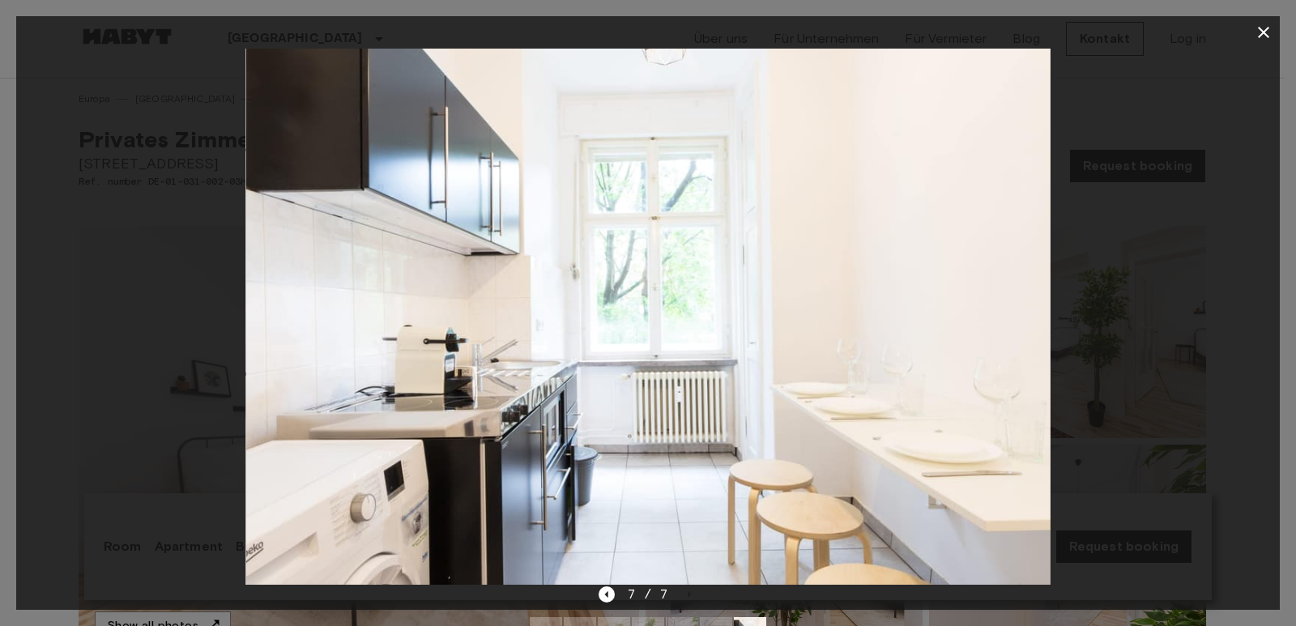
click at [1164, 258] on div at bounding box center [647, 317] width 1263 height 536
click at [1255, 29] on icon "button" at bounding box center [1263, 32] width 19 height 19
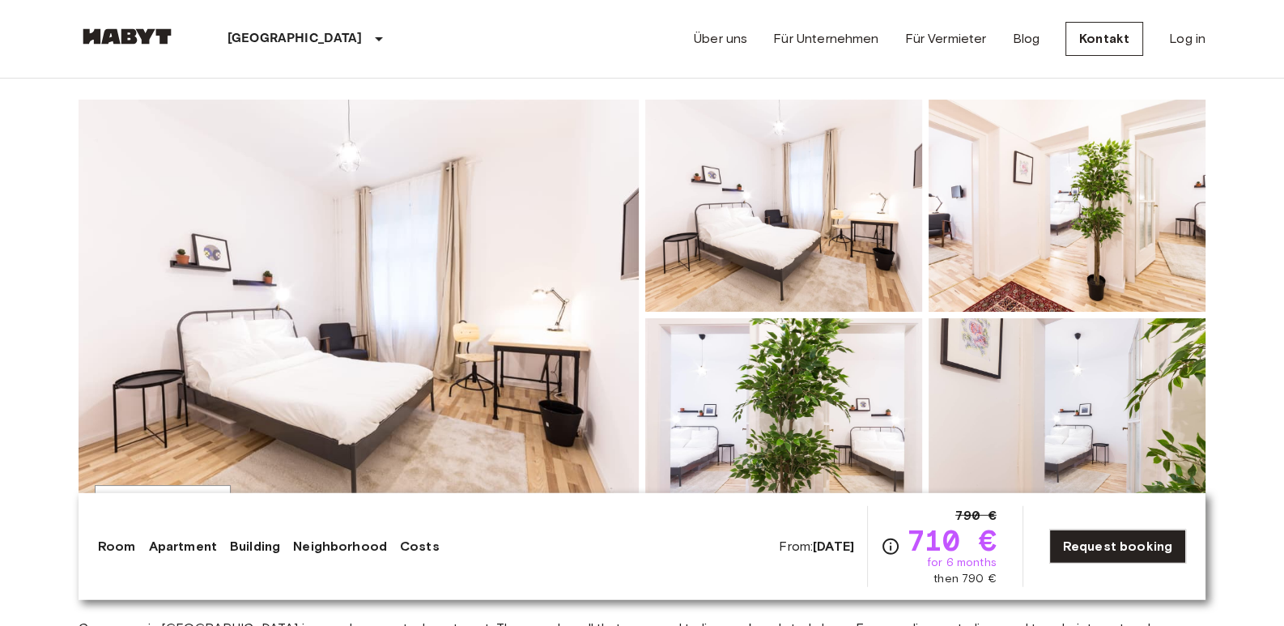
scroll to position [125, 0]
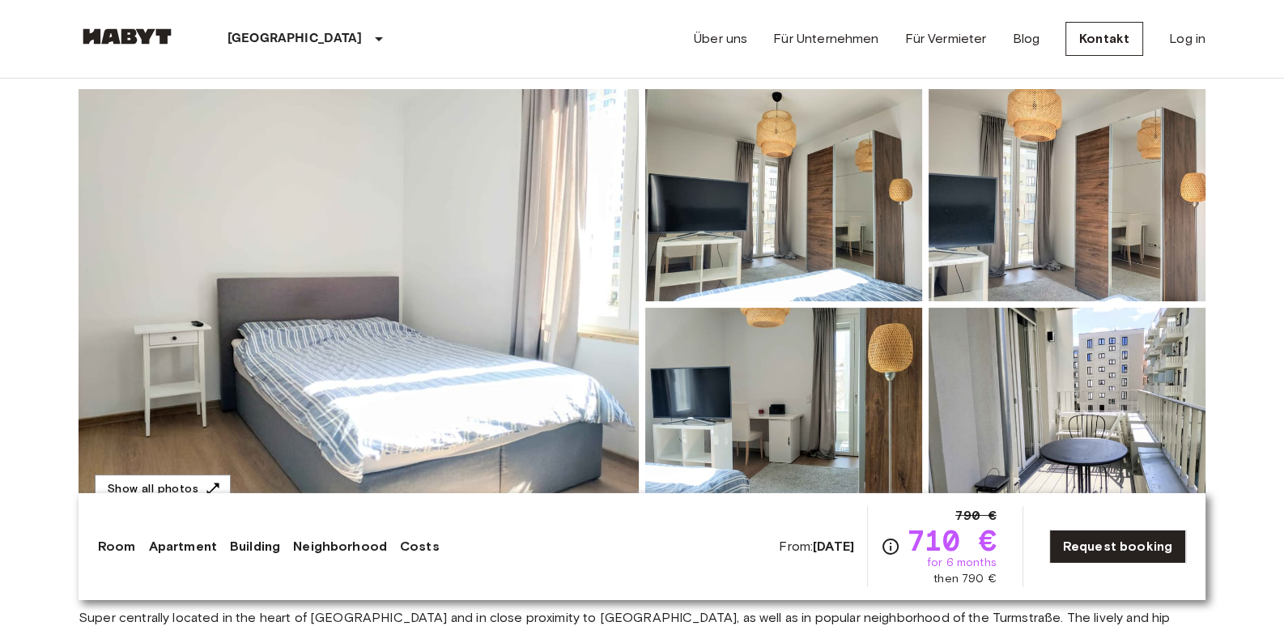
scroll to position [142, 0]
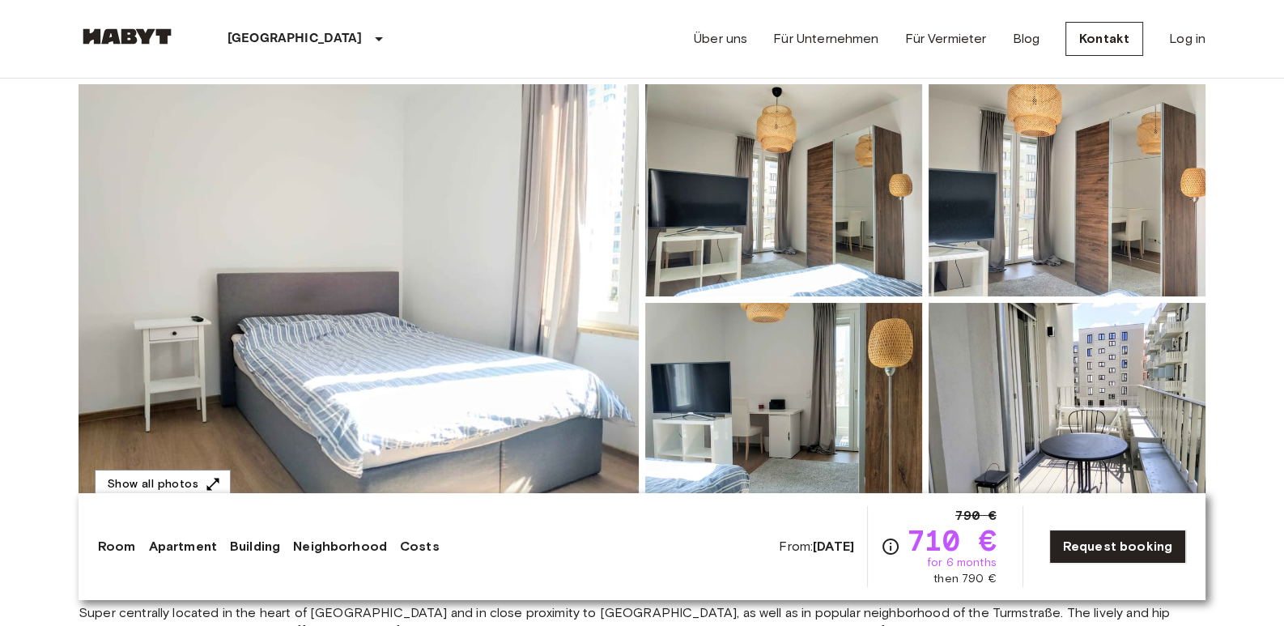
click at [298, 291] on img at bounding box center [359, 299] width 560 height 431
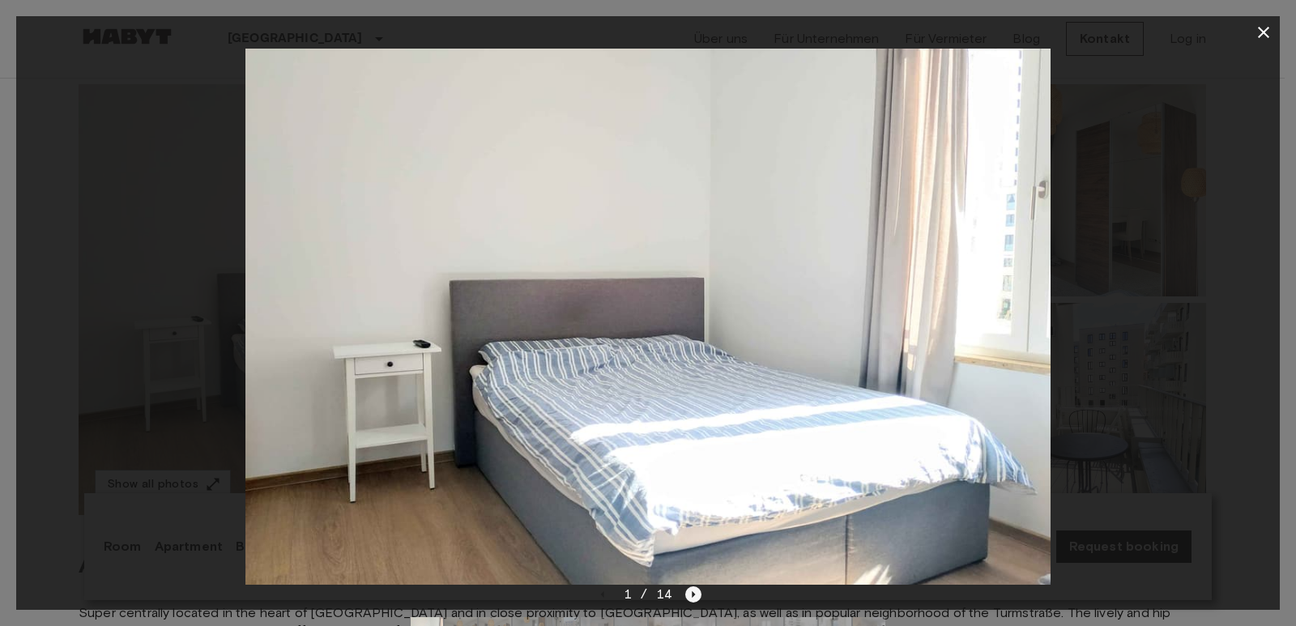
click at [687, 592] on icon "Next image" at bounding box center [693, 594] width 16 height 16
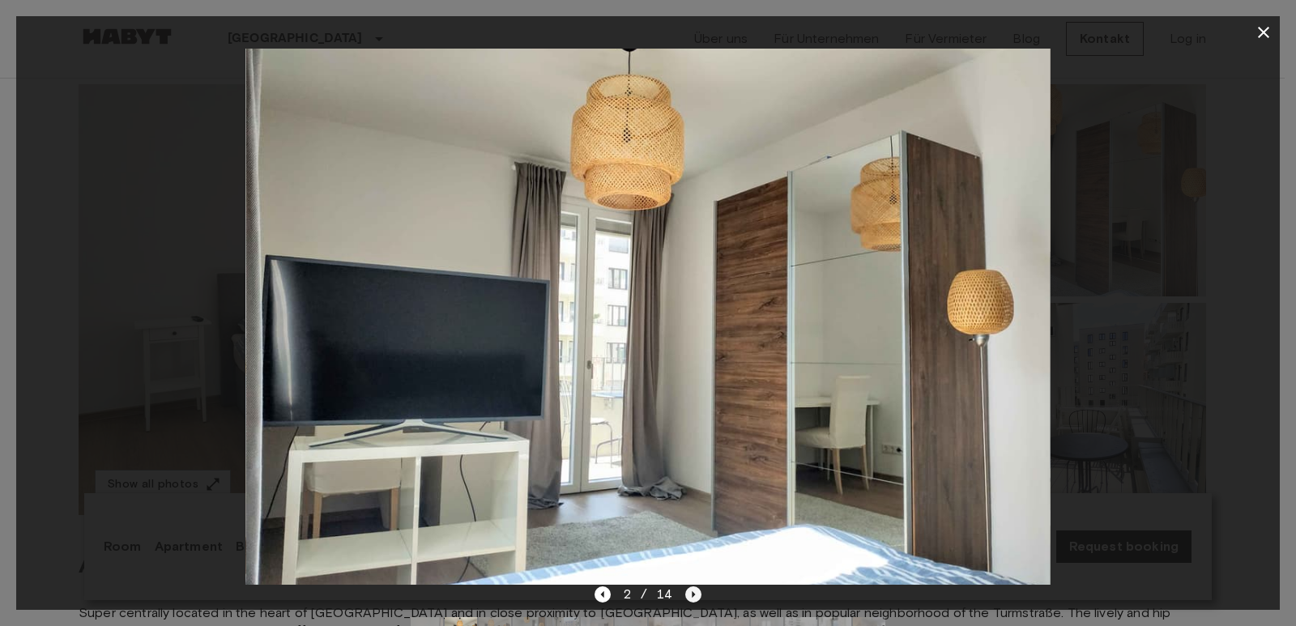
click at [687, 592] on icon "Next image" at bounding box center [693, 594] width 16 height 16
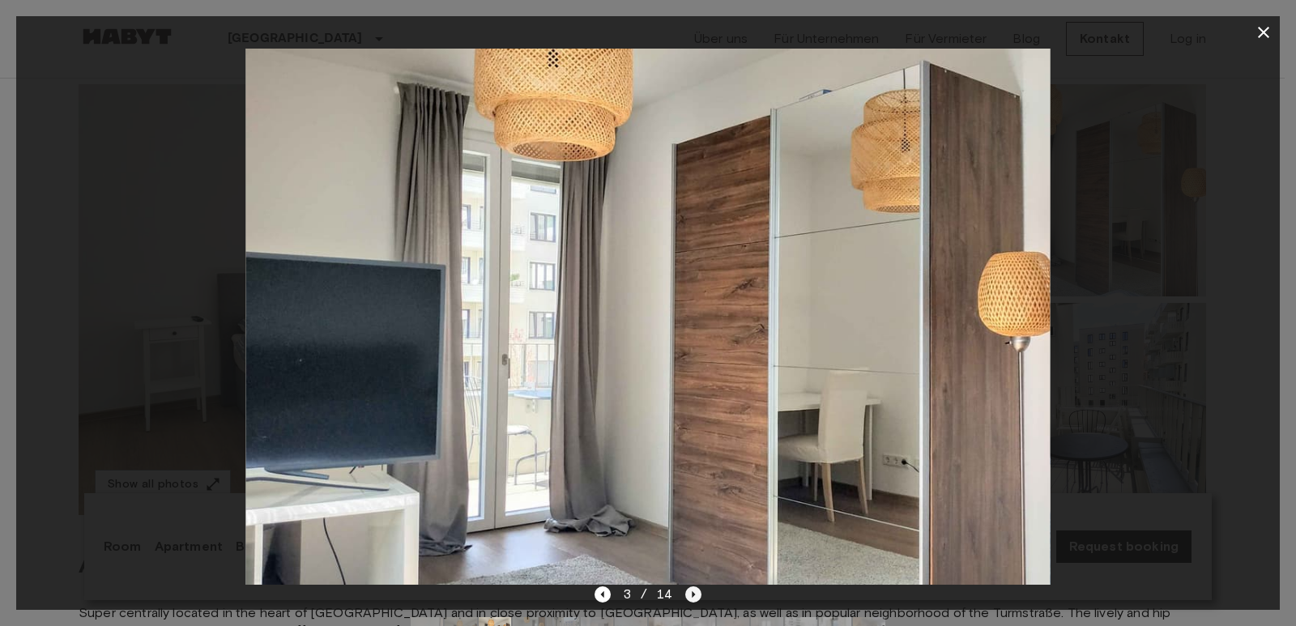
click at [687, 592] on icon "Next image" at bounding box center [693, 594] width 16 height 16
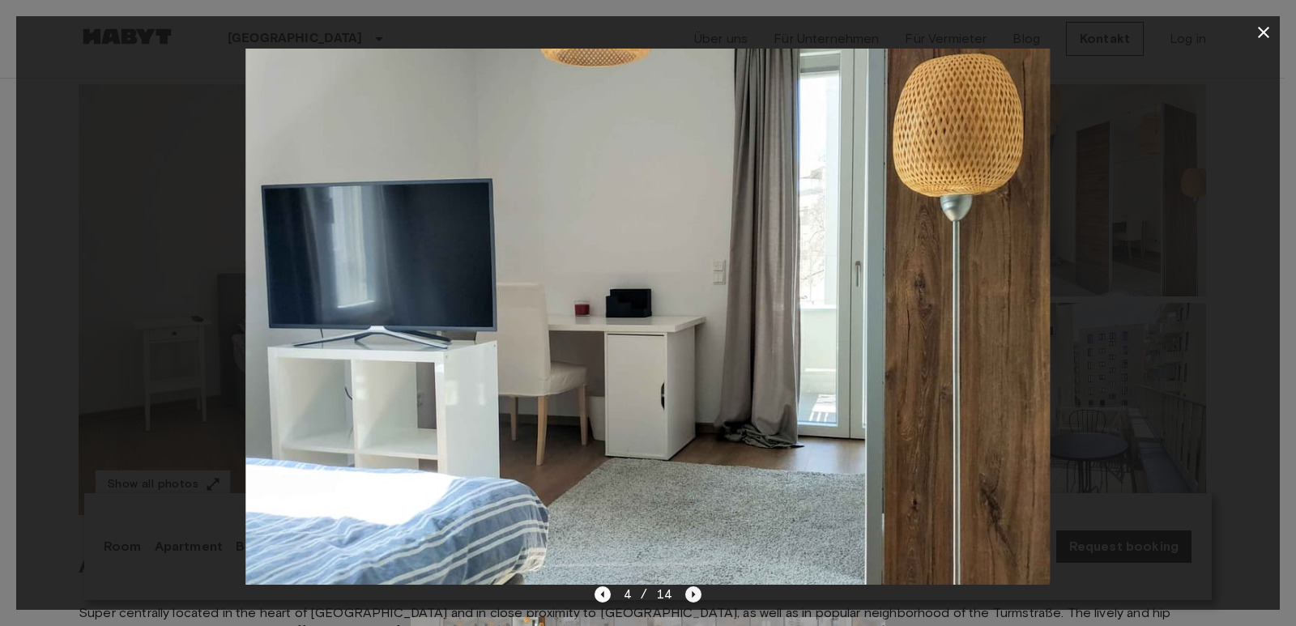
click at [687, 592] on icon "Next image" at bounding box center [693, 594] width 16 height 16
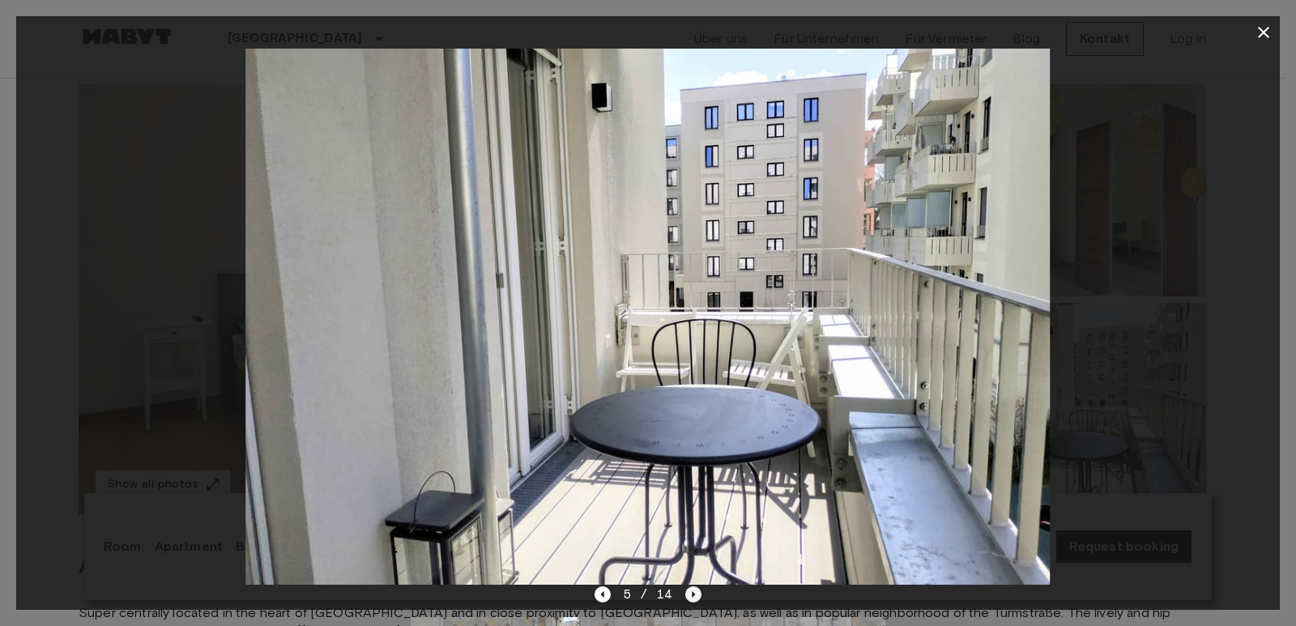
click at [687, 592] on icon "Next image" at bounding box center [693, 594] width 16 height 16
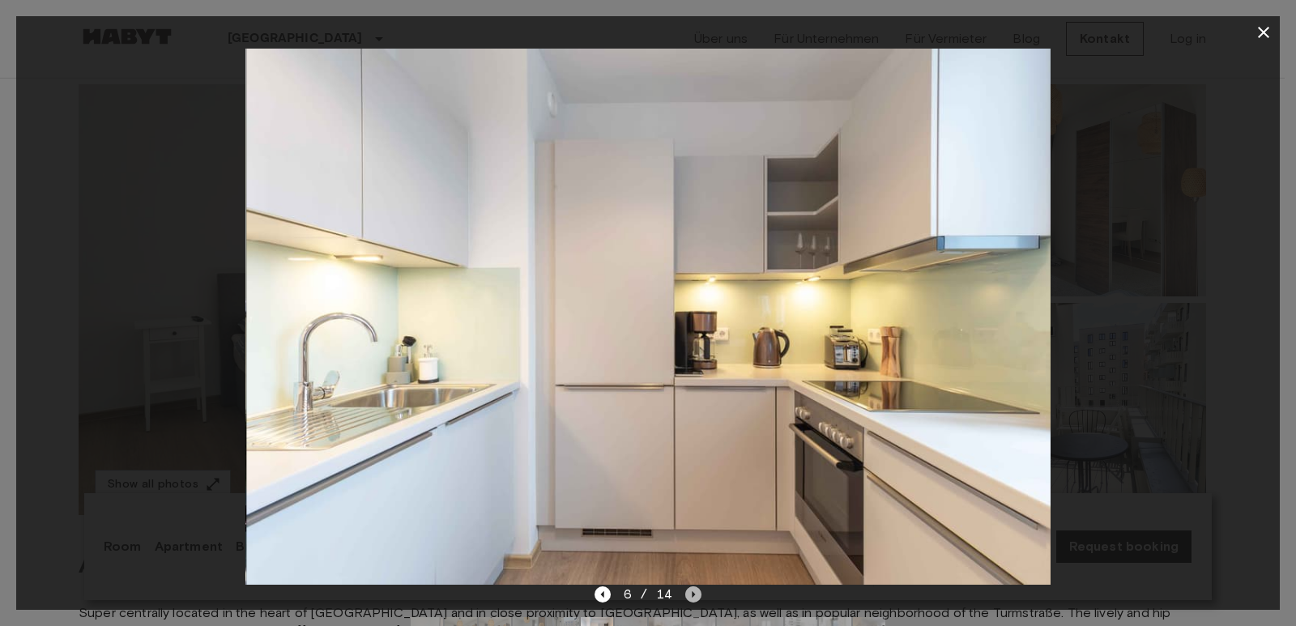
click at [687, 592] on icon "Next image" at bounding box center [693, 594] width 16 height 16
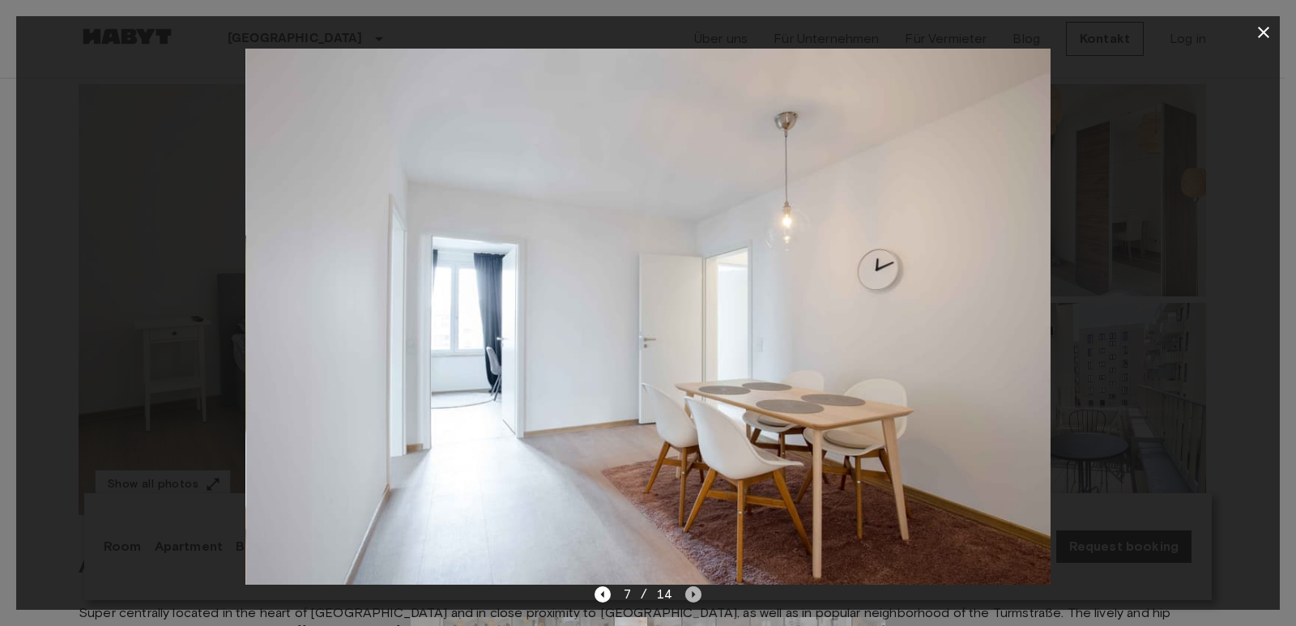
click at [687, 592] on icon "Next image" at bounding box center [693, 594] width 16 height 16
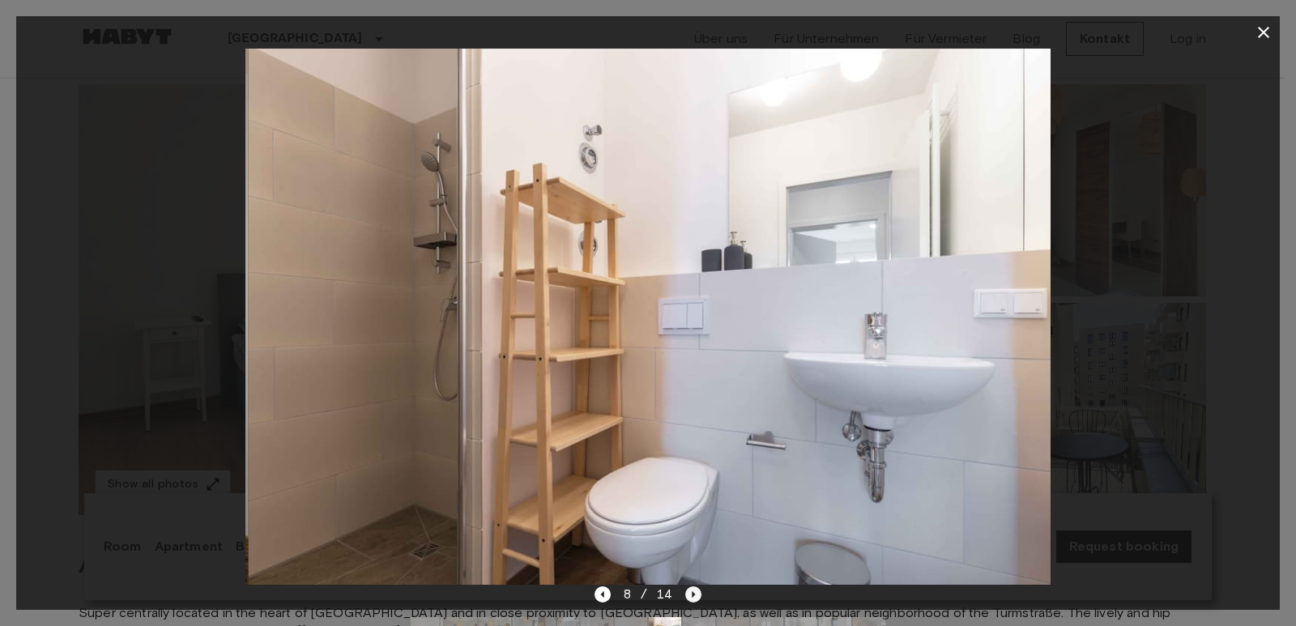
click at [687, 592] on icon "Next image" at bounding box center [693, 594] width 16 height 16
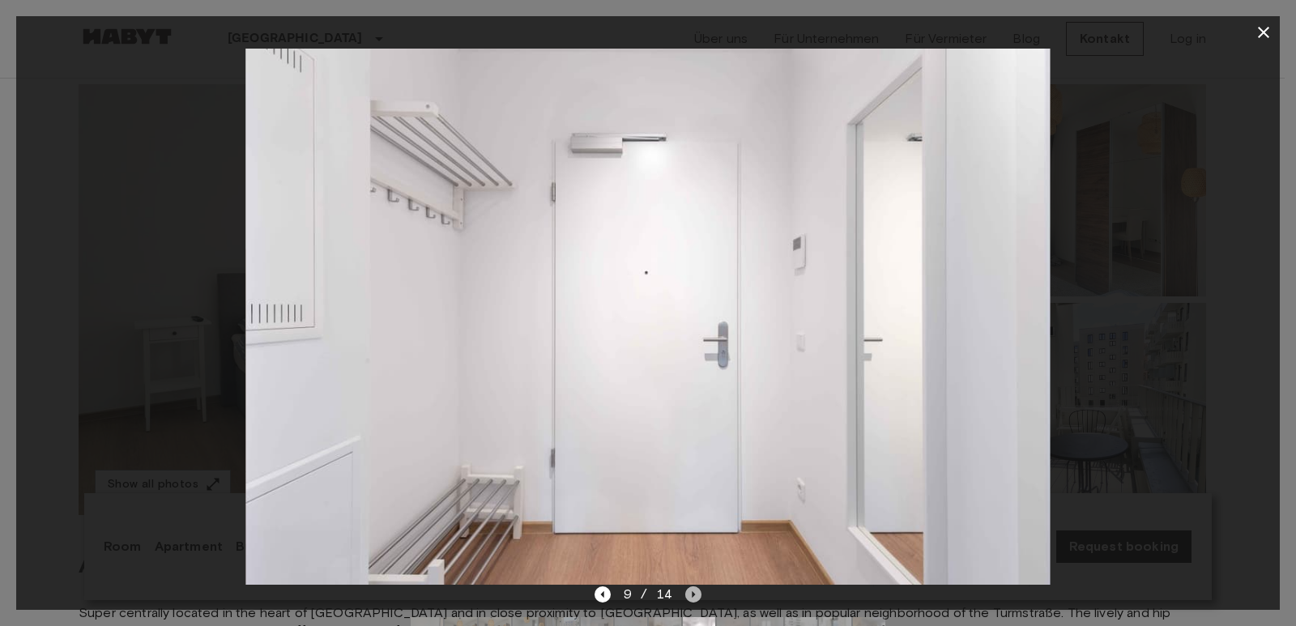
click at [687, 592] on icon "Next image" at bounding box center [693, 594] width 16 height 16
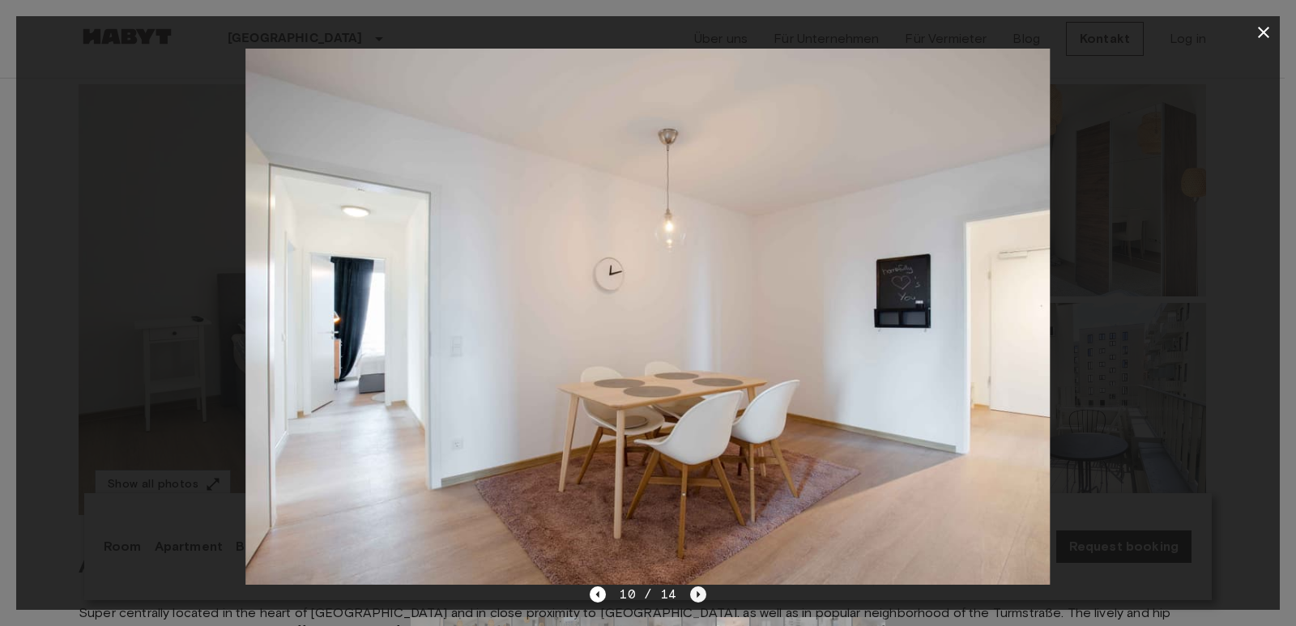
click at [687, 592] on div "10 / 14" at bounding box center [648, 594] width 116 height 19
click at [695, 593] on icon "Next image" at bounding box center [698, 594] width 16 height 16
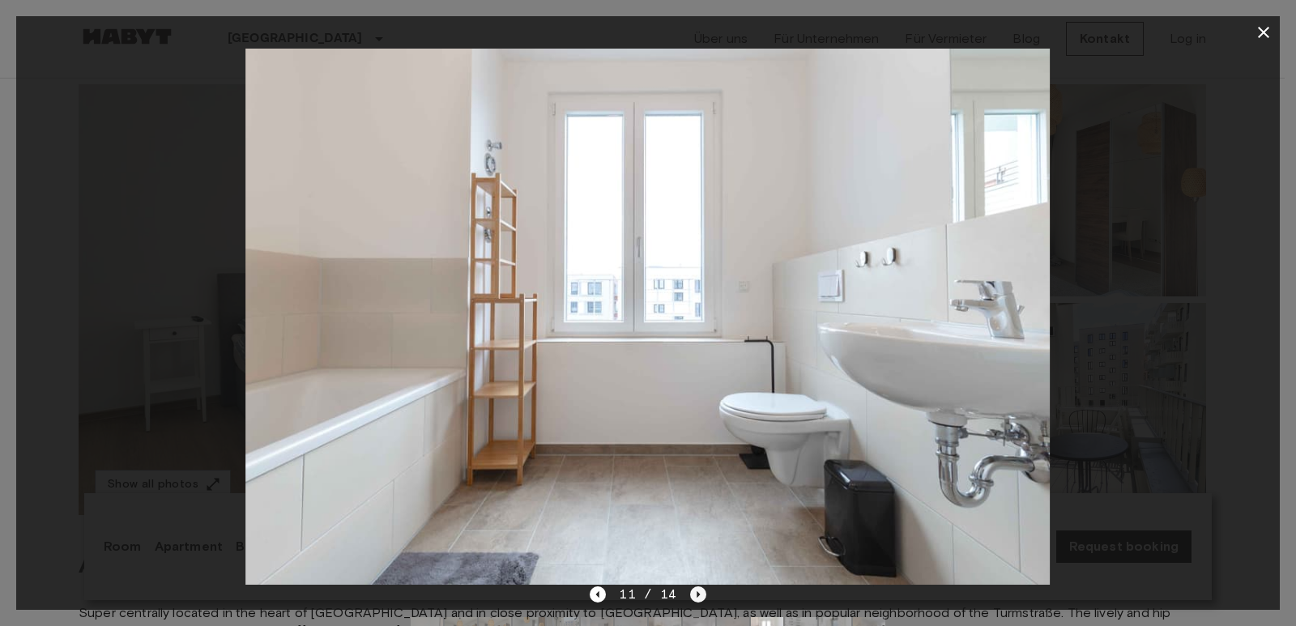
click at [695, 593] on icon "Next image" at bounding box center [698, 594] width 16 height 16
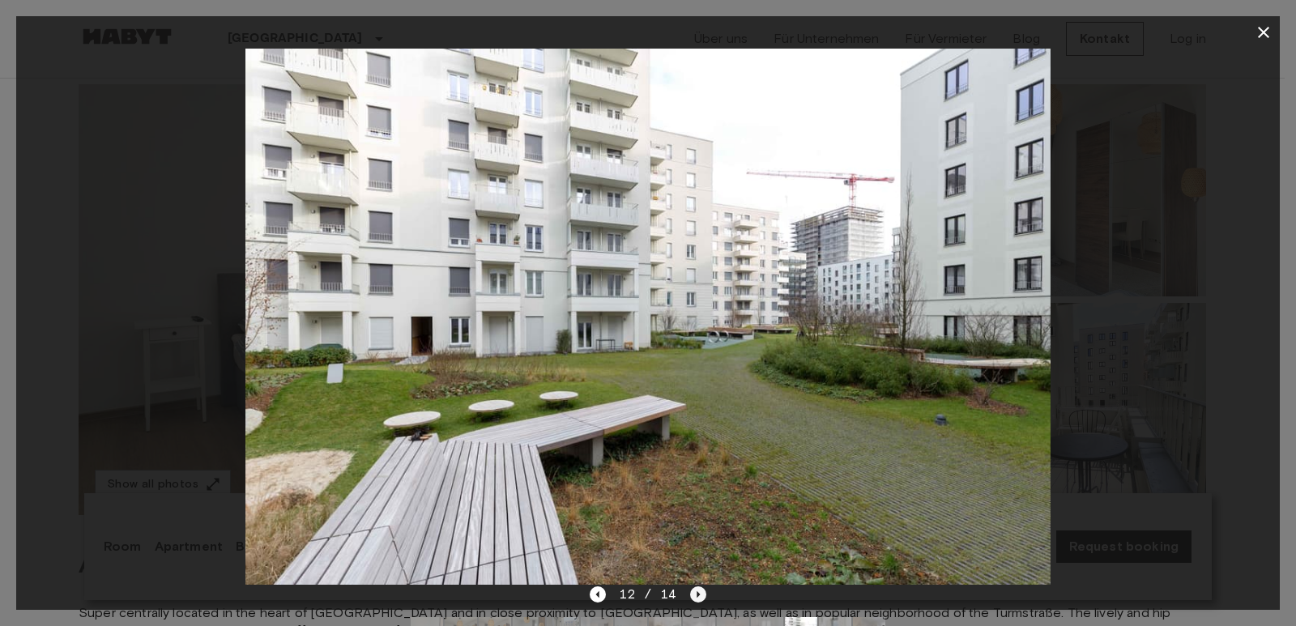
click at [695, 593] on icon "Next image" at bounding box center [698, 594] width 16 height 16
click at [696, 593] on icon "Next image" at bounding box center [697, 594] width 3 height 6
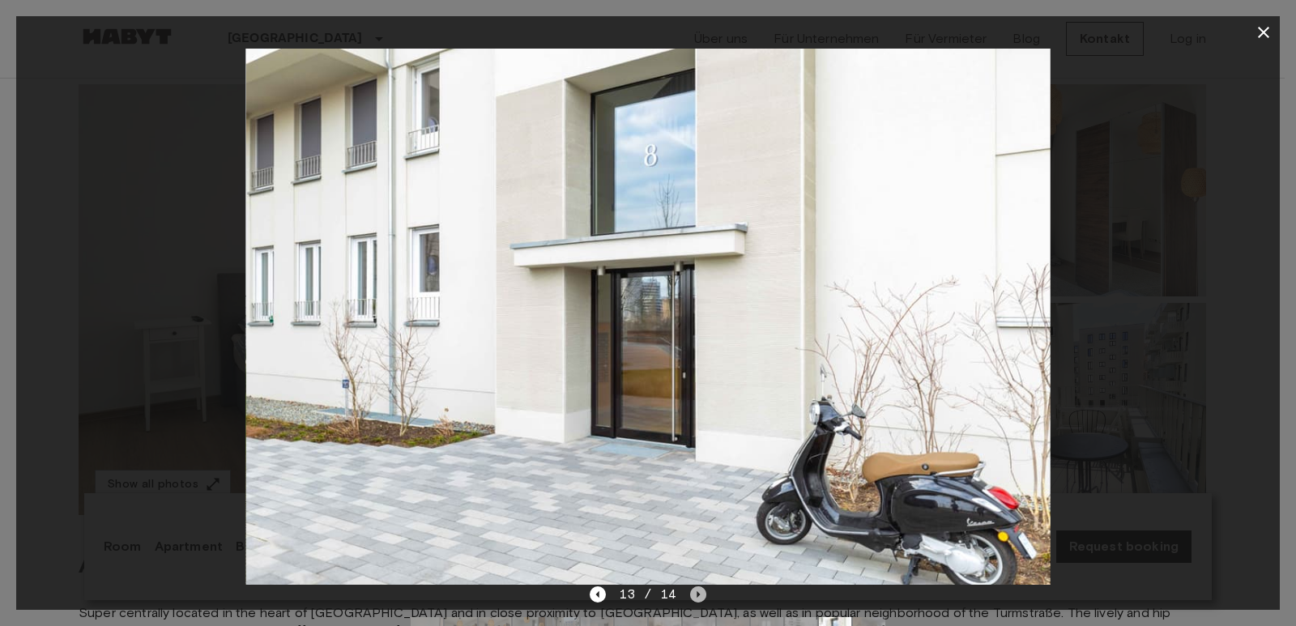
click at [696, 593] on icon "Next image" at bounding box center [697, 594] width 3 height 6
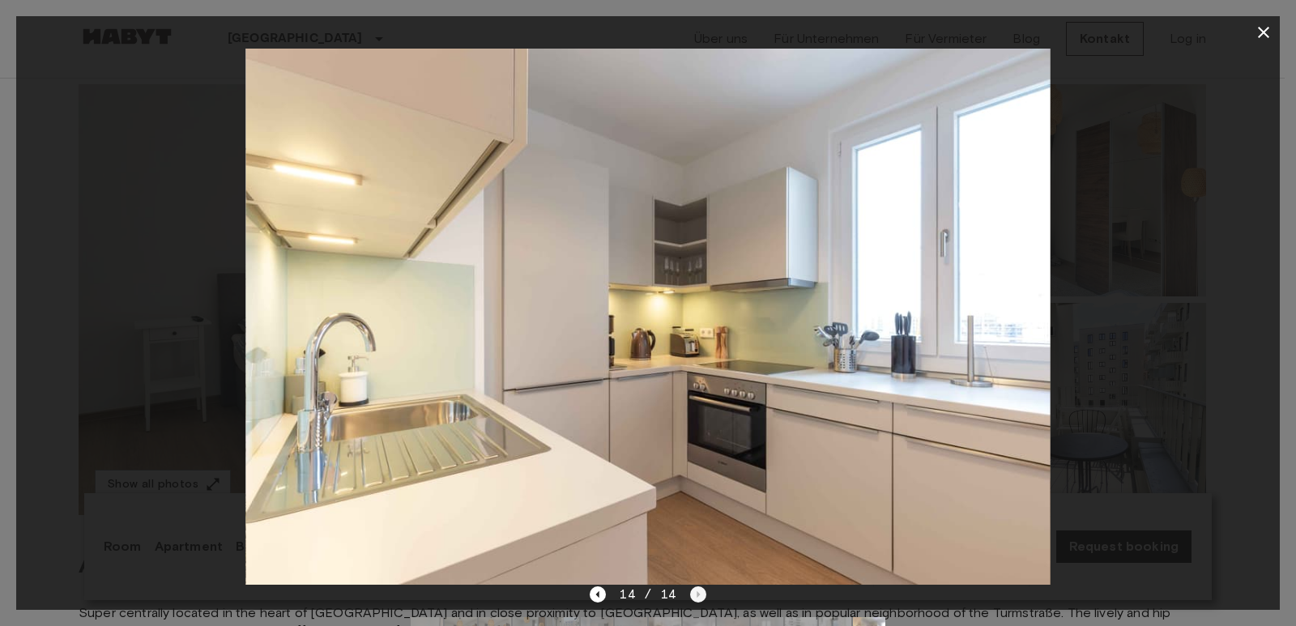
click at [696, 593] on div "14 / 14" at bounding box center [648, 594] width 116 height 19
click at [1166, 332] on div at bounding box center [647, 317] width 1263 height 536
click at [1262, 28] on icon "button" at bounding box center [1263, 32] width 19 height 19
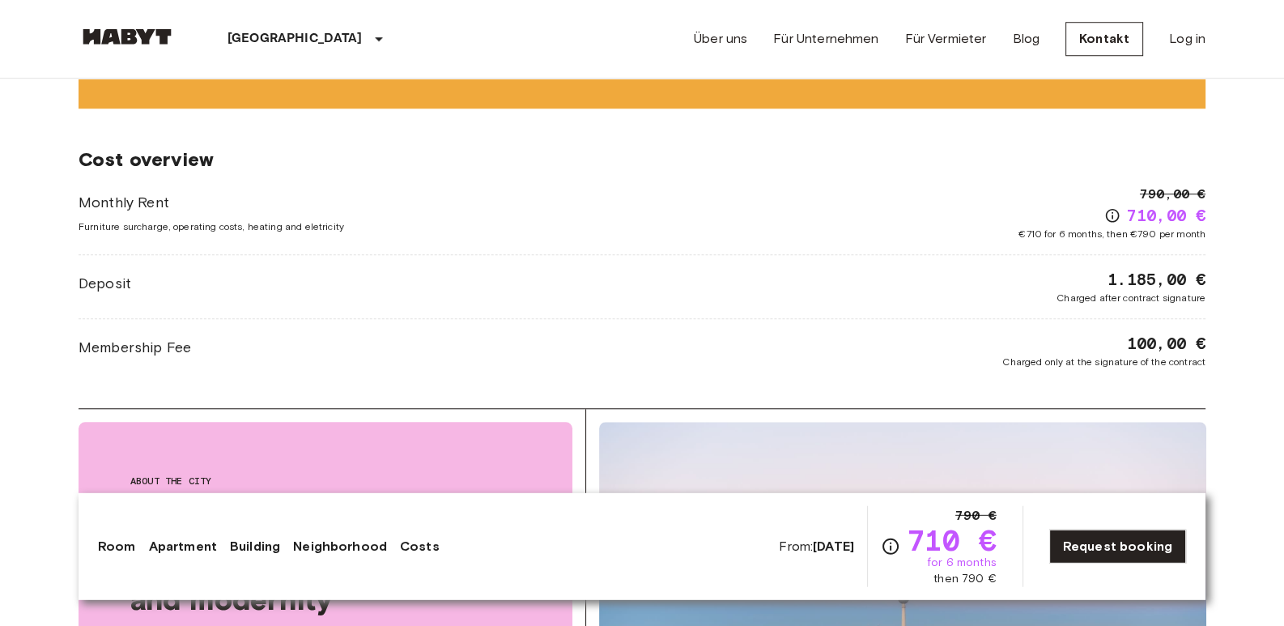
scroll to position [1754, 0]
